Goal: Task Accomplishment & Management: Use online tool/utility

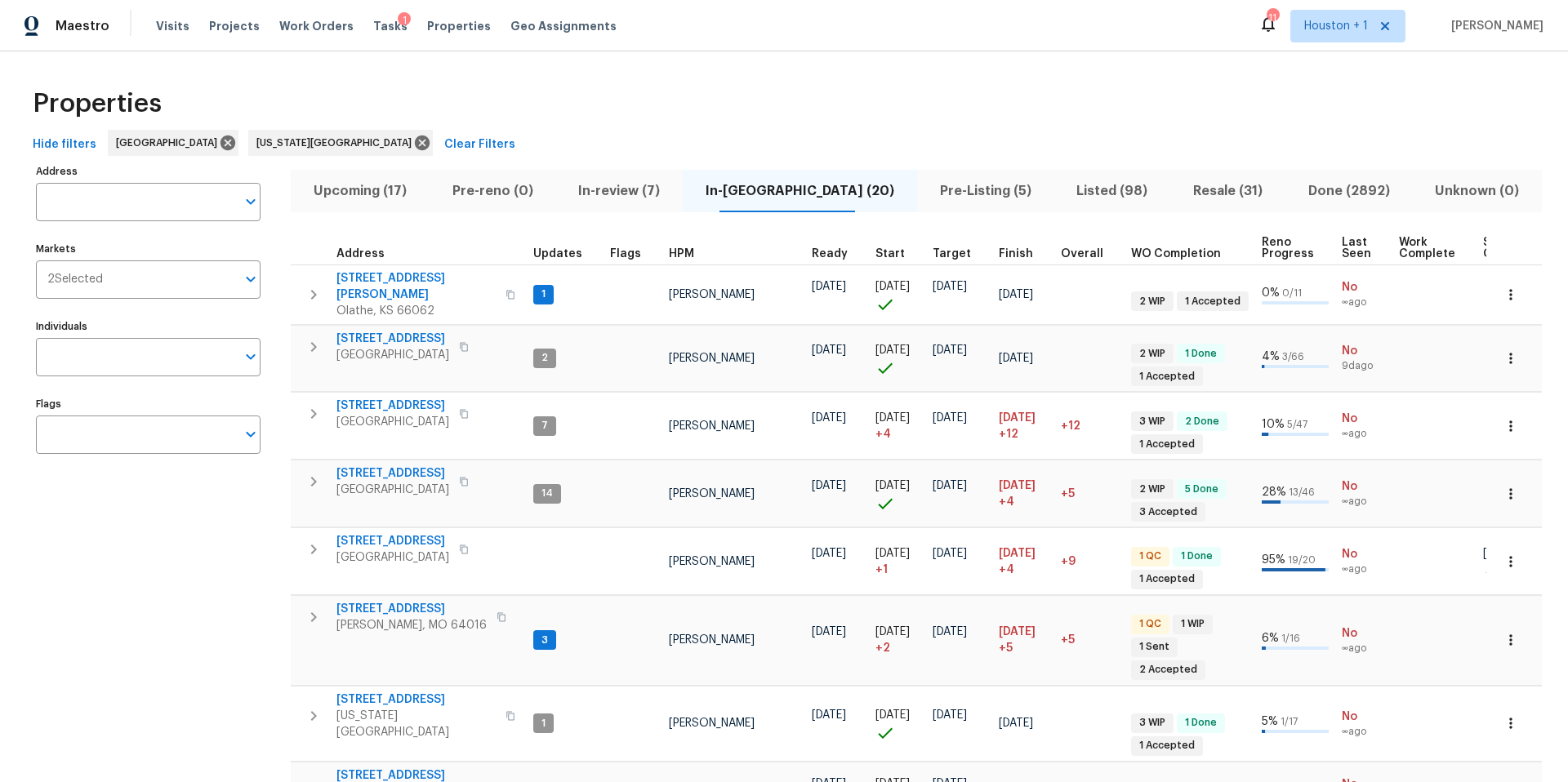
scroll to position [788, 0]
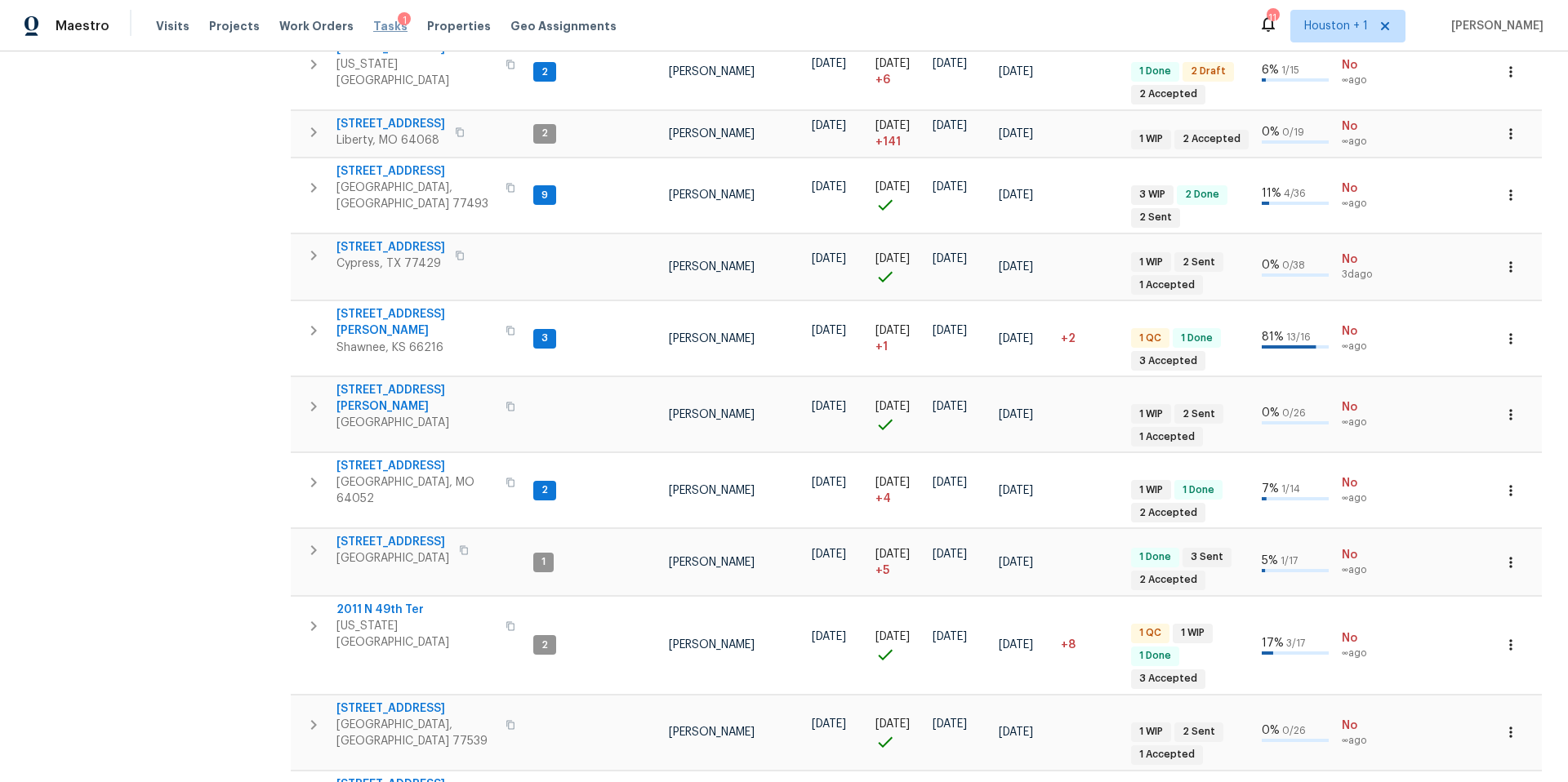
click at [374, 22] on span "Tasks" at bounding box center [390, 27] width 34 height 12
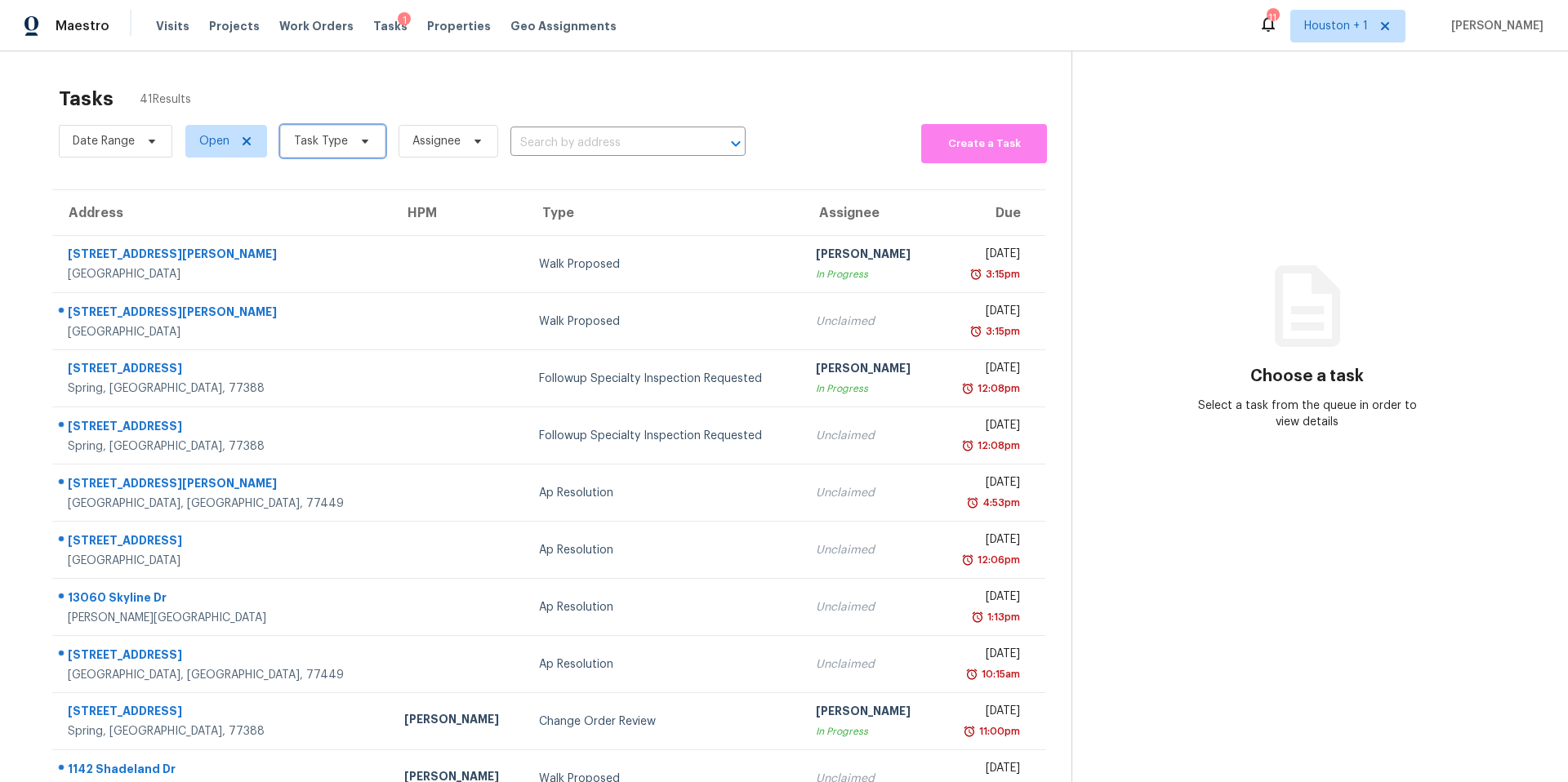
click at [321, 137] on span "Task Type" at bounding box center [321, 141] width 54 height 17
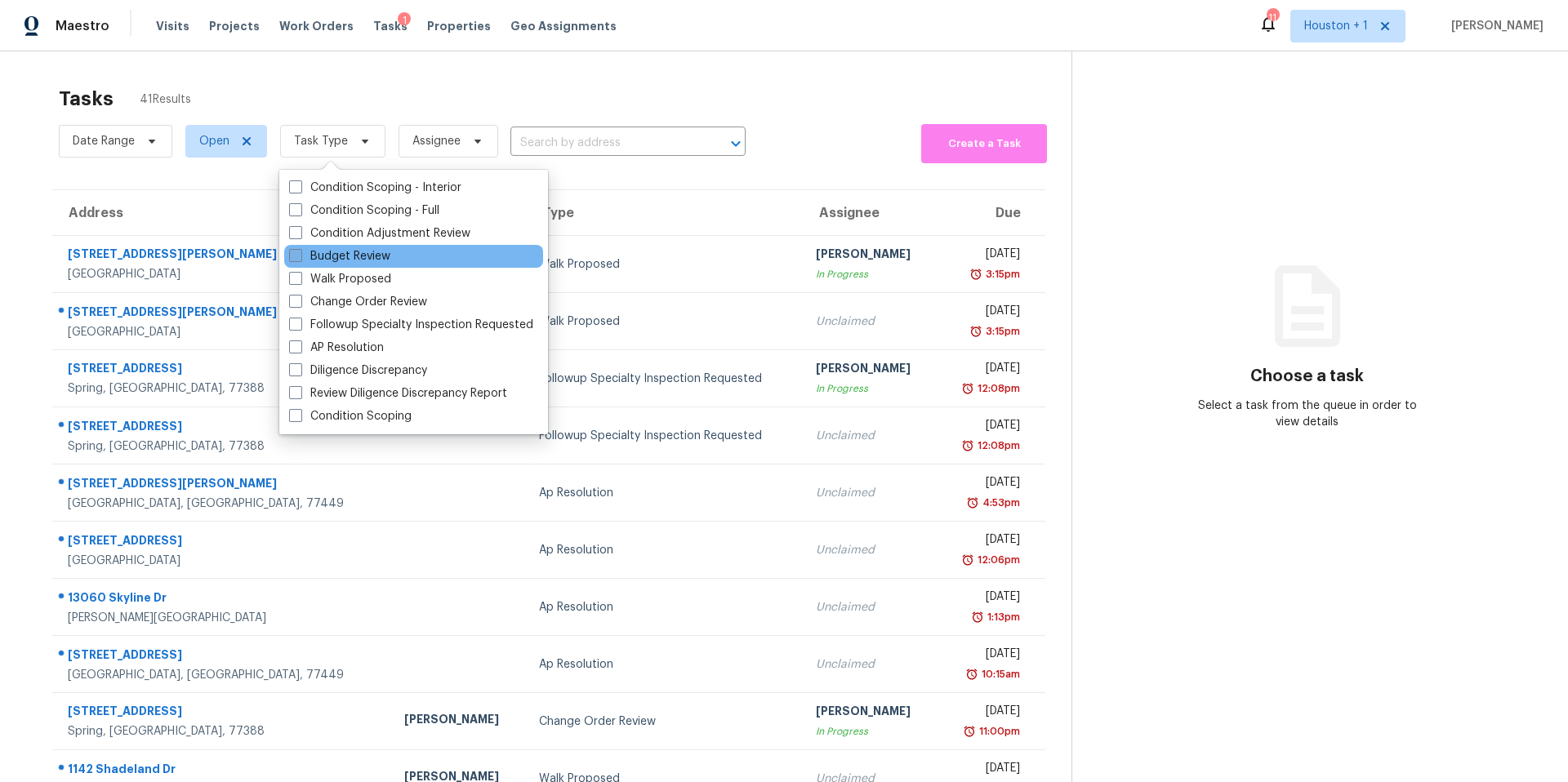
click at [313, 253] on label "Budget Review" at bounding box center [339, 256] width 101 height 17
click at [300, 253] on input "Budget Review" at bounding box center [294, 253] width 11 height 11
checkbox input "true"
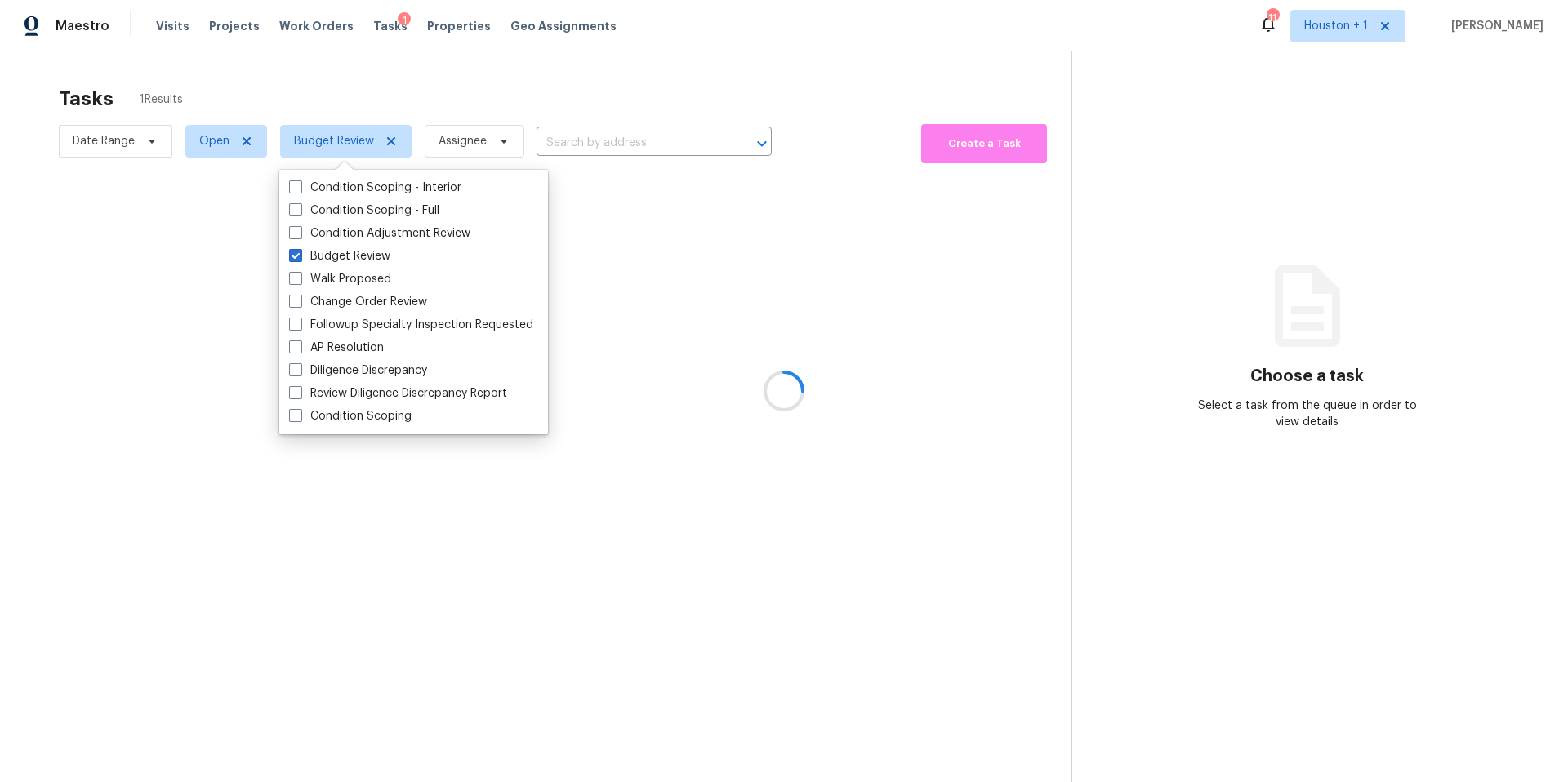
click at [353, 93] on div at bounding box center [784, 391] width 1568 height 782
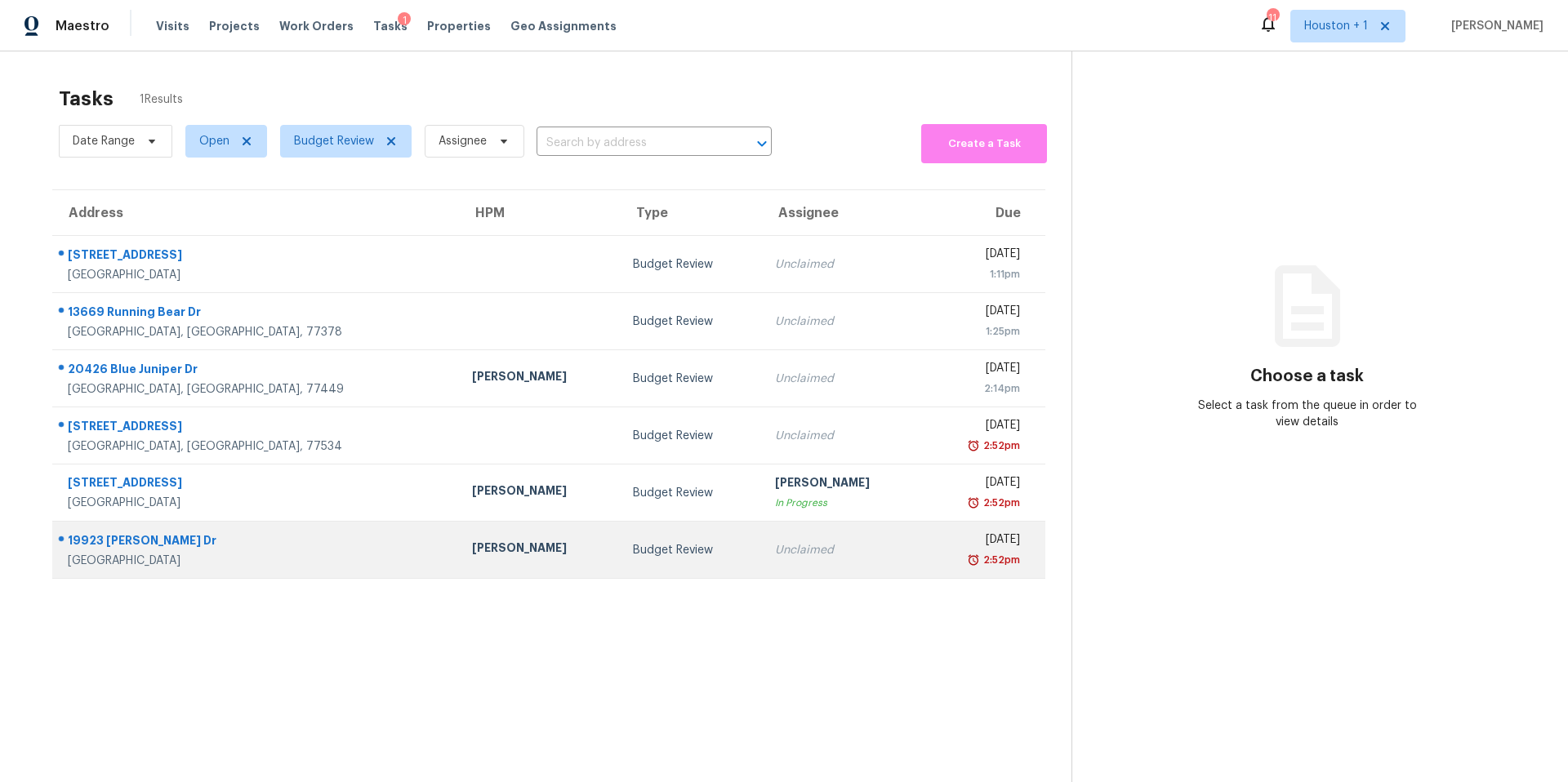
click at [472, 546] on div "[PERSON_NAME]" at bounding box center [540, 550] width 136 height 21
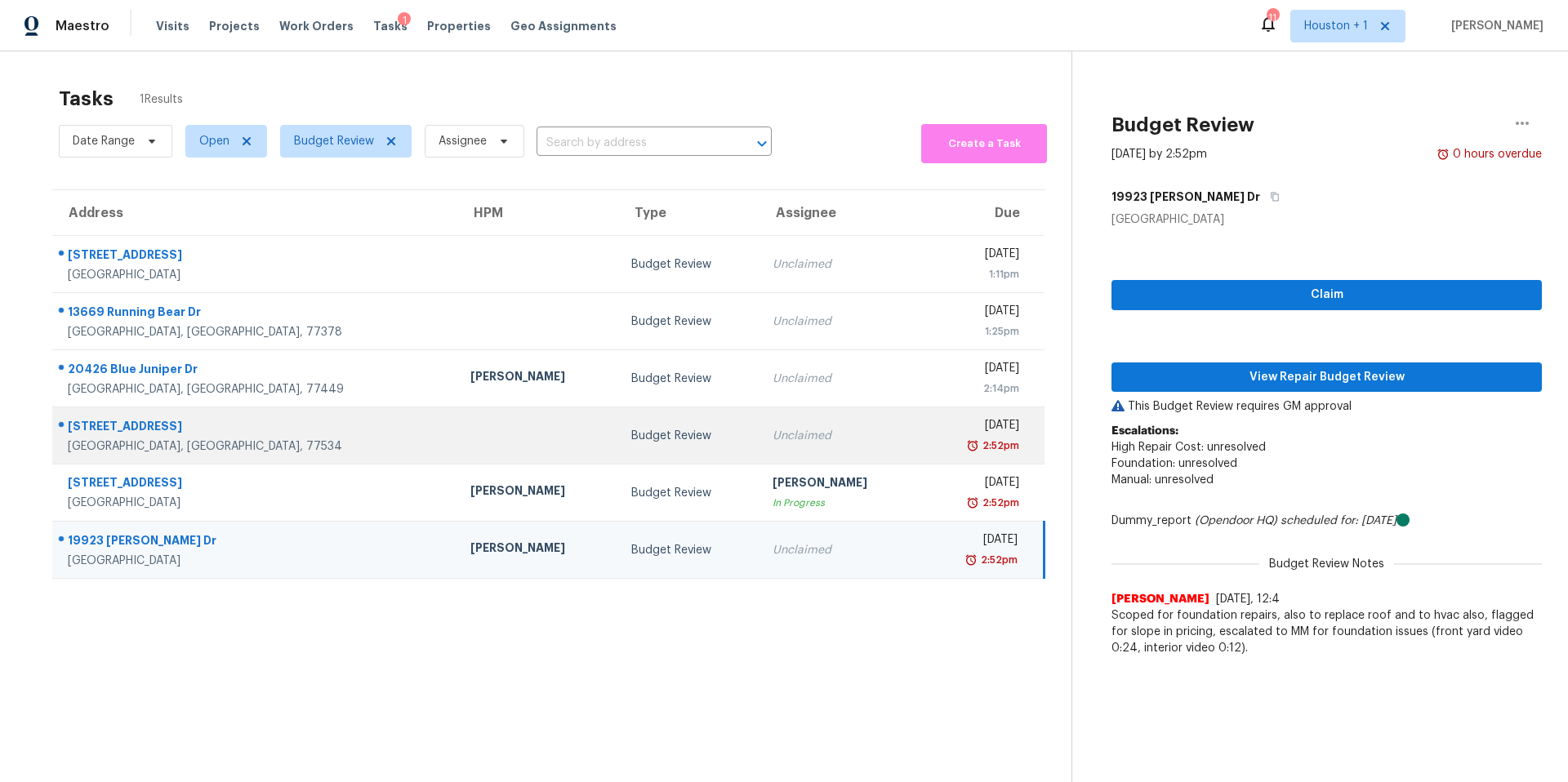
click at [457, 447] on td at bounding box center [538, 436] width 161 height 57
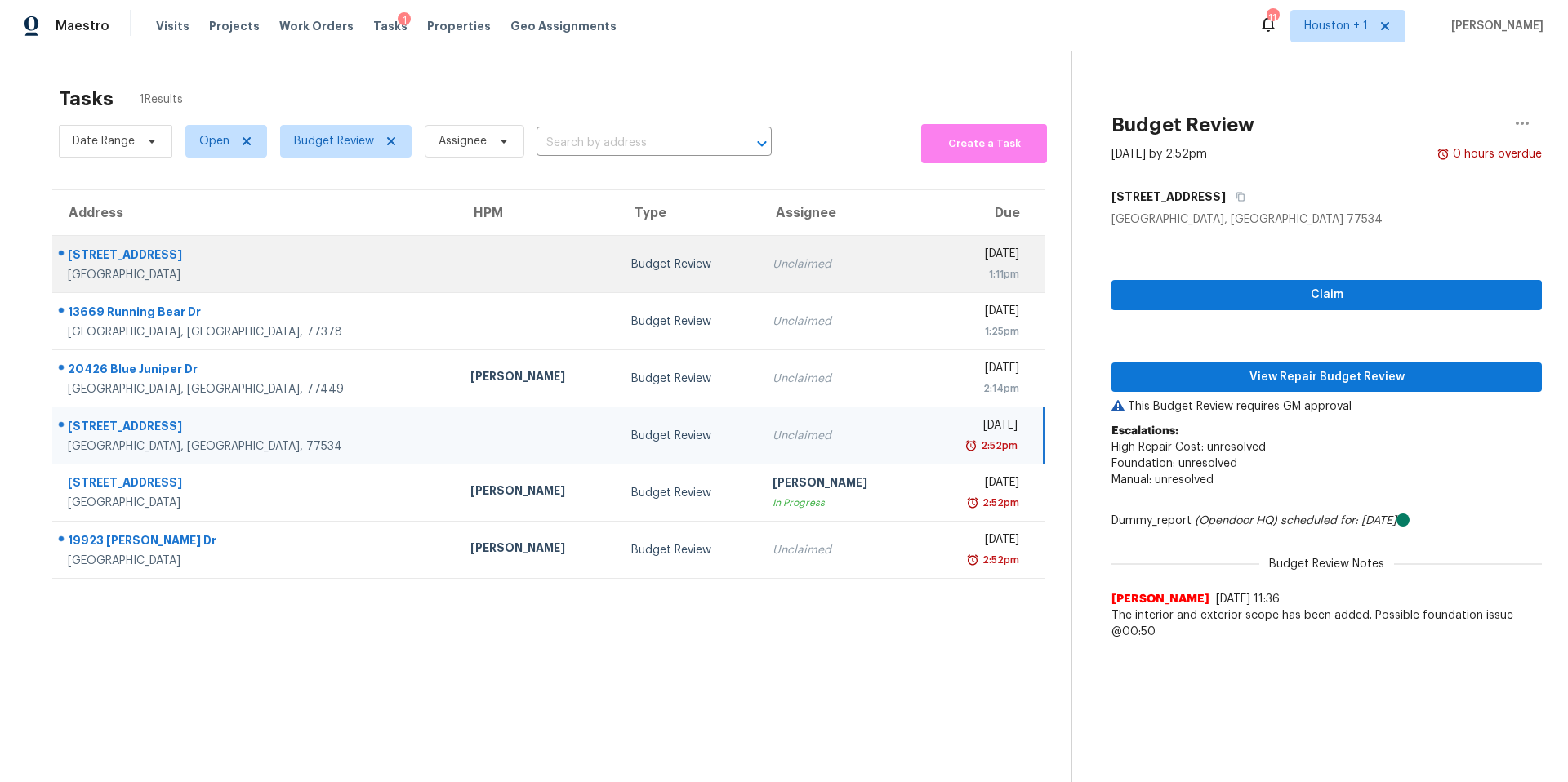
click at [457, 259] on td at bounding box center [538, 265] width 161 height 57
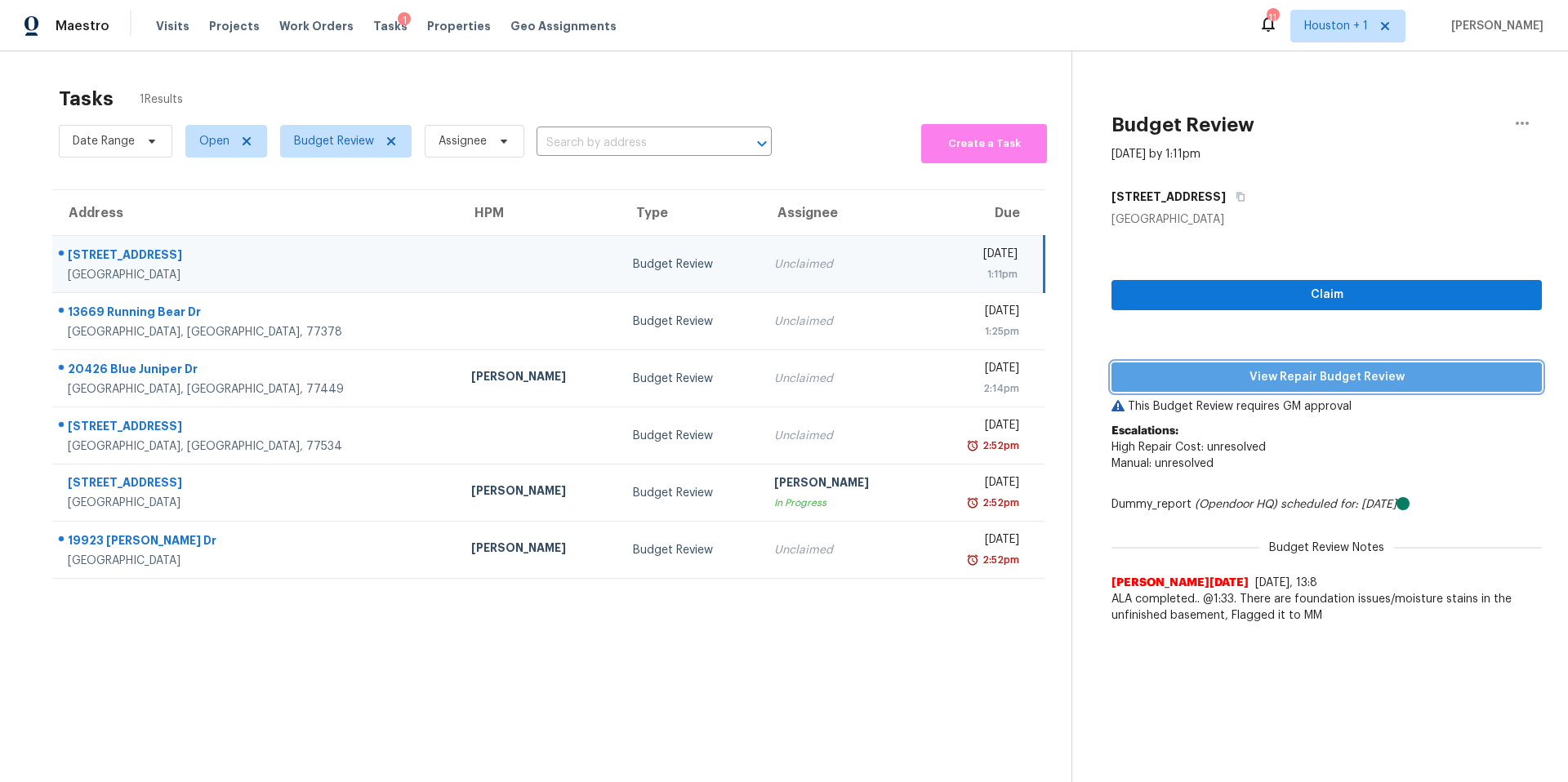
click at [1177, 379] on span "View Repair Budget Review" at bounding box center [1326, 378] width 404 height 21
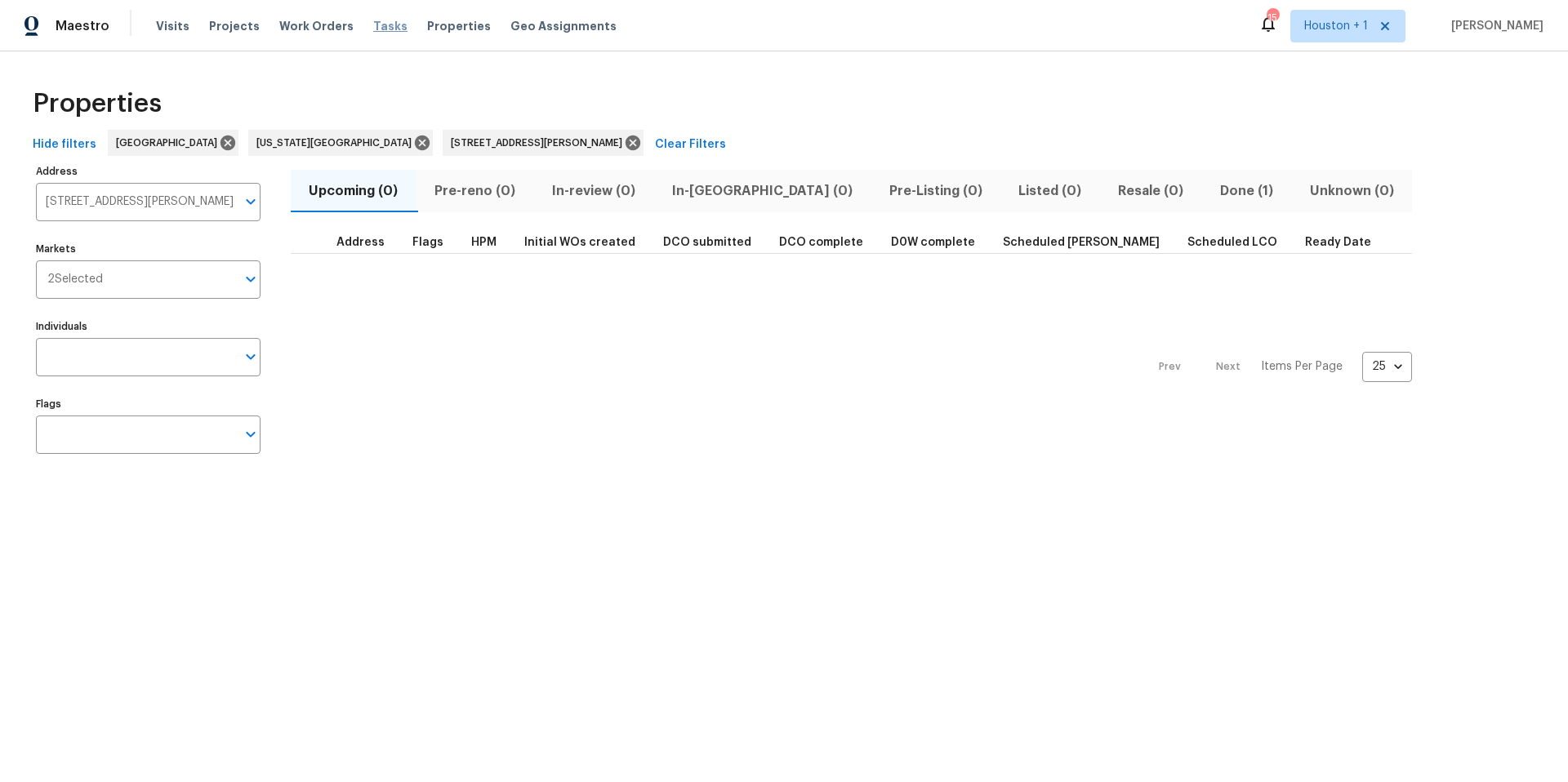
click at [373, 30] on span "Tasks" at bounding box center [390, 27] width 34 height 12
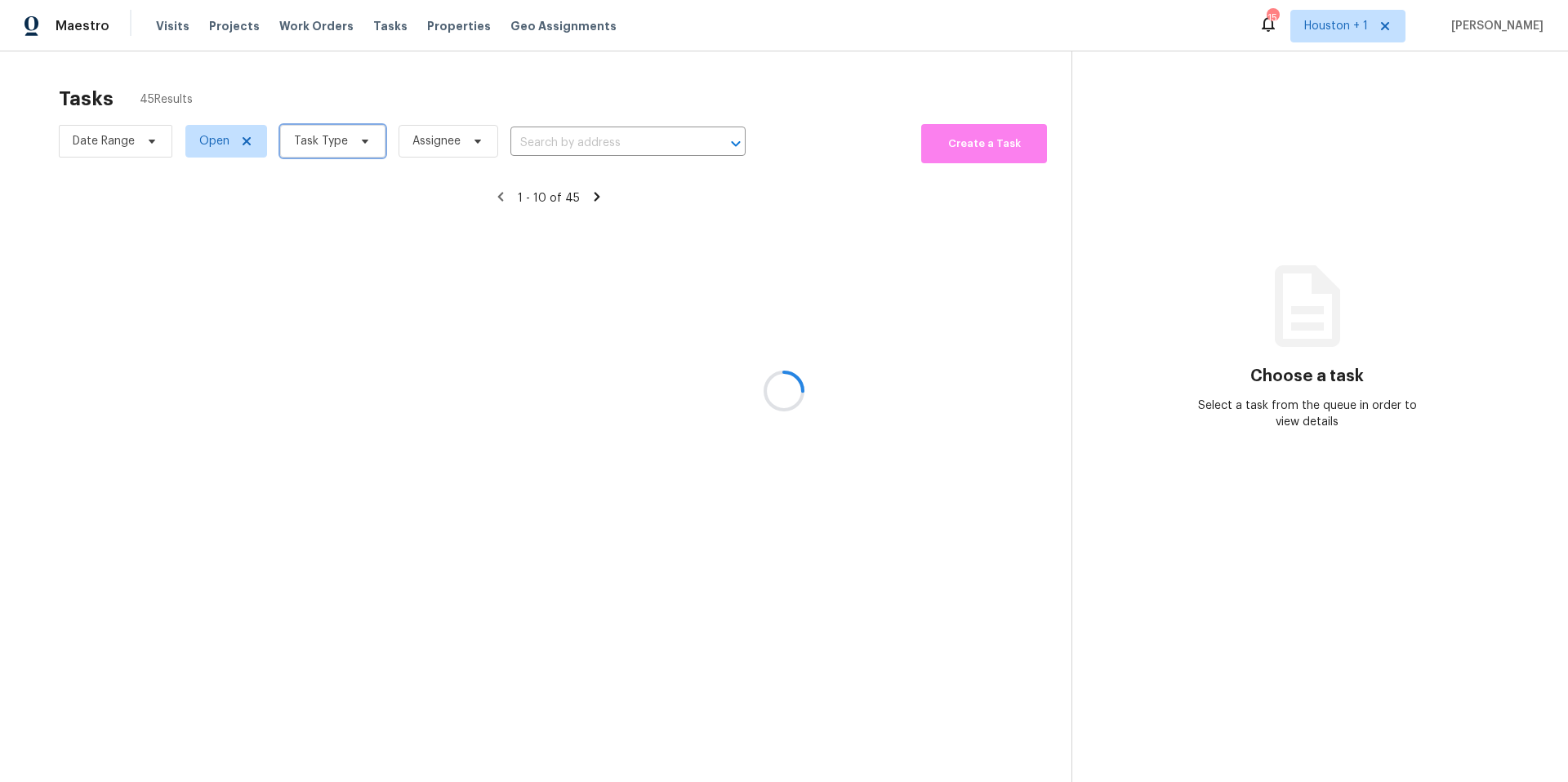
click at [340, 147] on span "Task Type" at bounding box center [321, 141] width 54 height 17
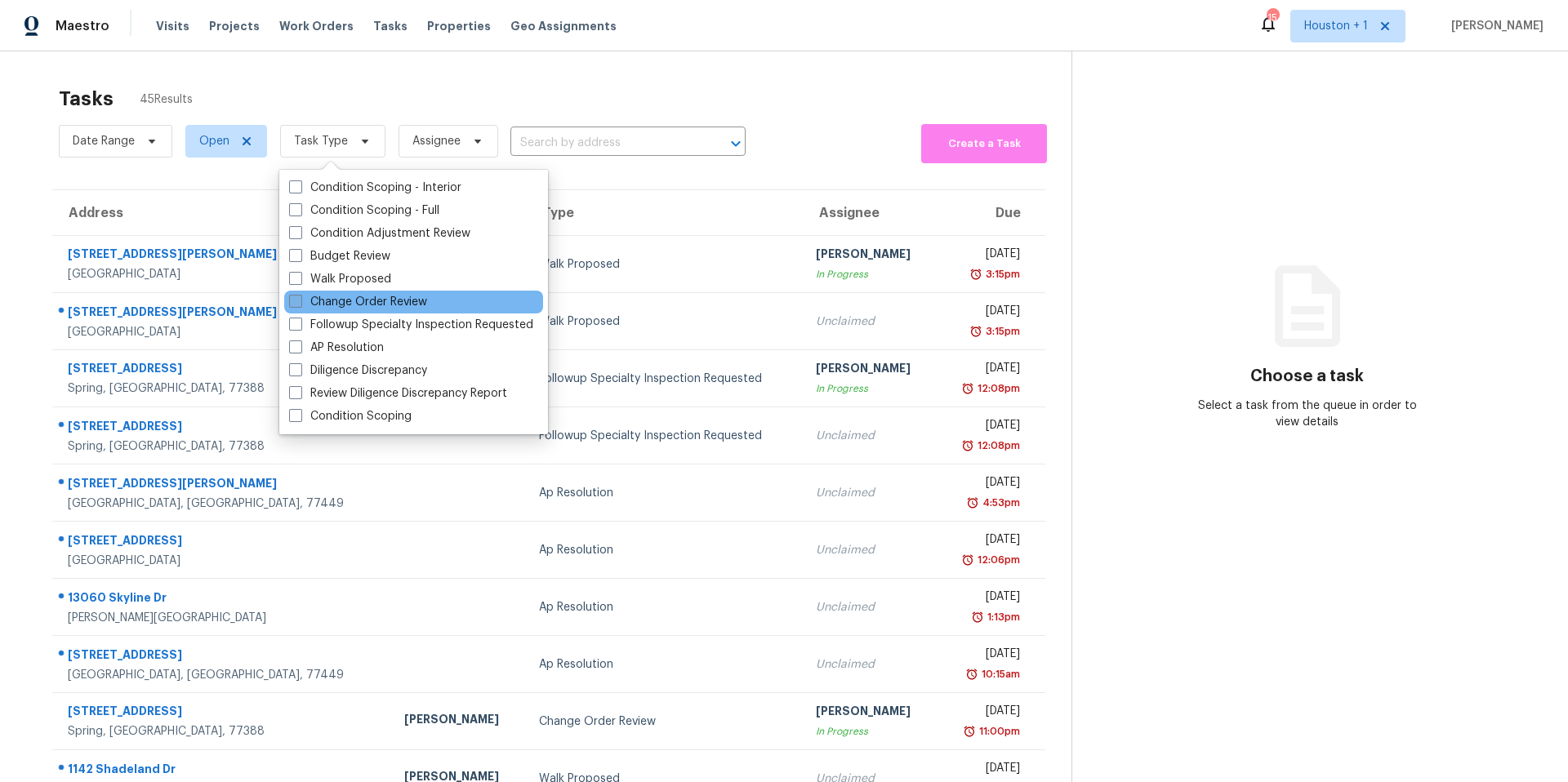
click at [325, 295] on label "Change Order Review" at bounding box center [358, 302] width 138 height 17
click at [300, 295] on input "Change Order Review" at bounding box center [294, 299] width 11 height 11
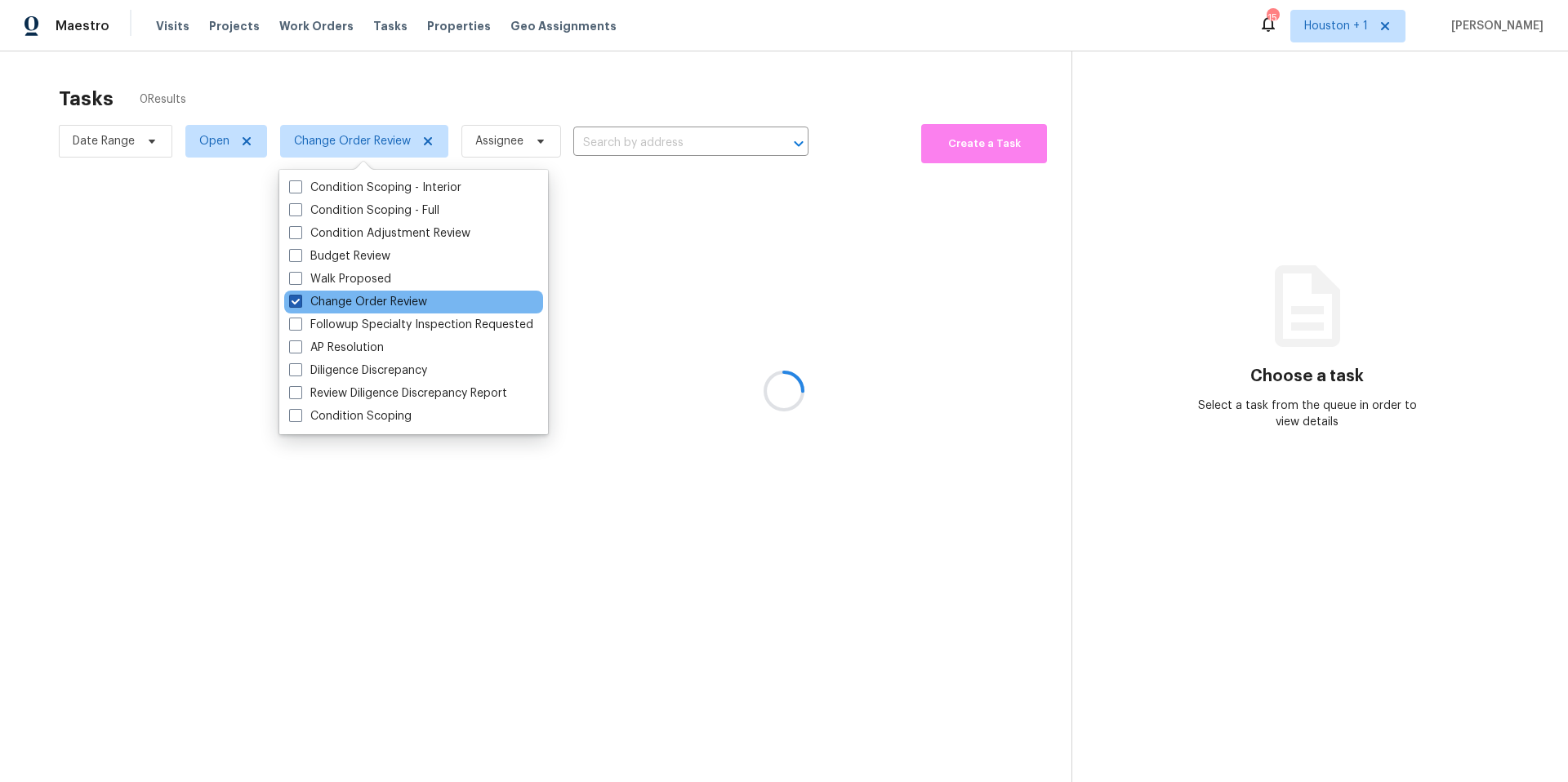
click at [323, 300] on label "Change Order Review" at bounding box center [358, 302] width 138 height 17
click at [300, 300] on input "Change Order Review" at bounding box center [294, 299] width 11 height 11
click at [323, 300] on label "Change Order Review" at bounding box center [358, 302] width 138 height 17
click at [300, 300] on input "Change Order Review" at bounding box center [294, 299] width 11 height 11
checkbox input "true"
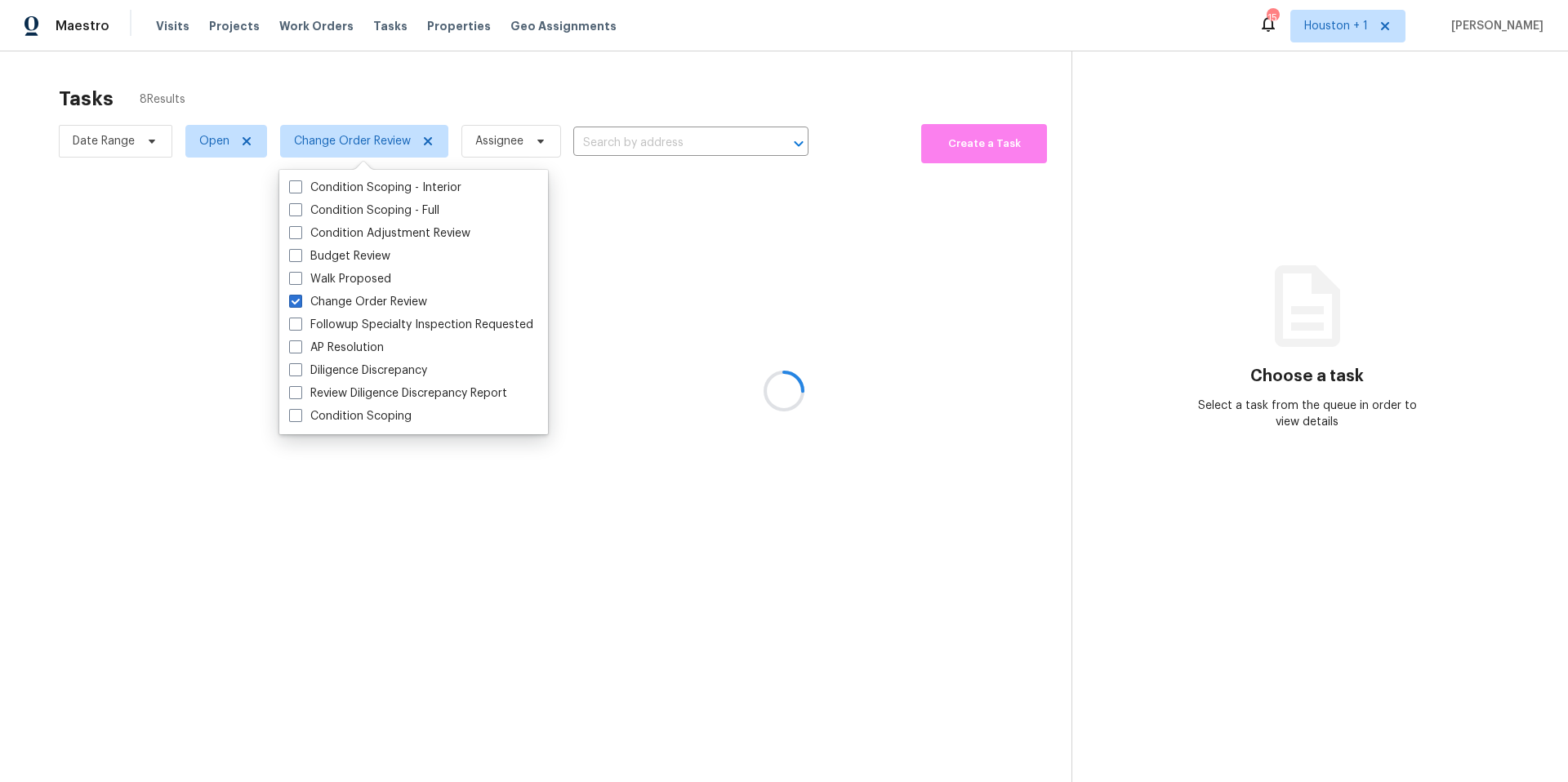
click at [364, 93] on div at bounding box center [784, 391] width 1568 height 782
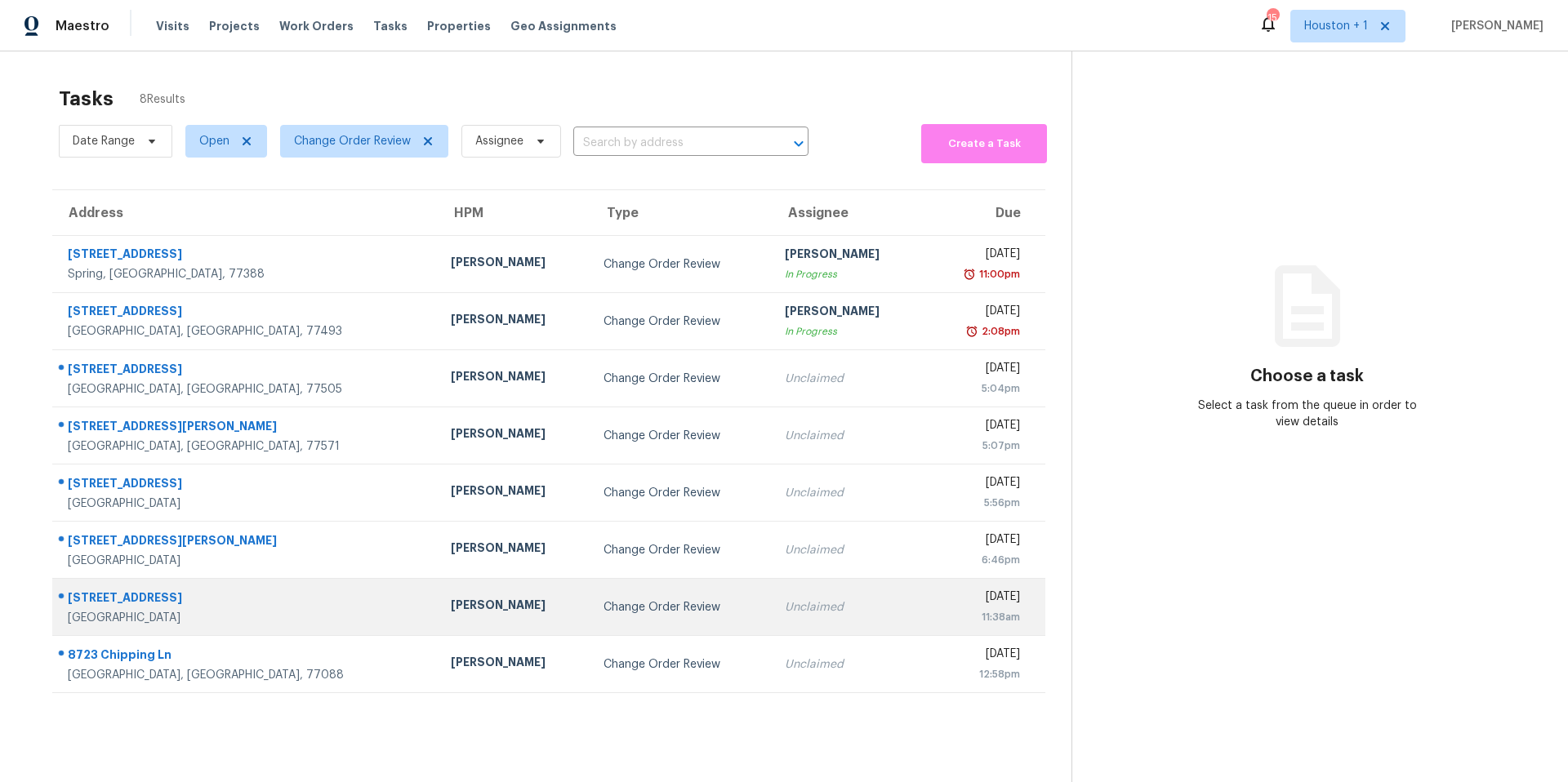
click at [451, 614] on div "[PERSON_NAME]" at bounding box center [513, 607] width 127 height 21
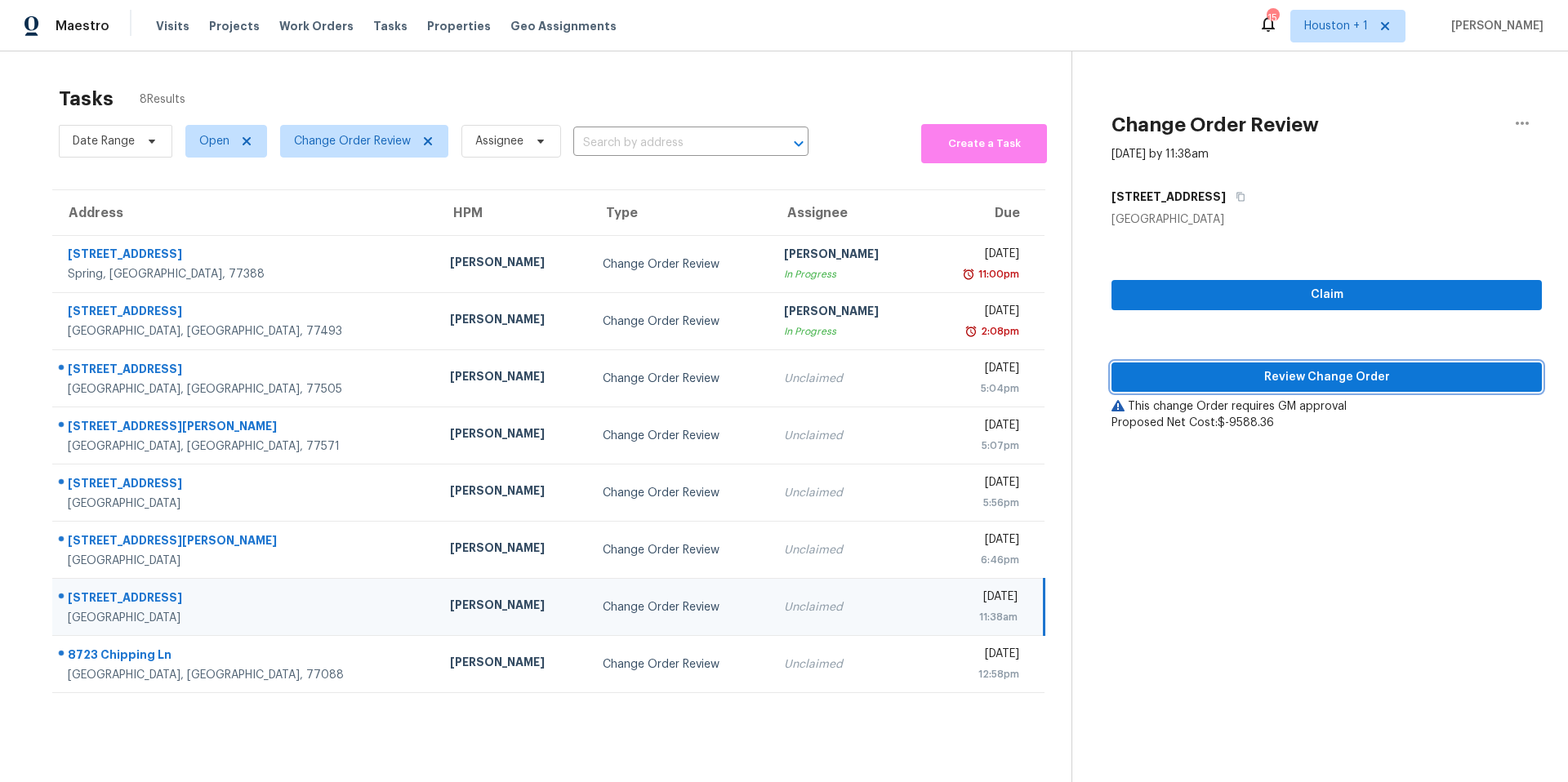
click at [1155, 378] on span "Review Change Order" at bounding box center [1326, 378] width 404 height 21
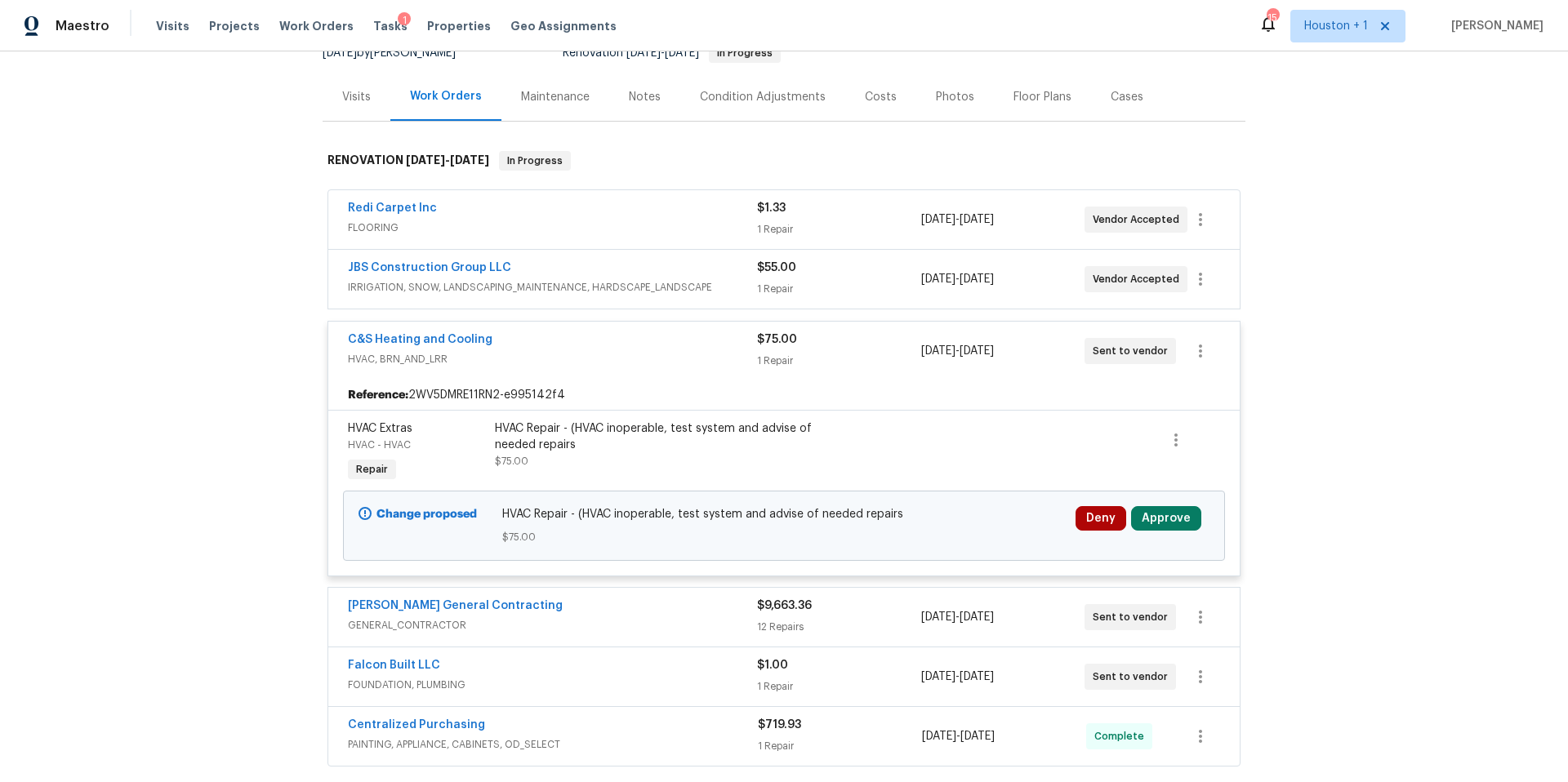
scroll to position [198, 0]
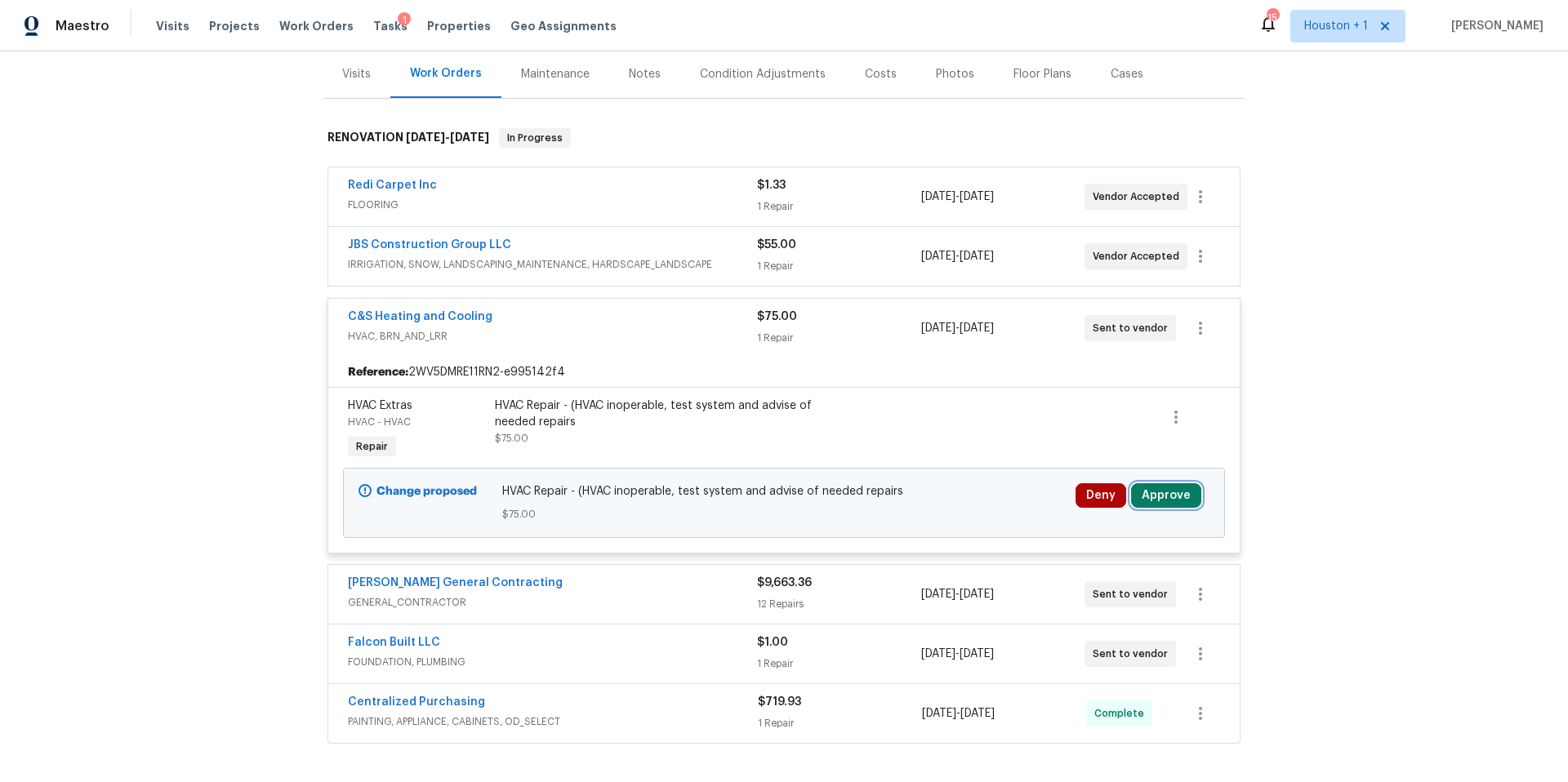
click at [1158, 497] on button "Approve" at bounding box center [1166, 495] width 70 height 25
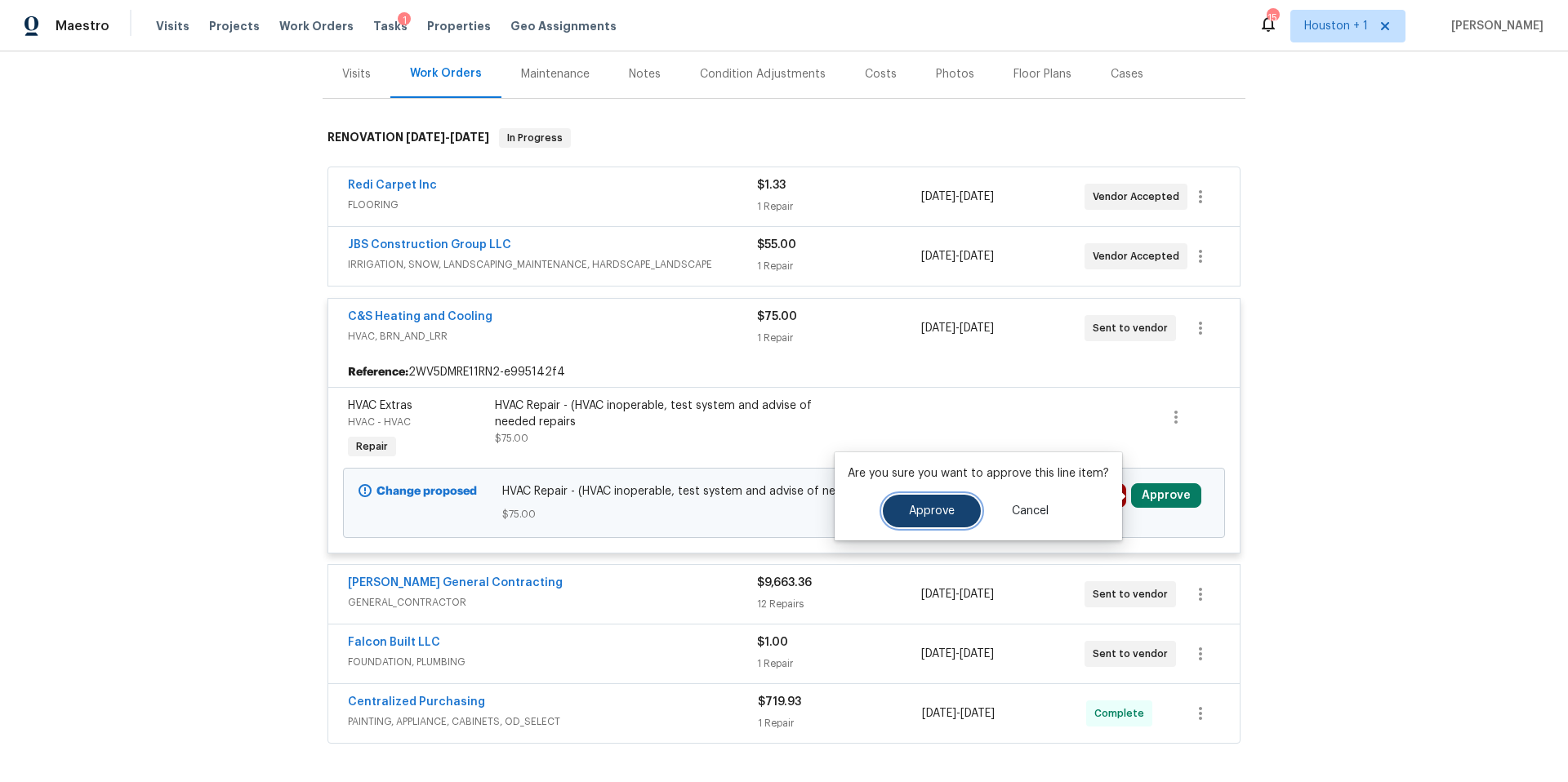
click at [922, 516] on span "Approve" at bounding box center [932, 511] width 45 height 12
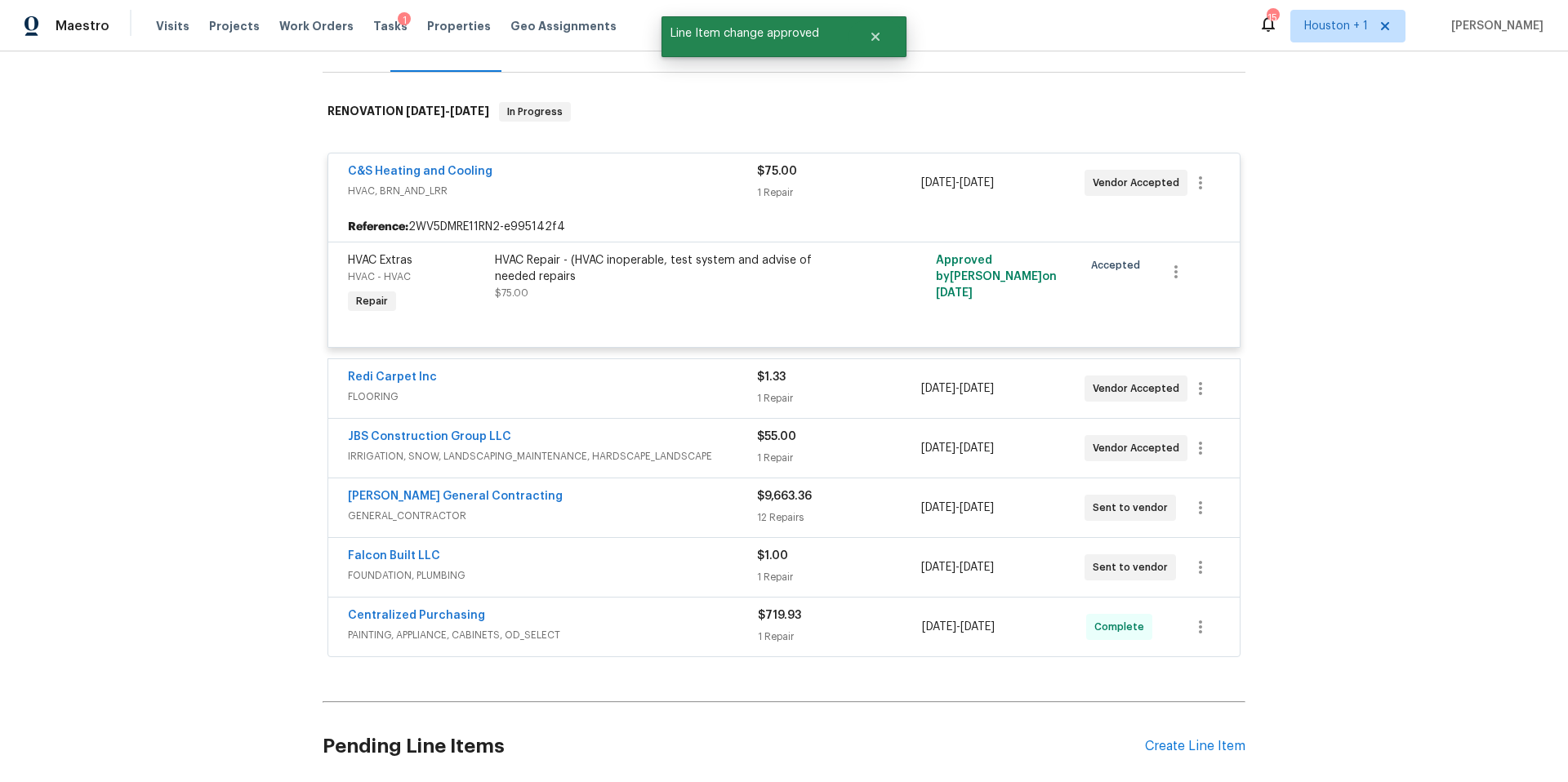
scroll to position [224, 0]
click at [495, 494] on link "[PERSON_NAME] General Contracting" at bounding box center [455, 496] width 214 height 12
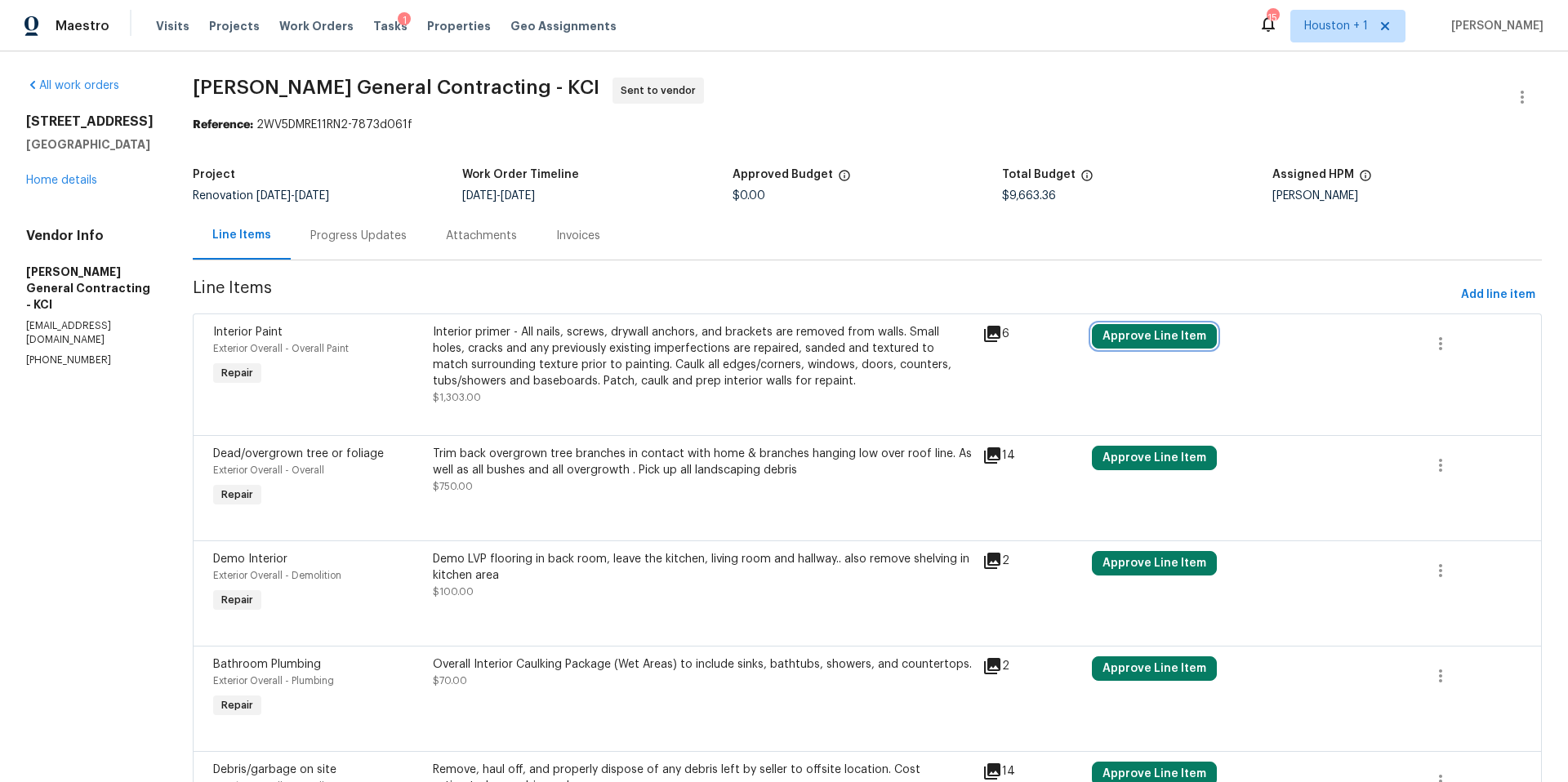
click at [1149, 336] on button "Approve Line Item" at bounding box center [1154, 336] width 125 height 25
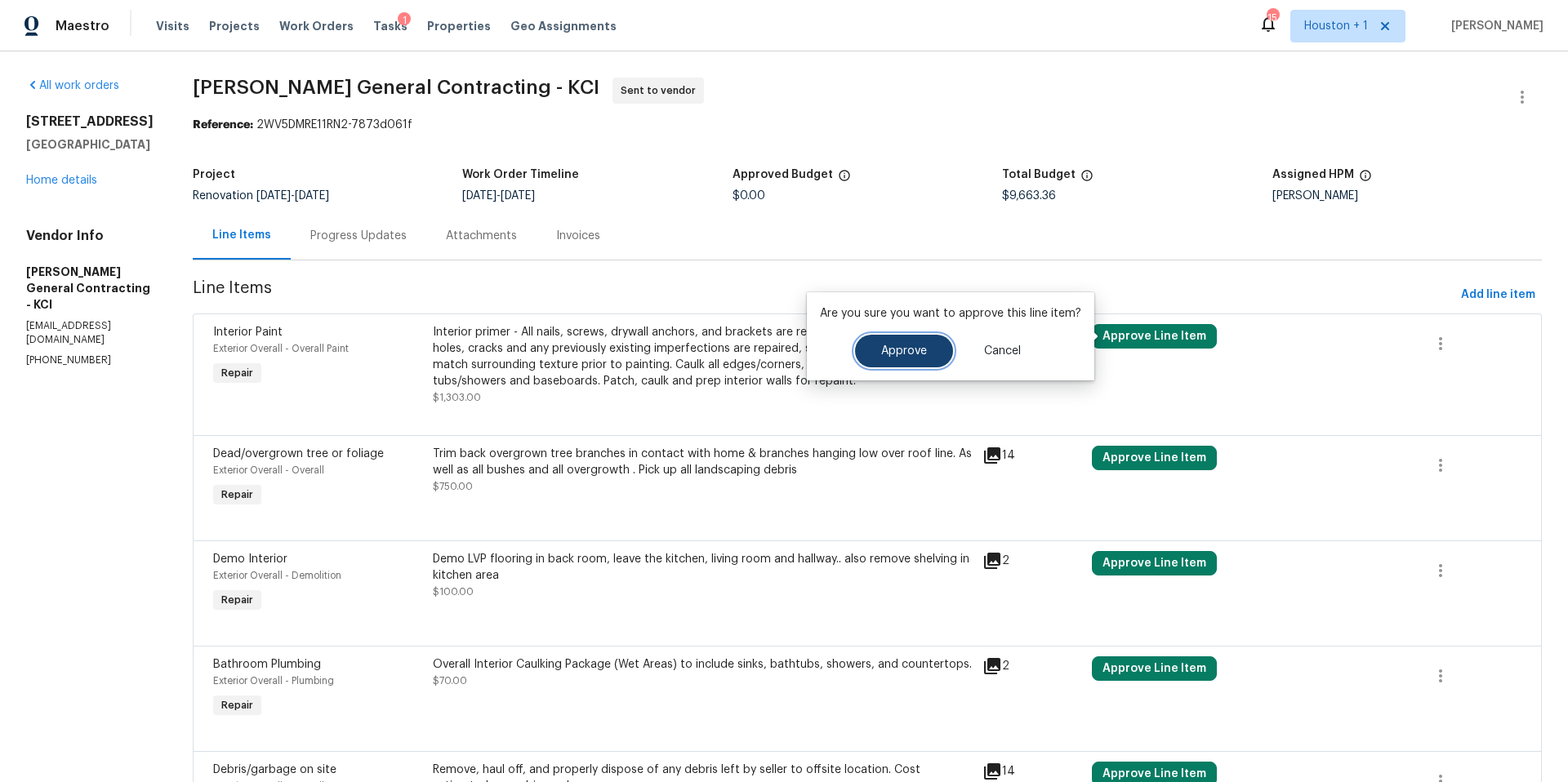
click at [919, 361] on button "Approve" at bounding box center [904, 350] width 98 height 32
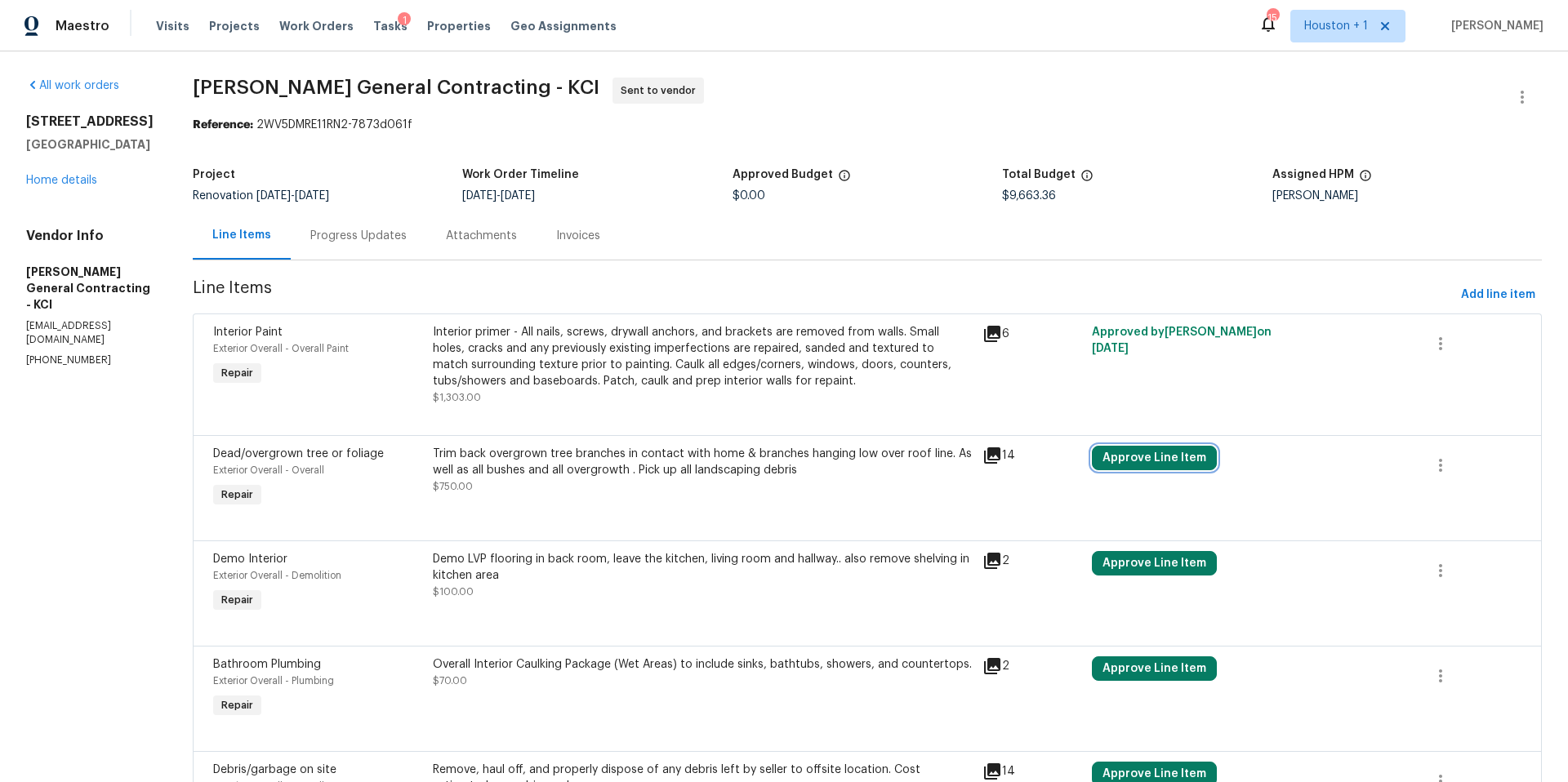
click at [1138, 454] on button "Approve Line Item" at bounding box center [1154, 457] width 125 height 25
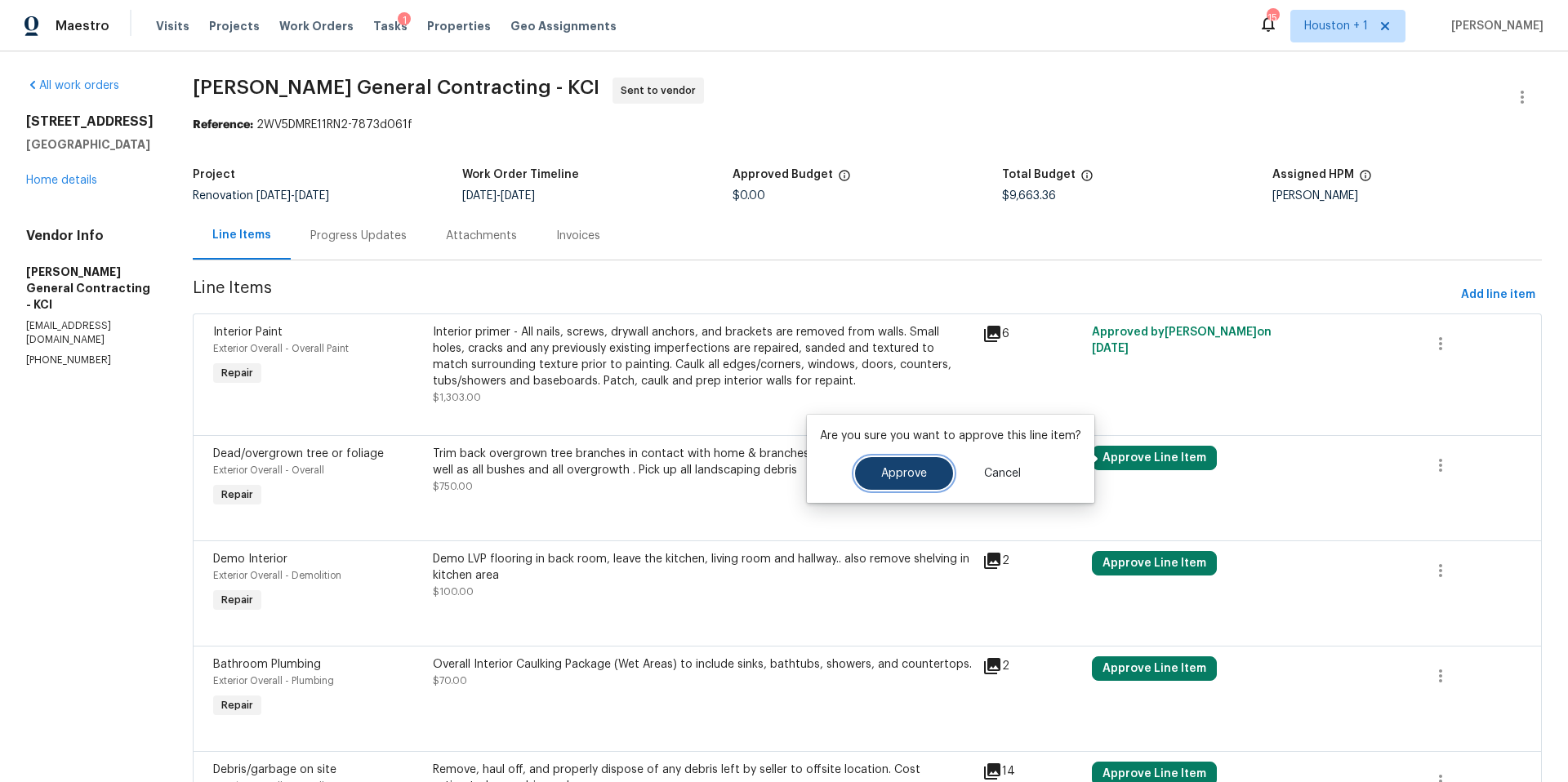
click at [915, 472] on span "Approve" at bounding box center [904, 474] width 45 height 12
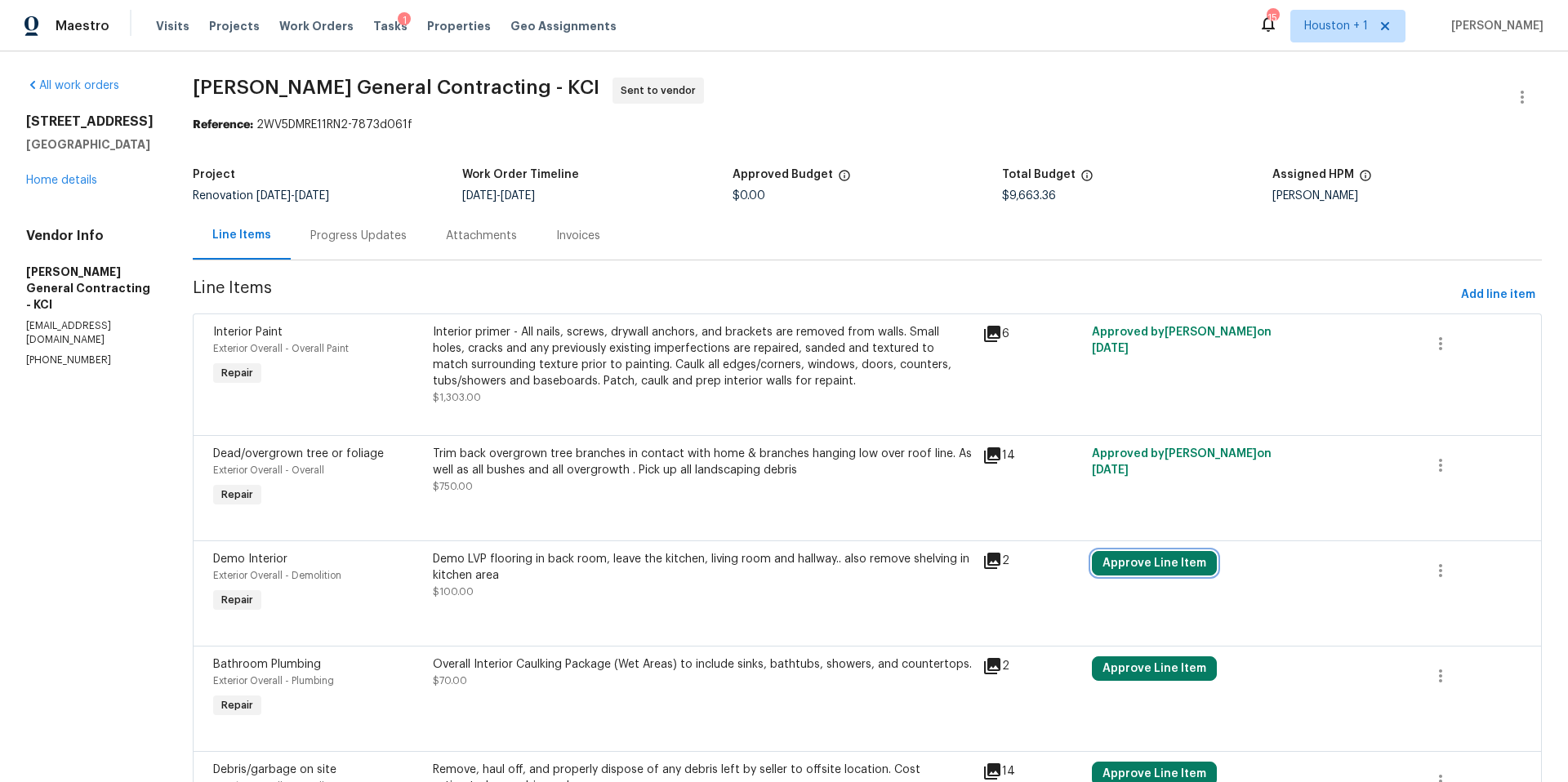
click at [1135, 555] on button "Approve Line Item" at bounding box center [1154, 563] width 125 height 25
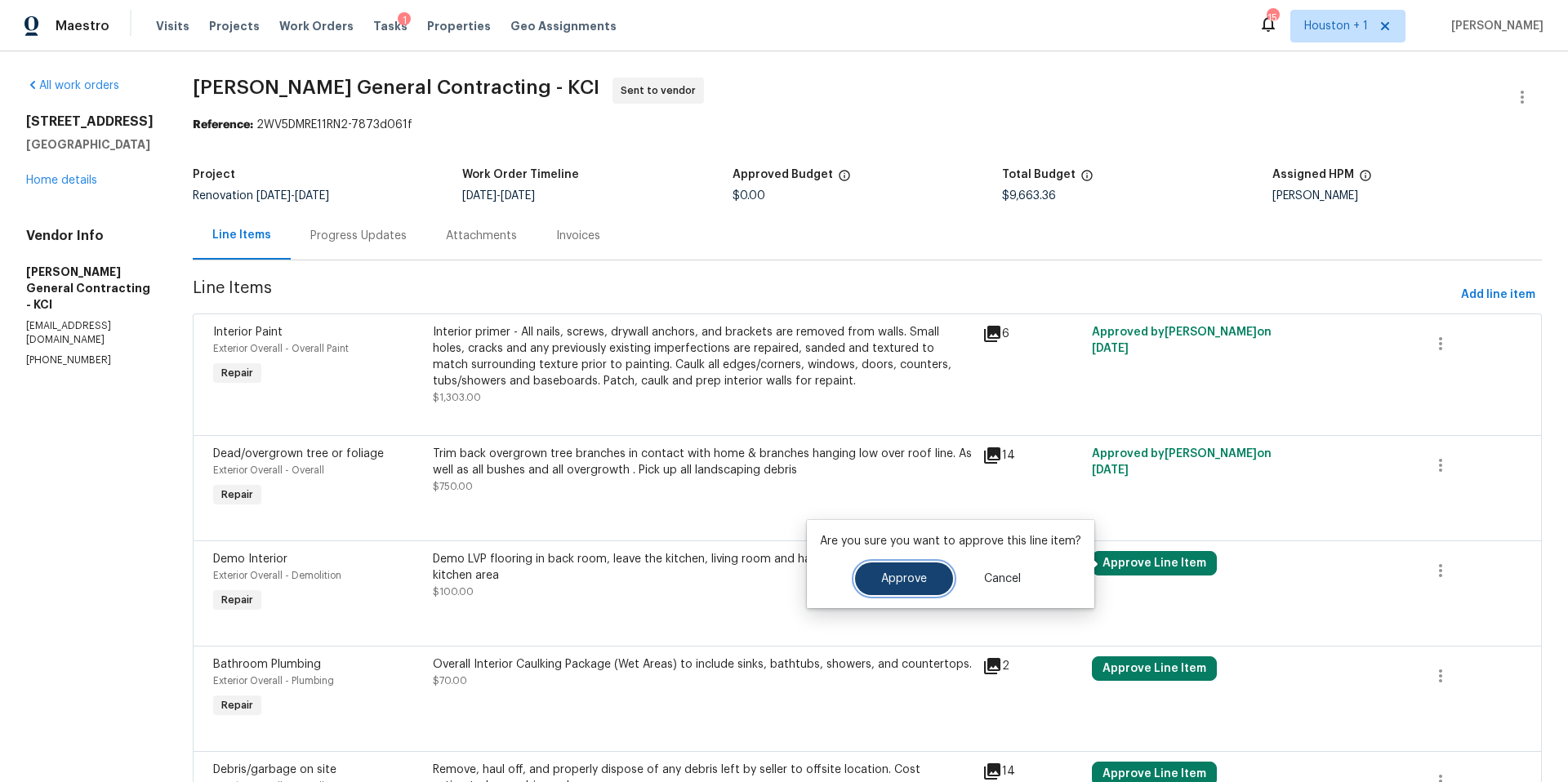
click at [903, 574] on span "Approve" at bounding box center [904, 579] width 45 height 12
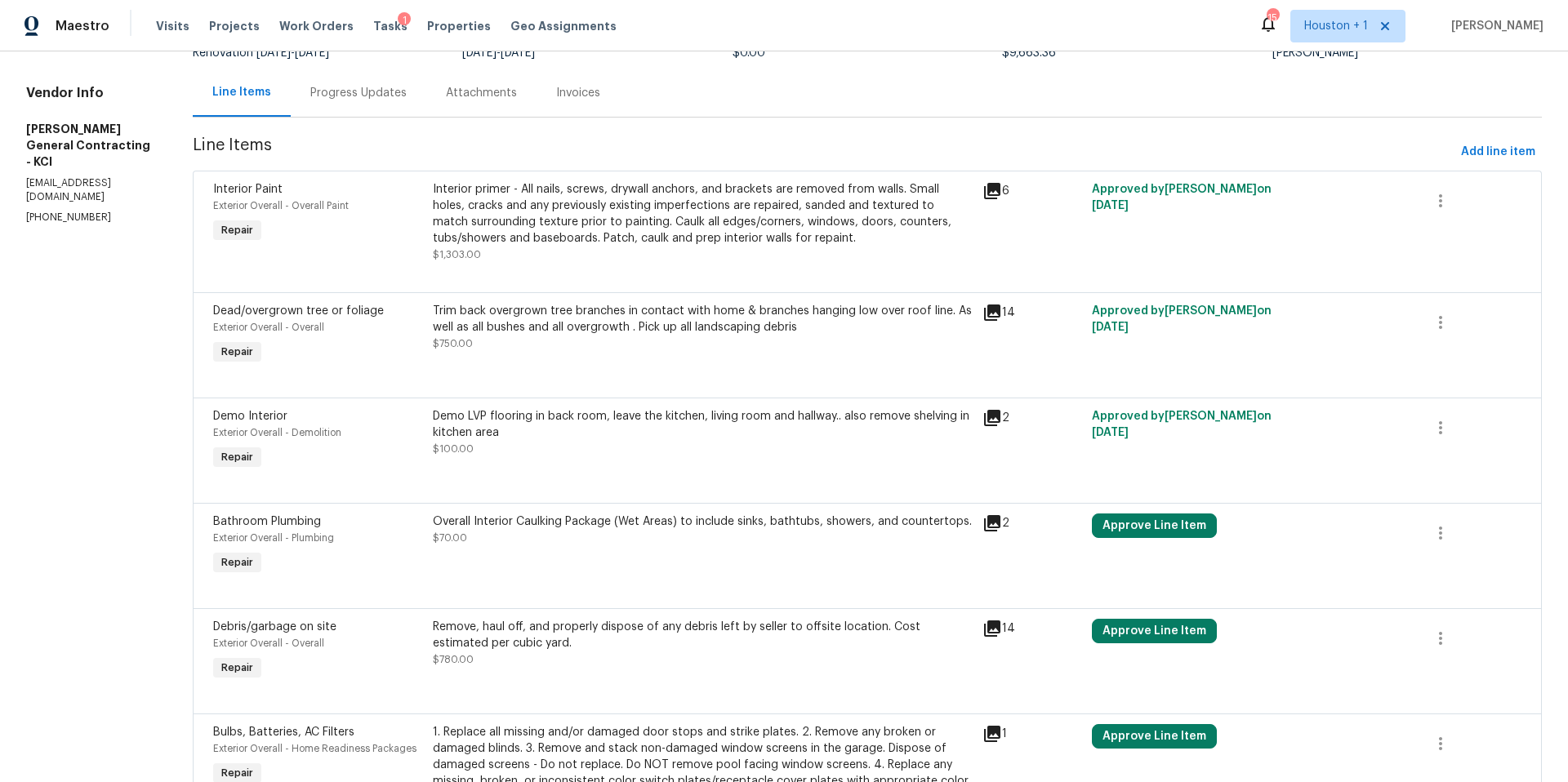
scroll to position [188, 0]
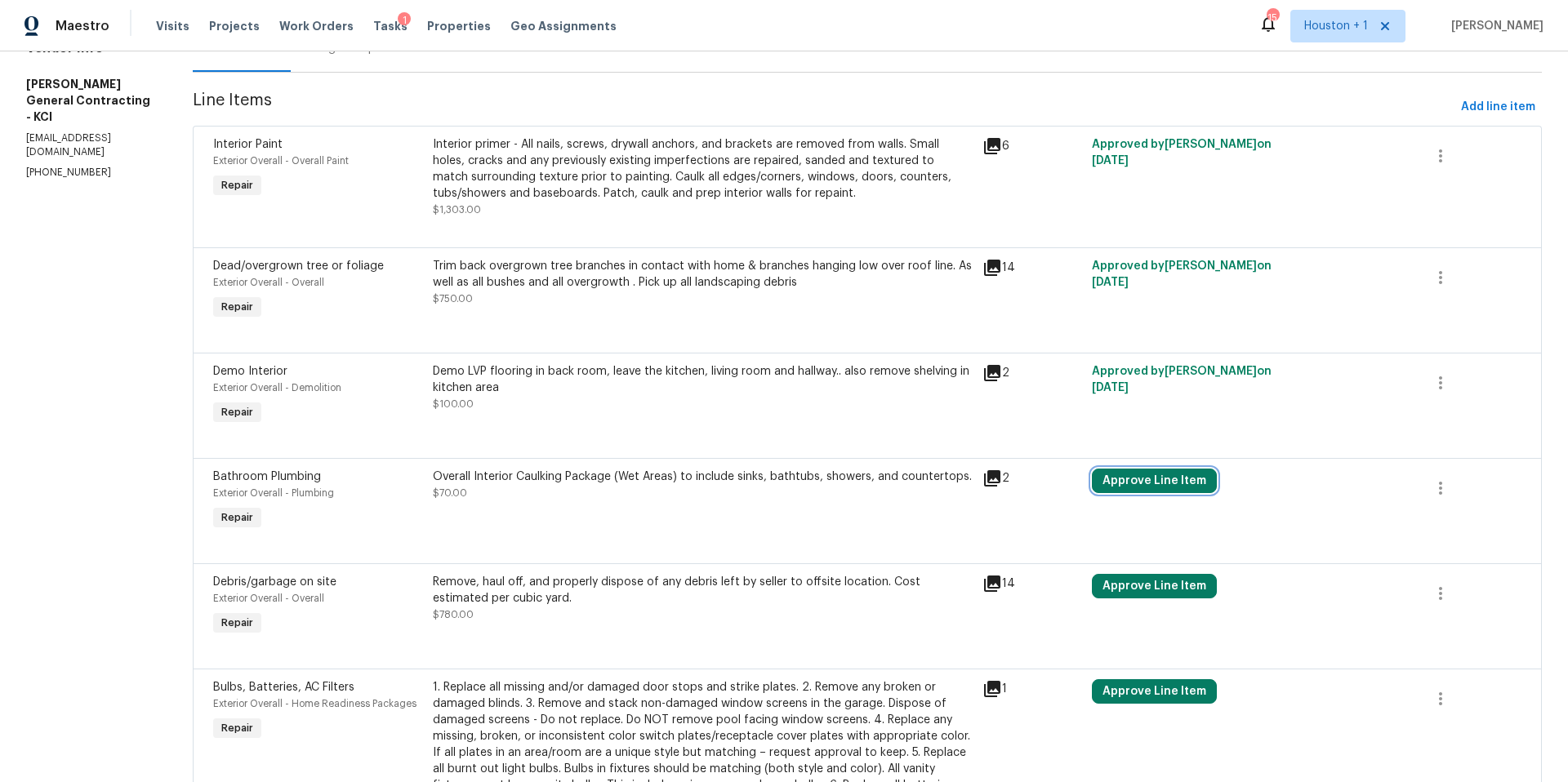
click at [1160, 488] on button "Approve Line Item" at bounding box center [1154, 481] width 125 height 25
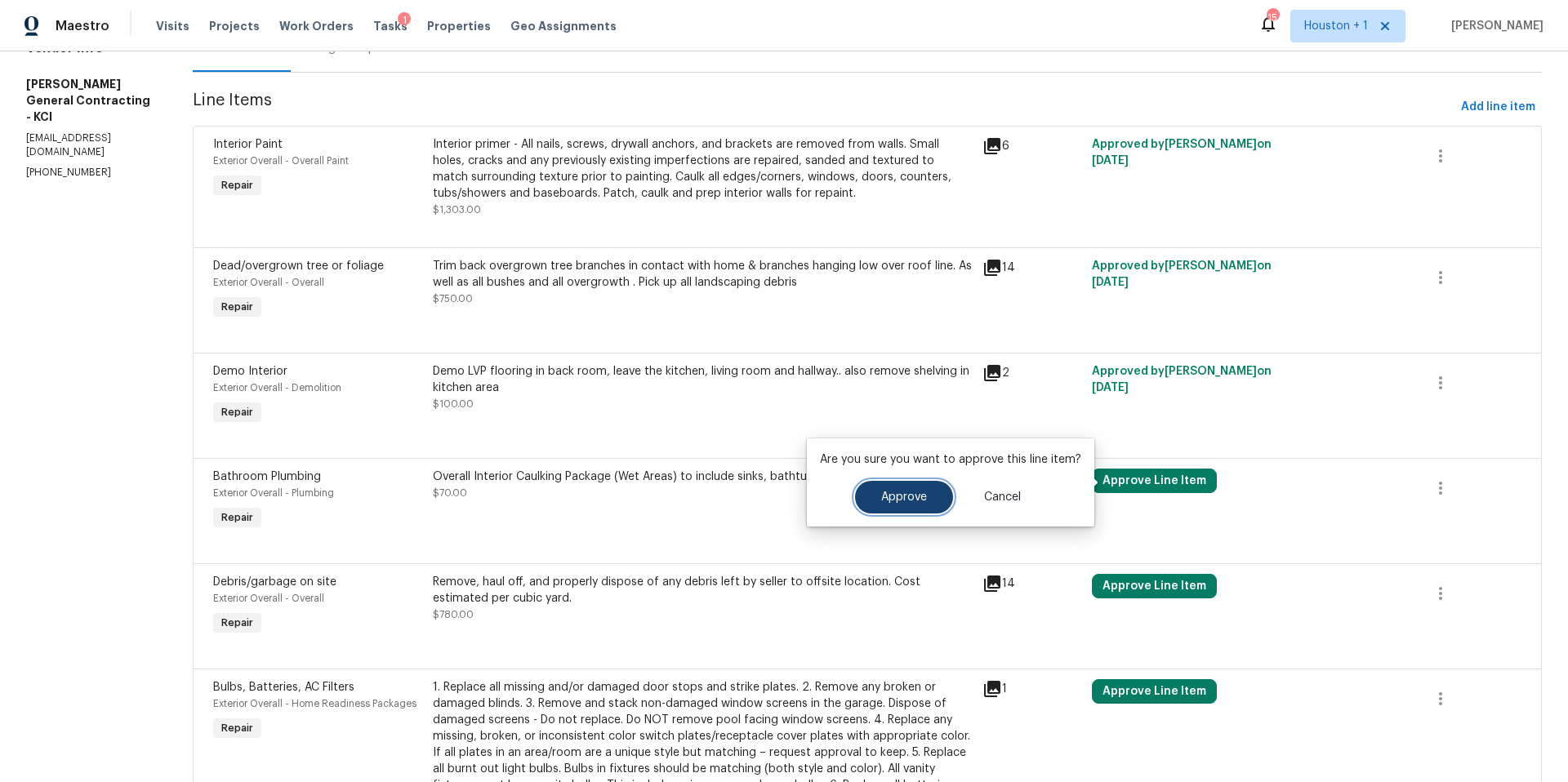
click at [911, 510] on button "Approve" at bounding box center [904, 497] width 98 height 32
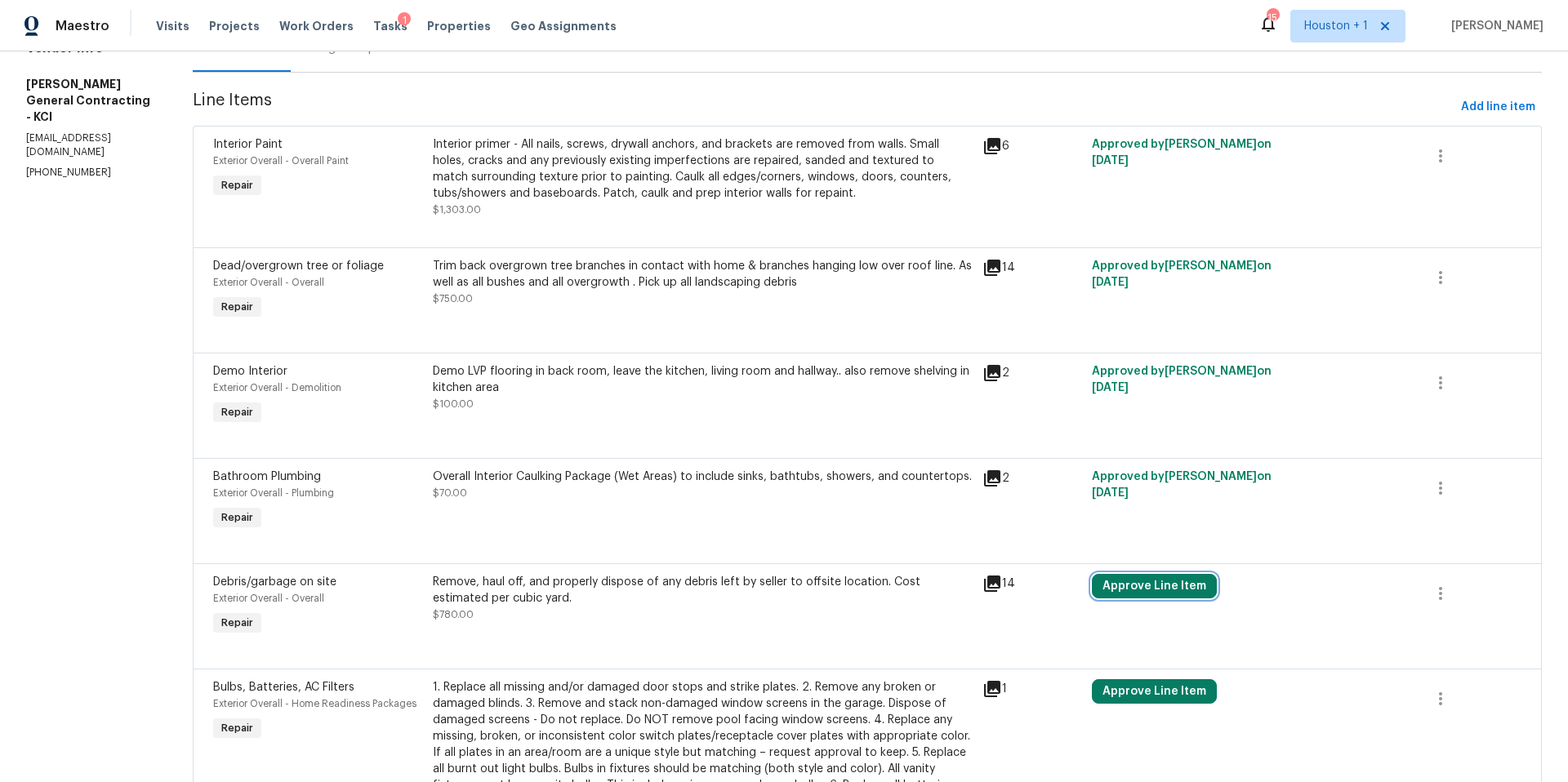
click at [1140, 589] on button "Approve Line Item" at bounding box center [1154, 586] width 125 height 25
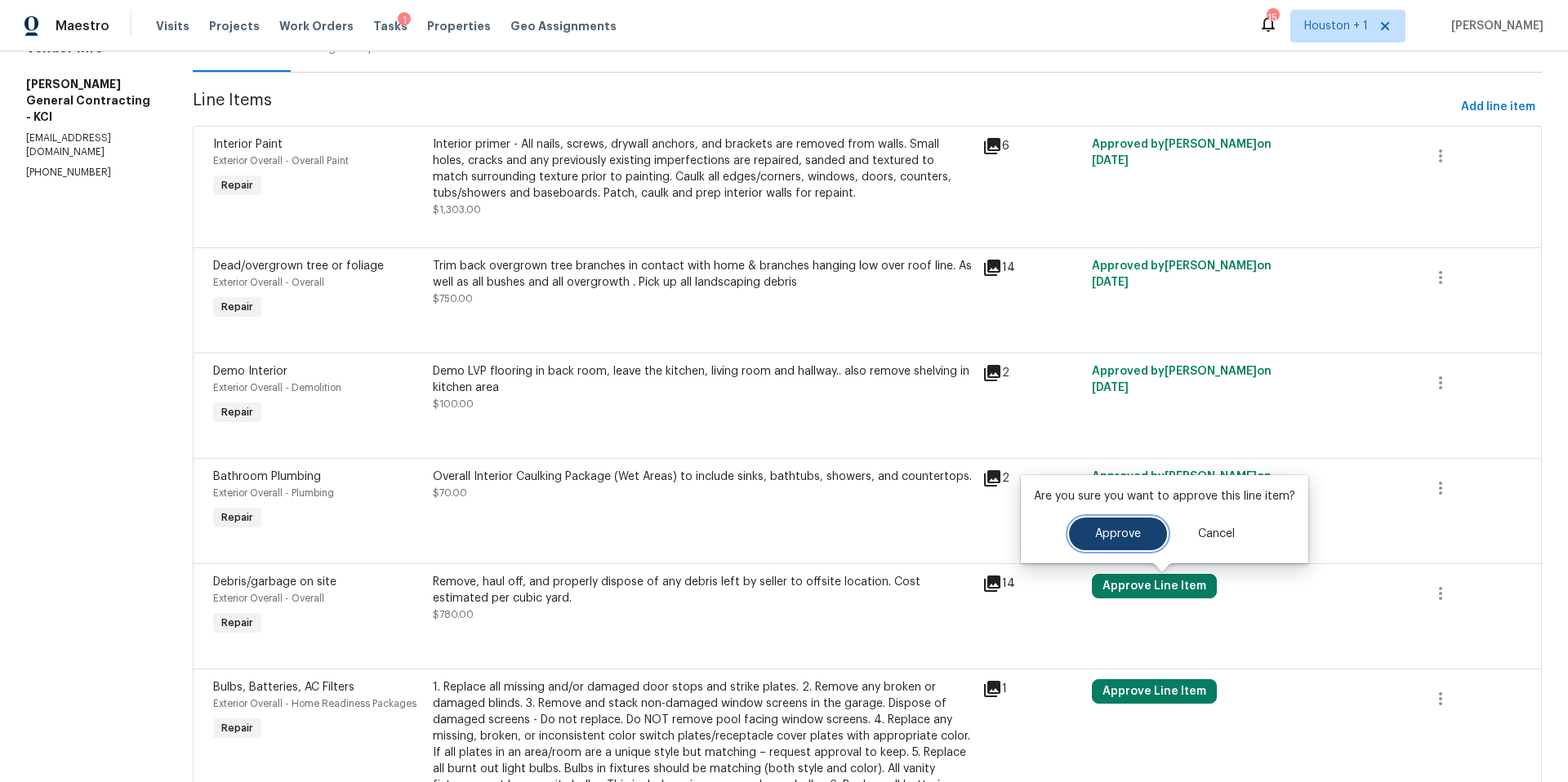
click at [1096, 536] on span "Approve" at bounding box center [1117, 534] width 45 height 12
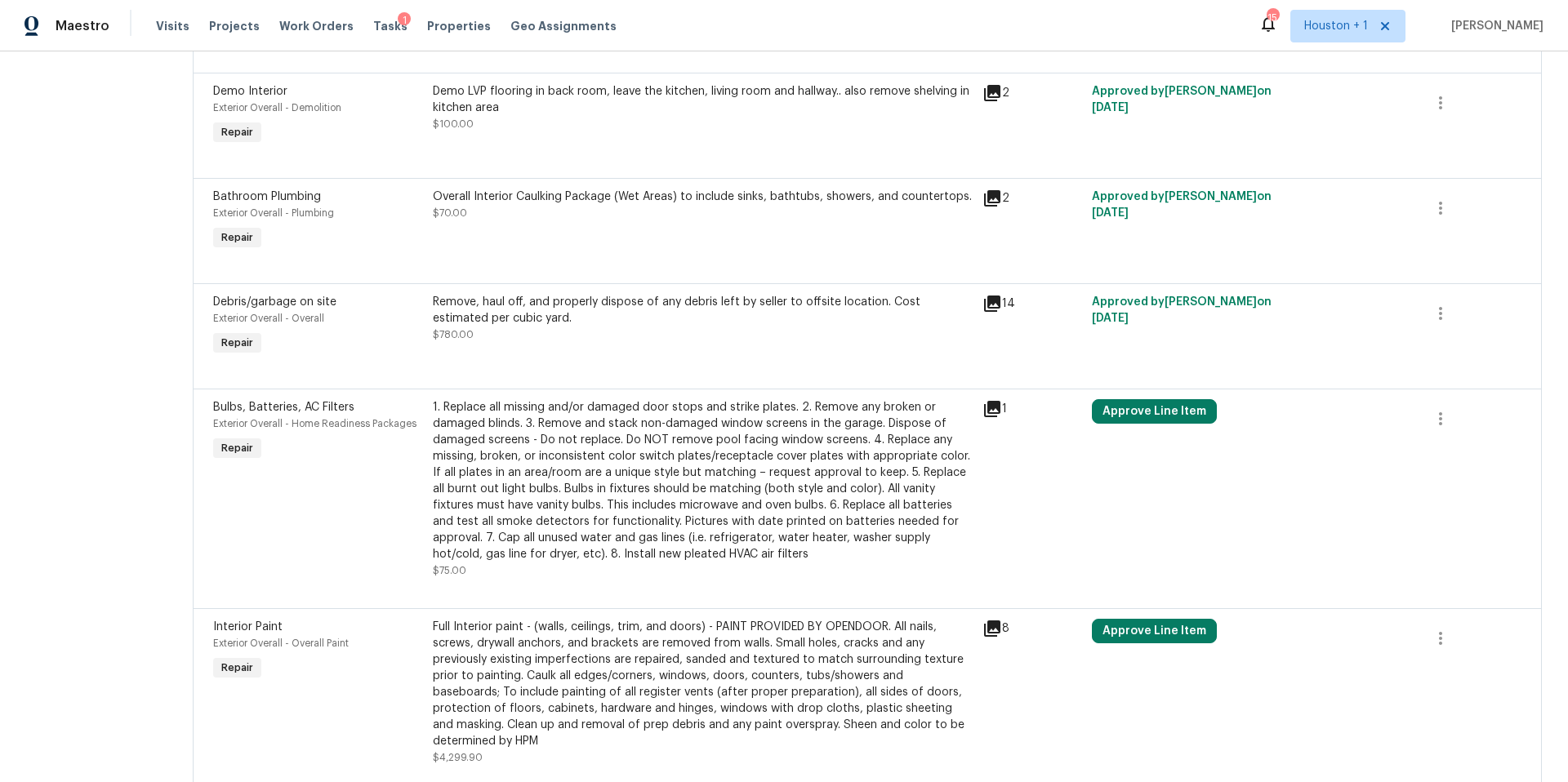
scroll to position [513, 0]
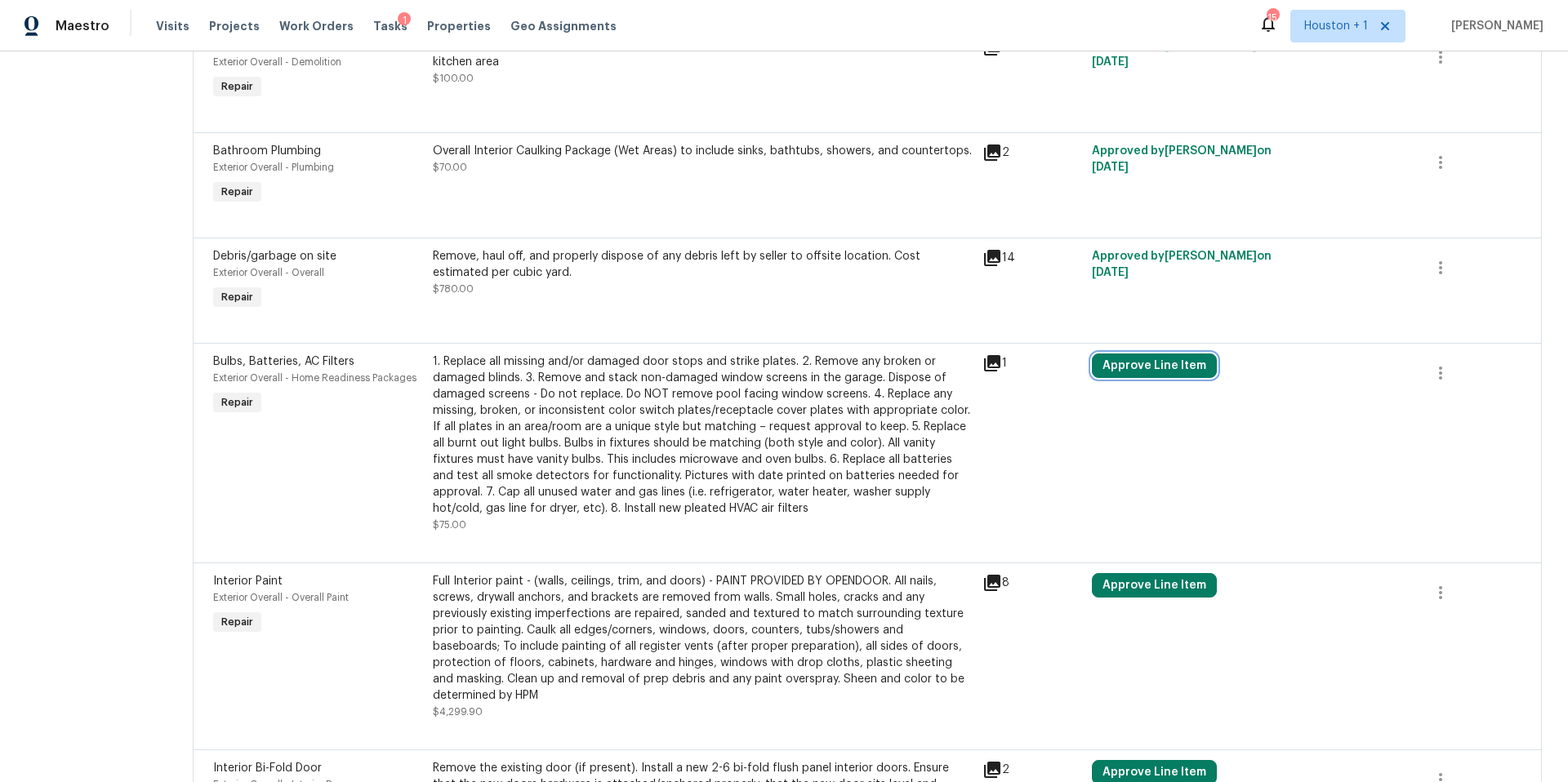
click at [1132, 369] on button "Approve Line Item" at bounding box center [1154, 365] width 125 height 25
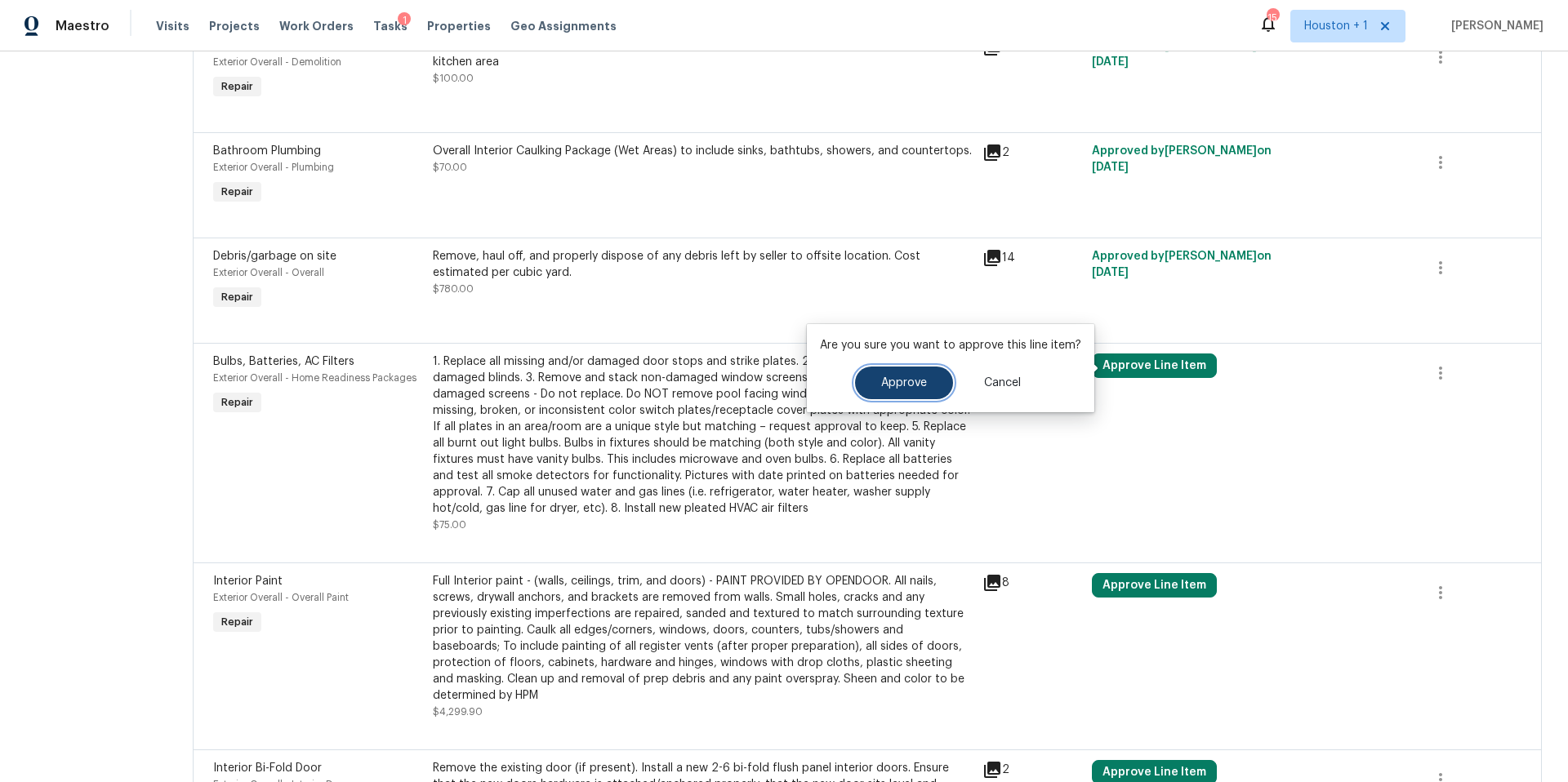
click at [908, 391] on button "Approve" at bounding box center [904, 383] width 98 height 32
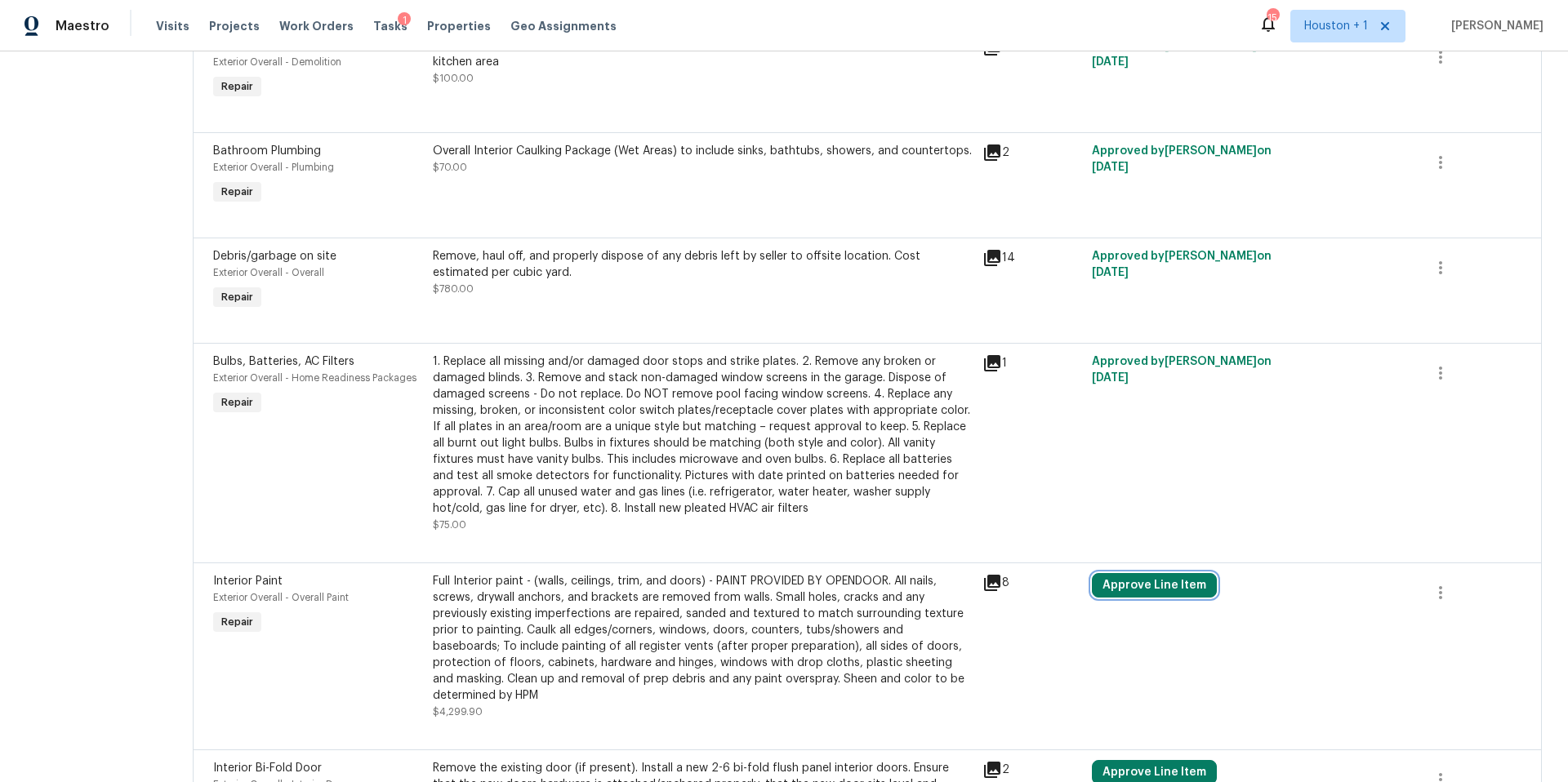
click at [1124, 582] on button "Approve Line Item" at bounding box center [1154, 585] width 125 height 25
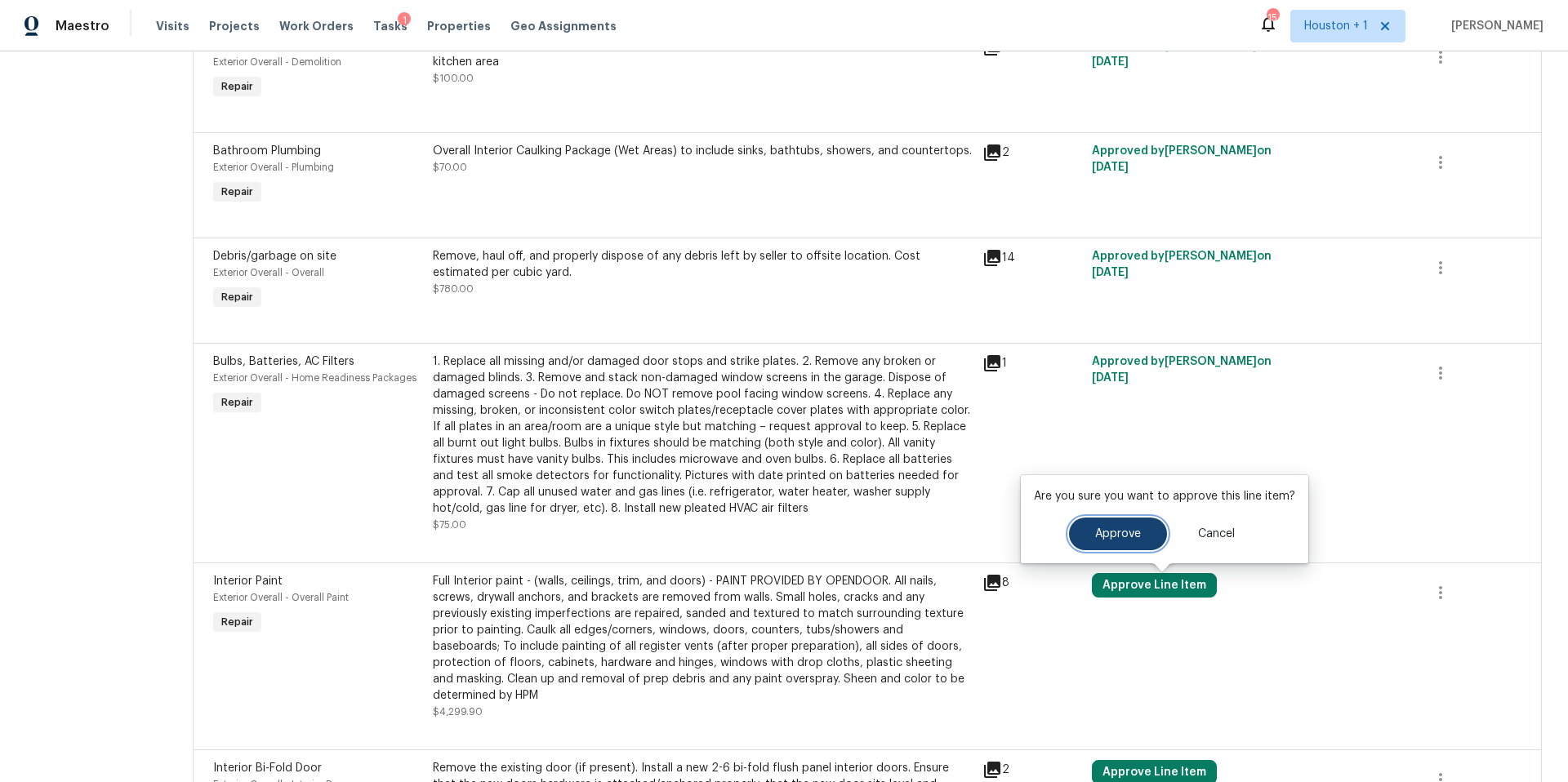
click at [1113, 540] on span "Approve" at bounding box center [1117, 534] width 45 height 12
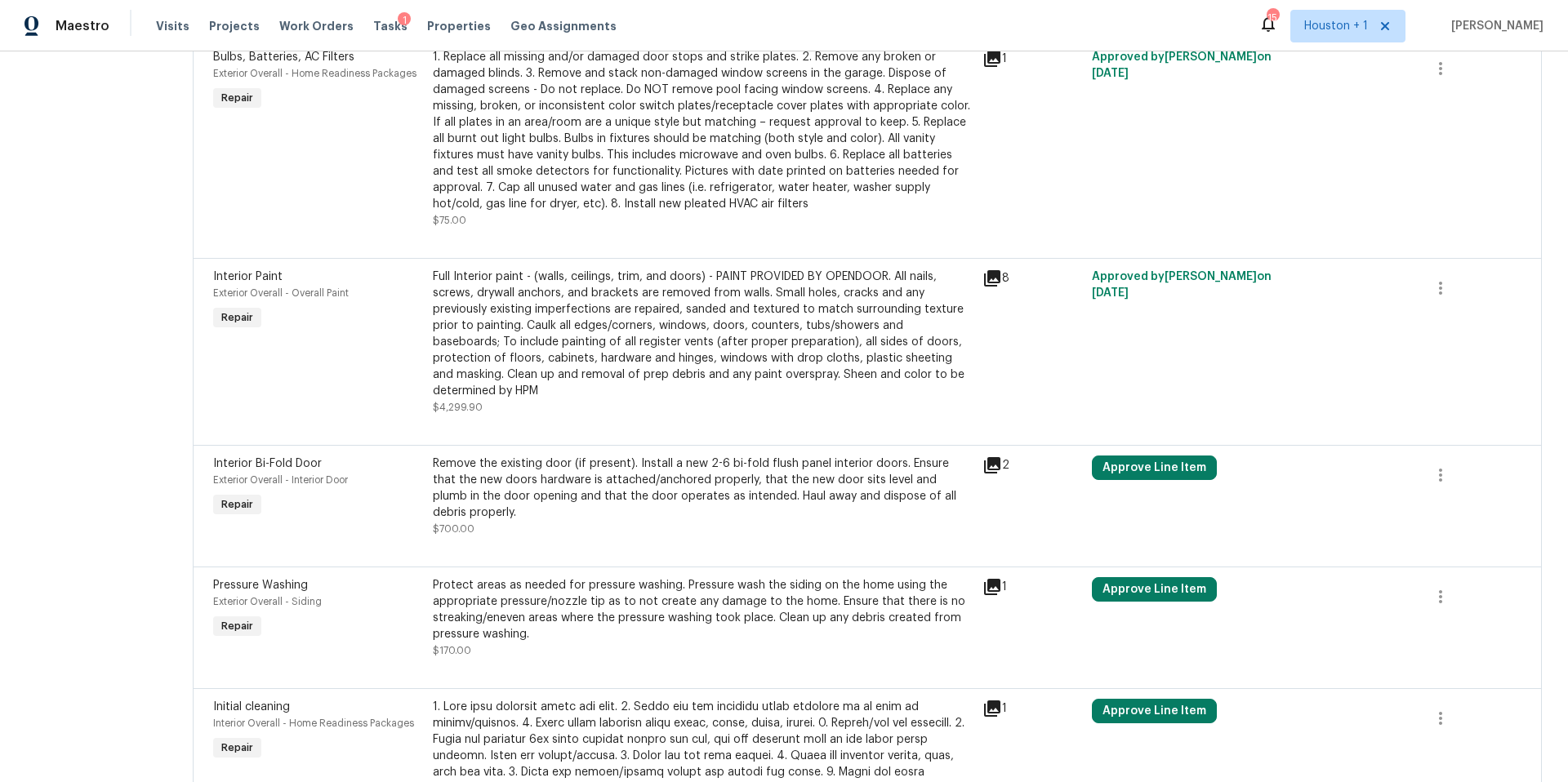
scroll to position [825, 0]
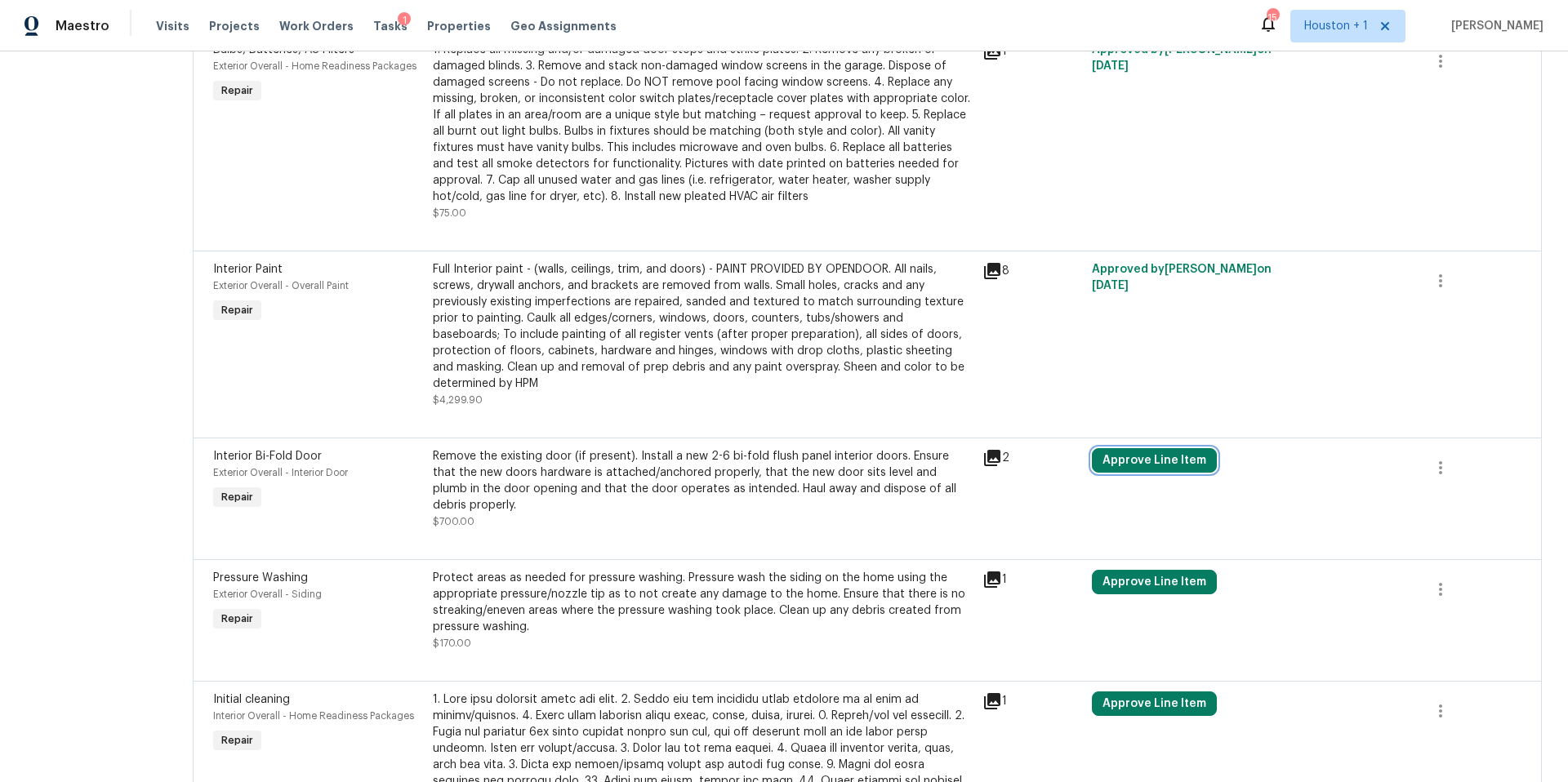
click at [1151, 461] on button "Approve Line Item" at bounding box center [1154, 460] width 125 height 25
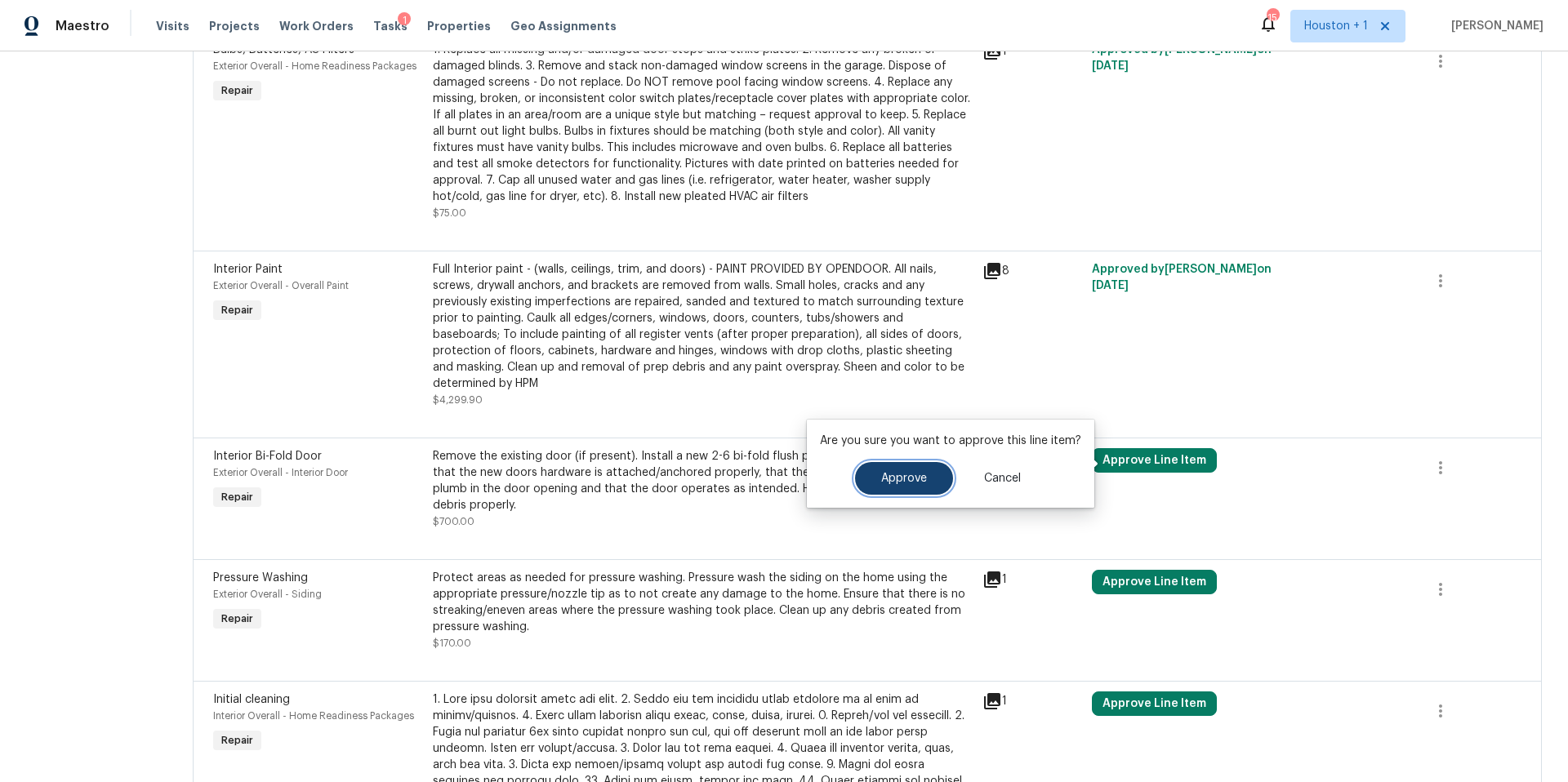
click at [914, 483] on span "Approve" at bounding box center [904, 479] width 45 height 12
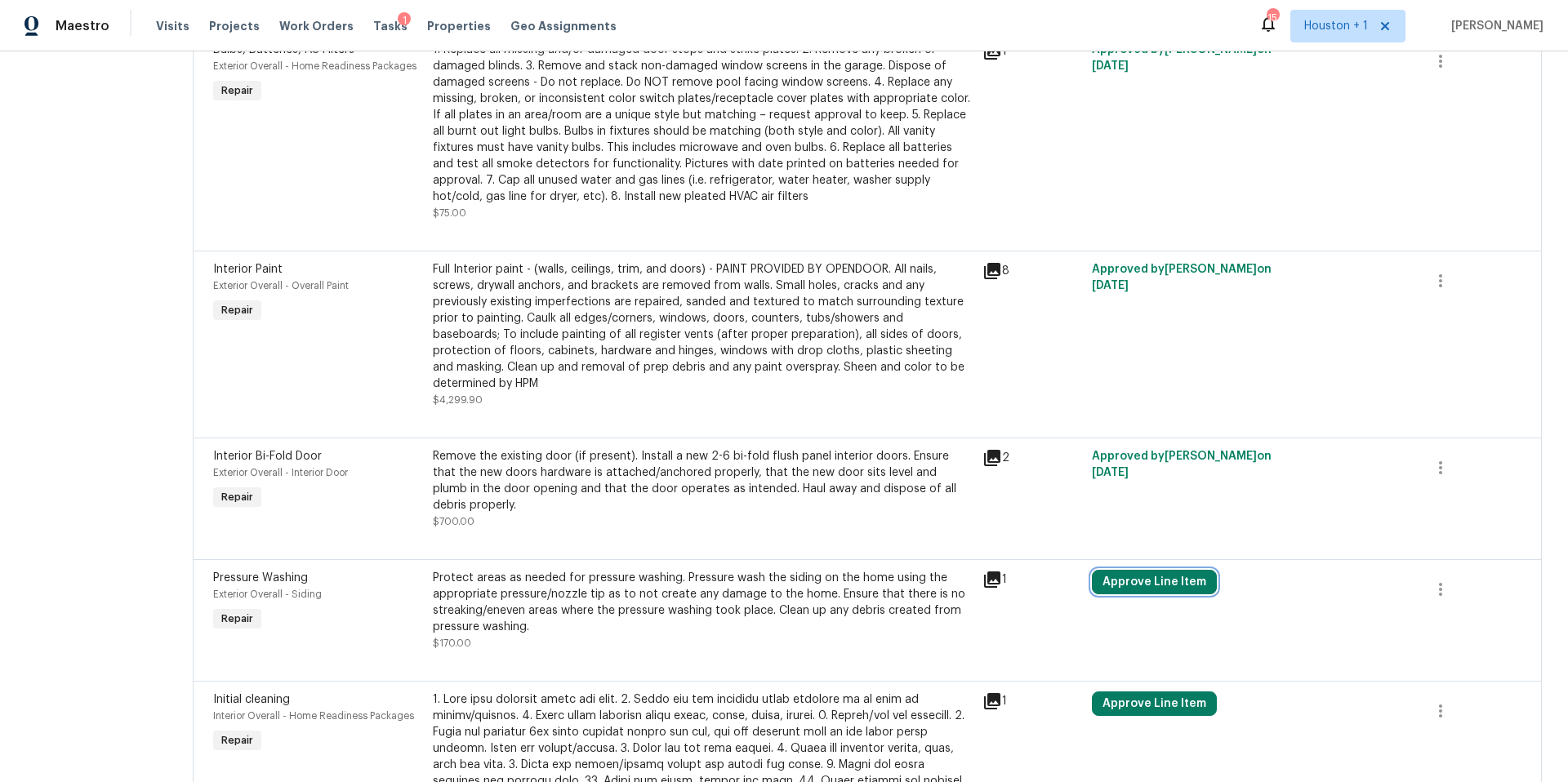
click at [1141, 586] on button "Approve Line Item" at bounding box center [1154, 581] width 125 height 25
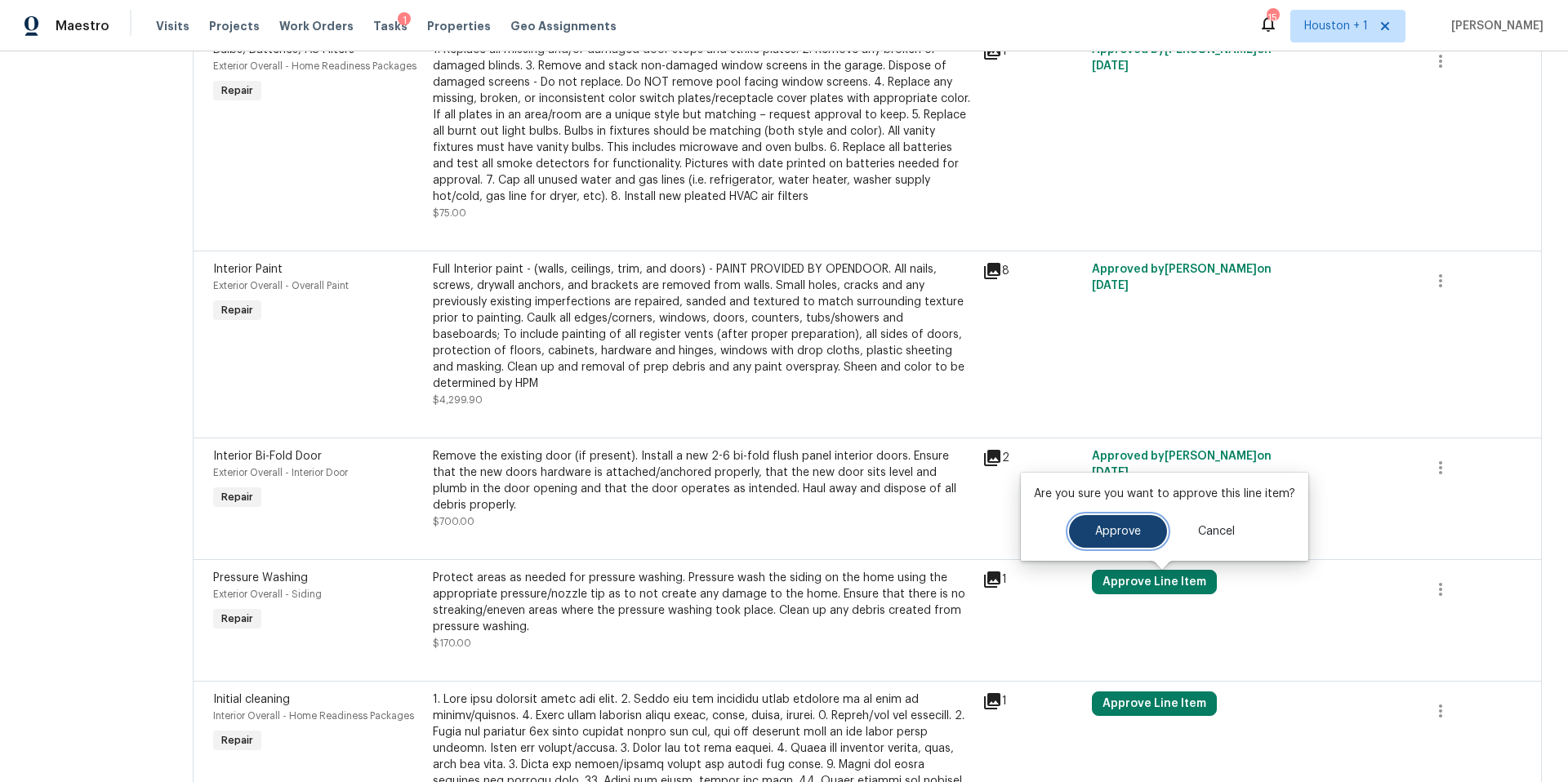
click at [1087, 527] on button "Approve" at bounding box center [1118, 531] width 98 height 32
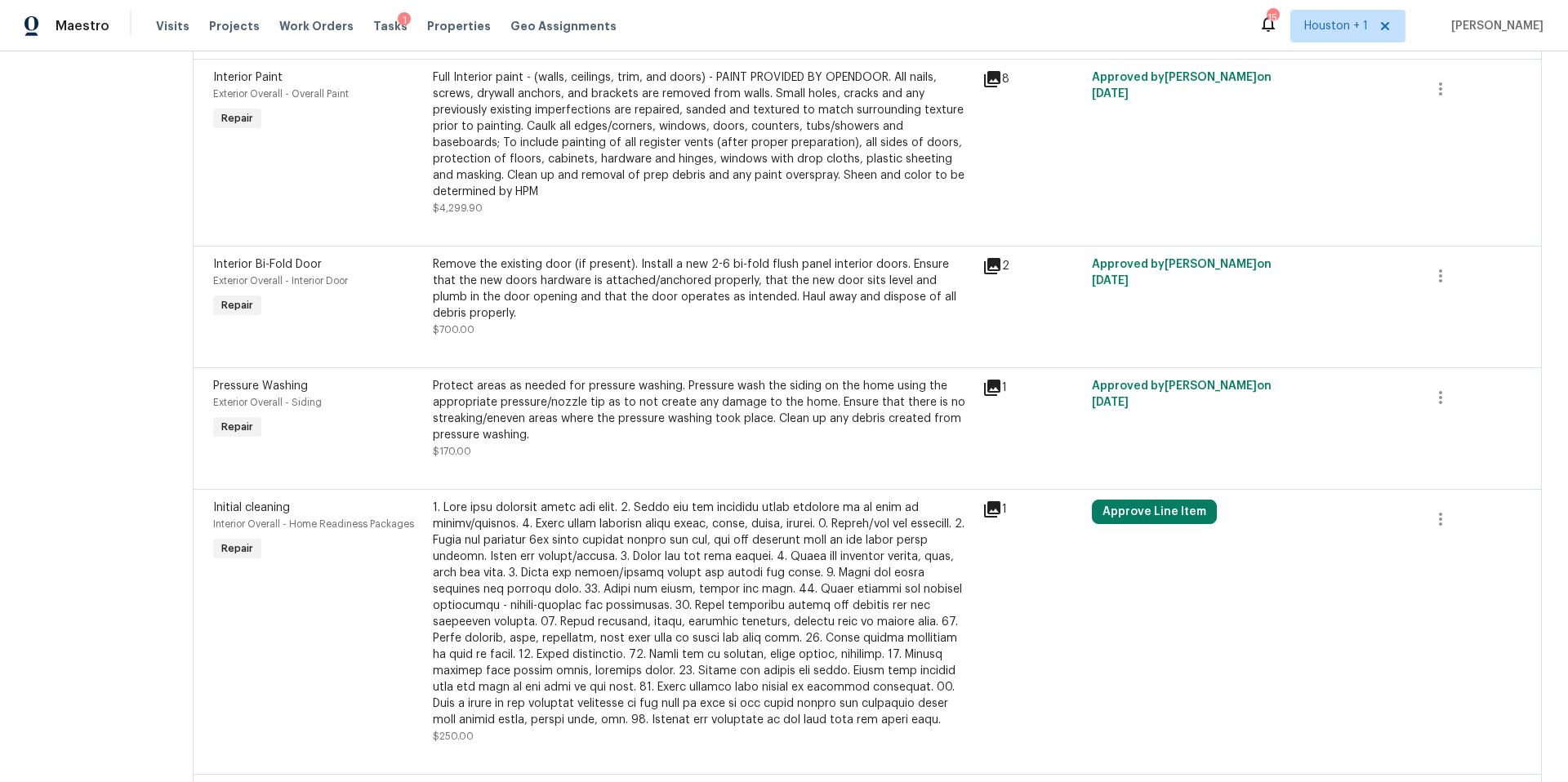
scroll to position [1026, 0]
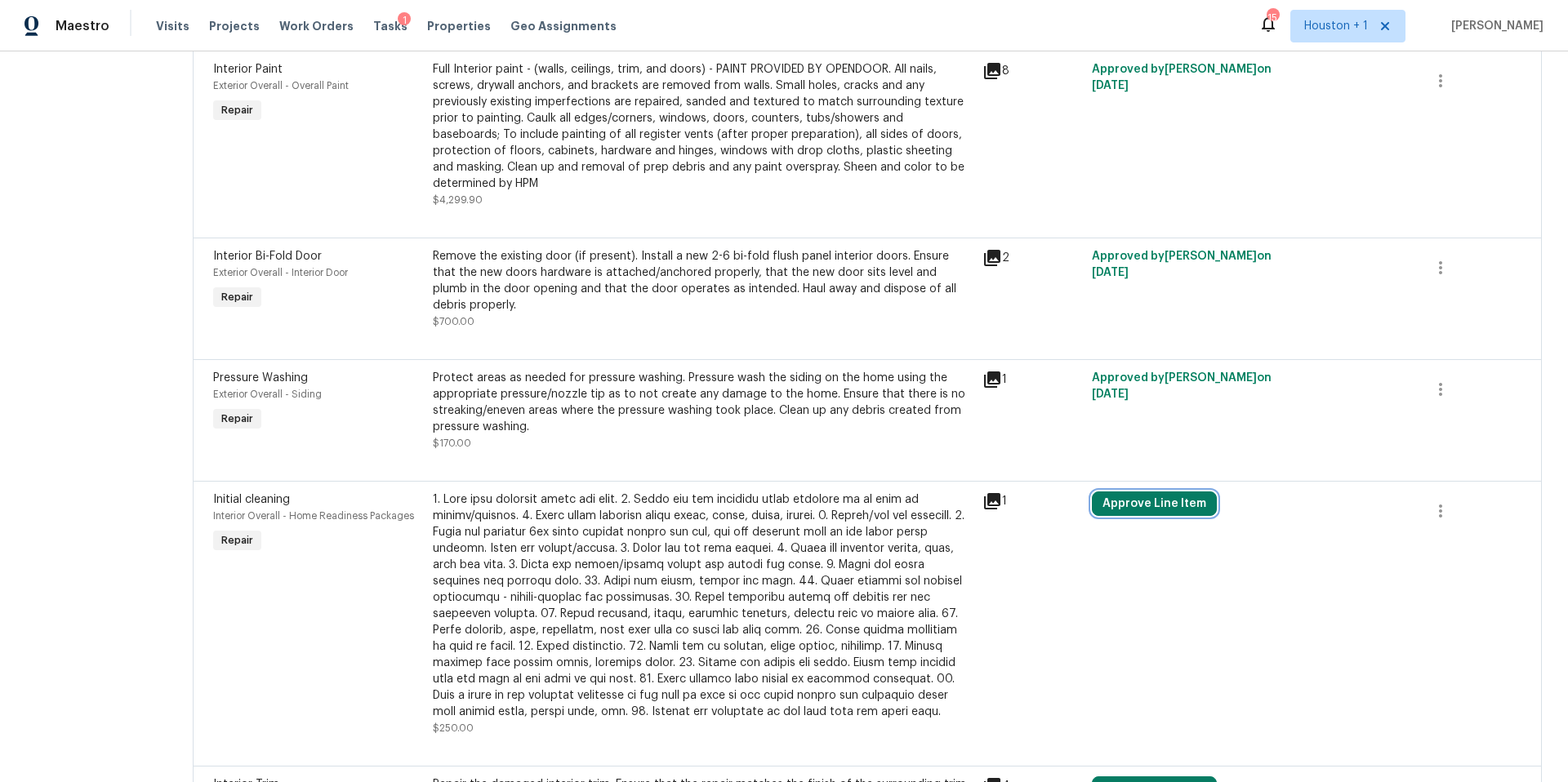
click at [1126, 509] on button "Approve Line Item" at bounding box center [1154, 504] width 125 height 25
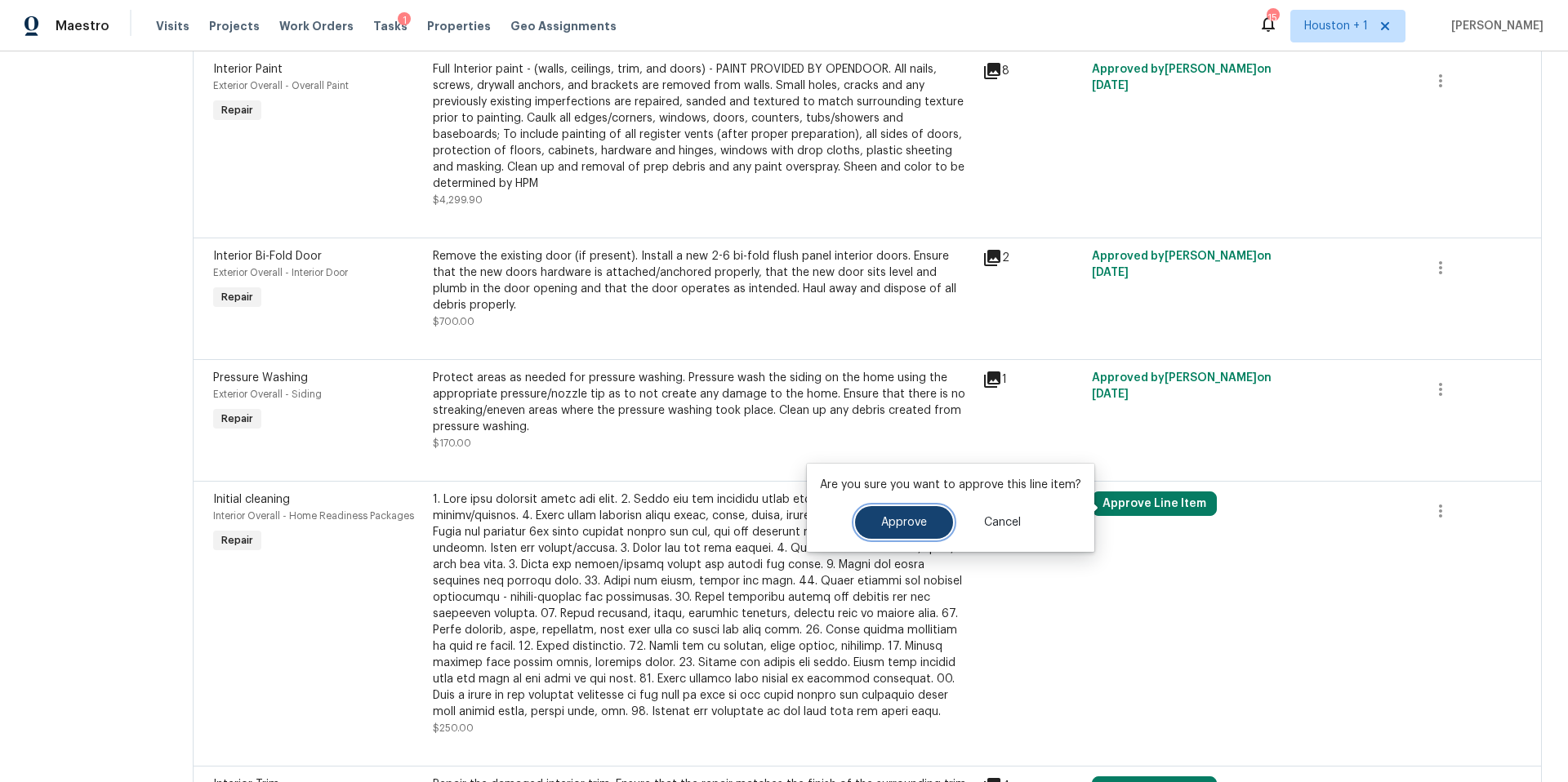
click at [906, 521] on span "Approve" at bounding box center [904, 522] width 45 height 12
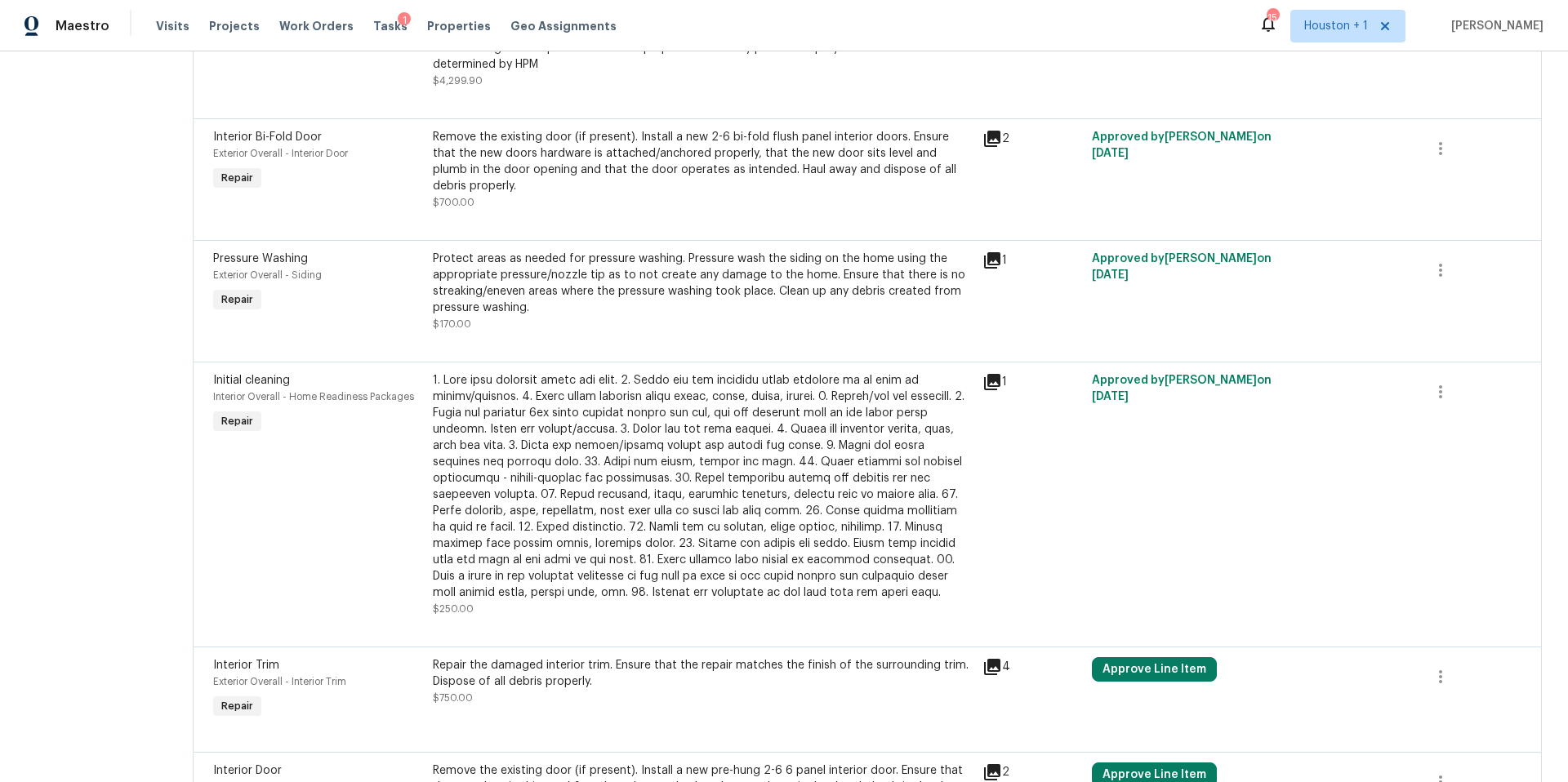
scroll to position [1272, 0]
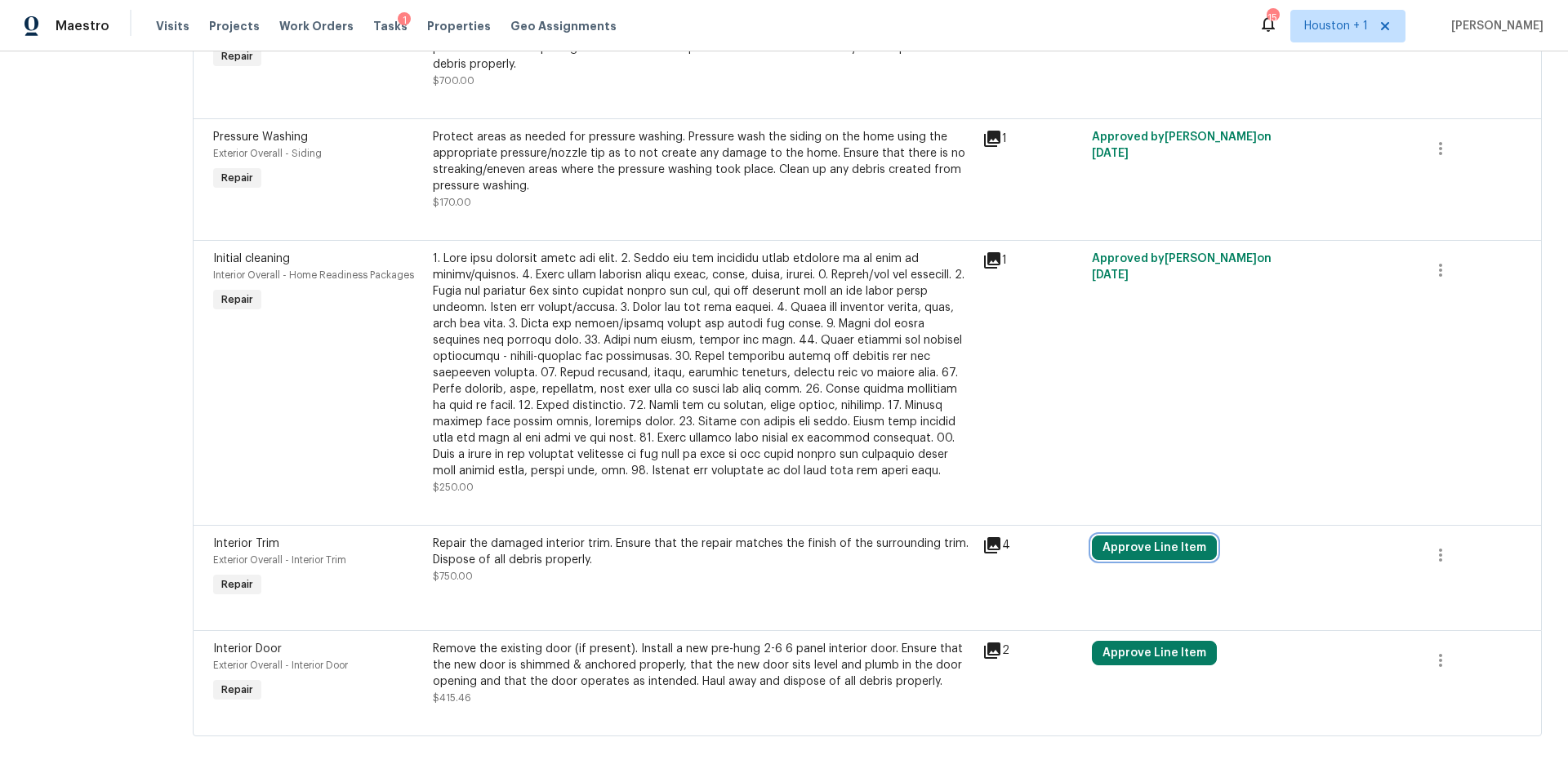
click at [1139, 548] on button "Approve Line Item" at bounding box center [1154, 548] width 125 height 25
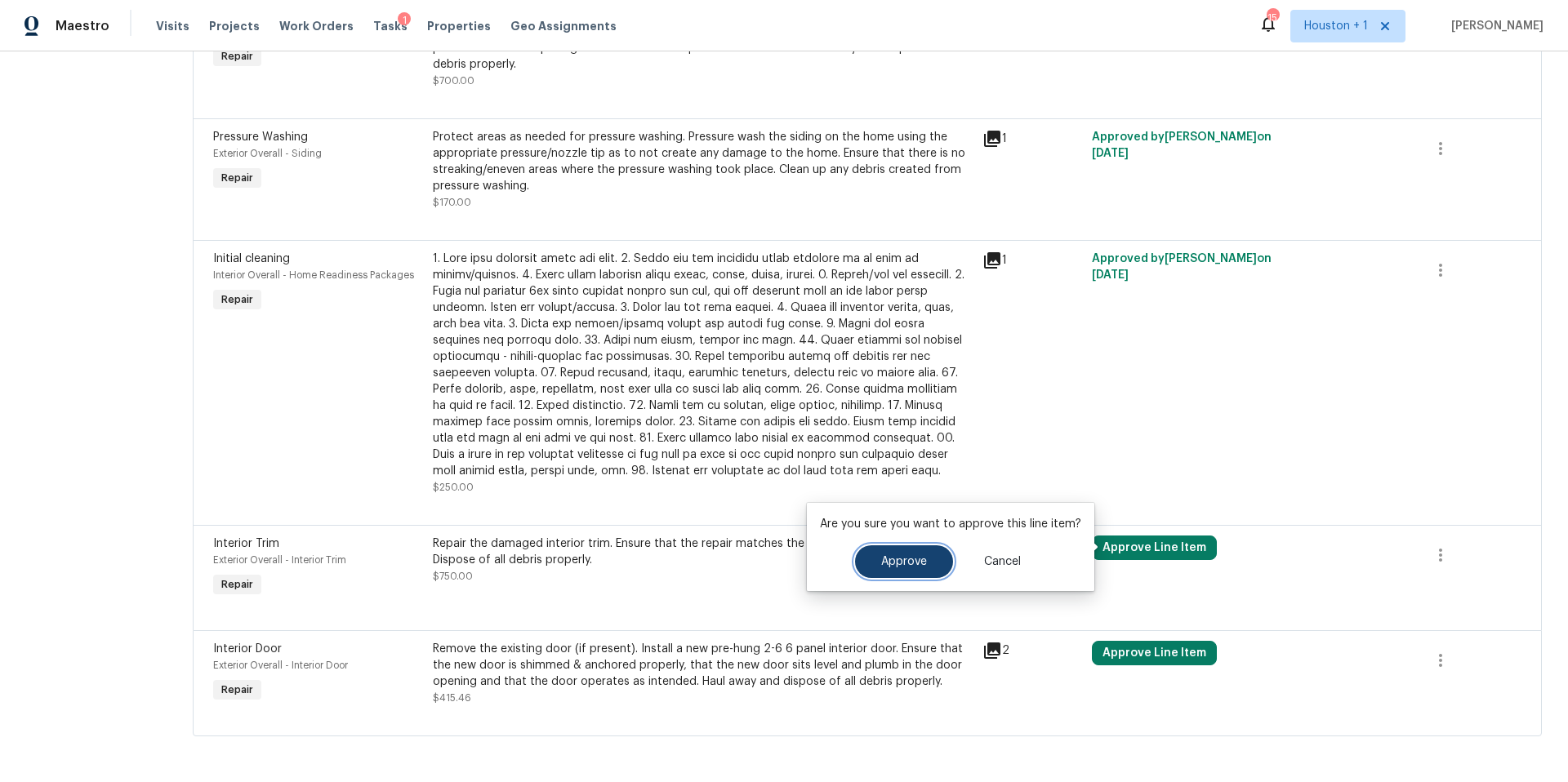
click at [894, 563] on span "Approve" at bounding box center [904, 562] width 45 height 12
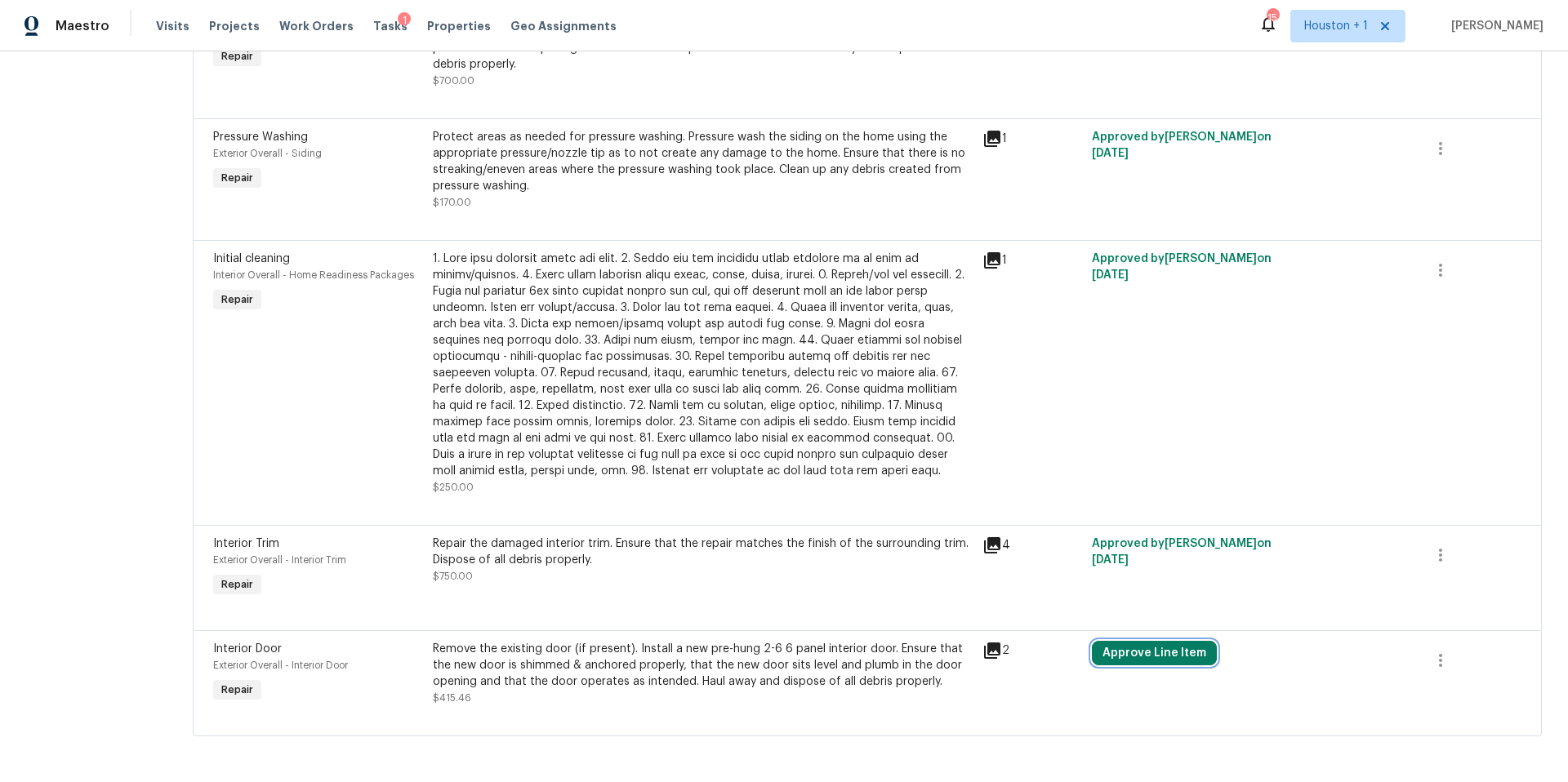
click at [1132, 641] on button "Approve Line Item" at bounding box center [1154, 653] width 125 height 25
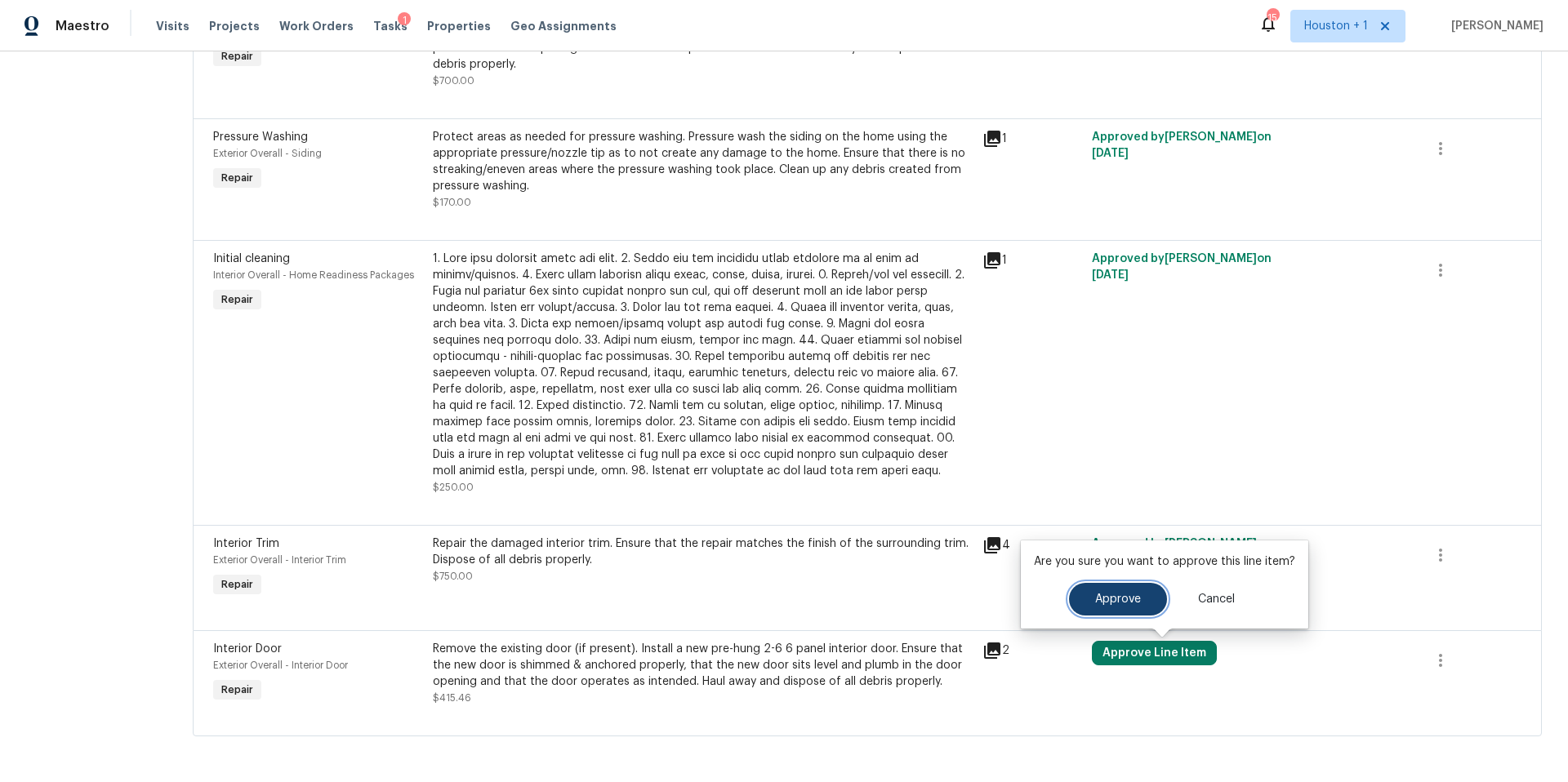
click at [1079, 604] on button "Approve" at bounding box center [1118, 599] width 98 height 32
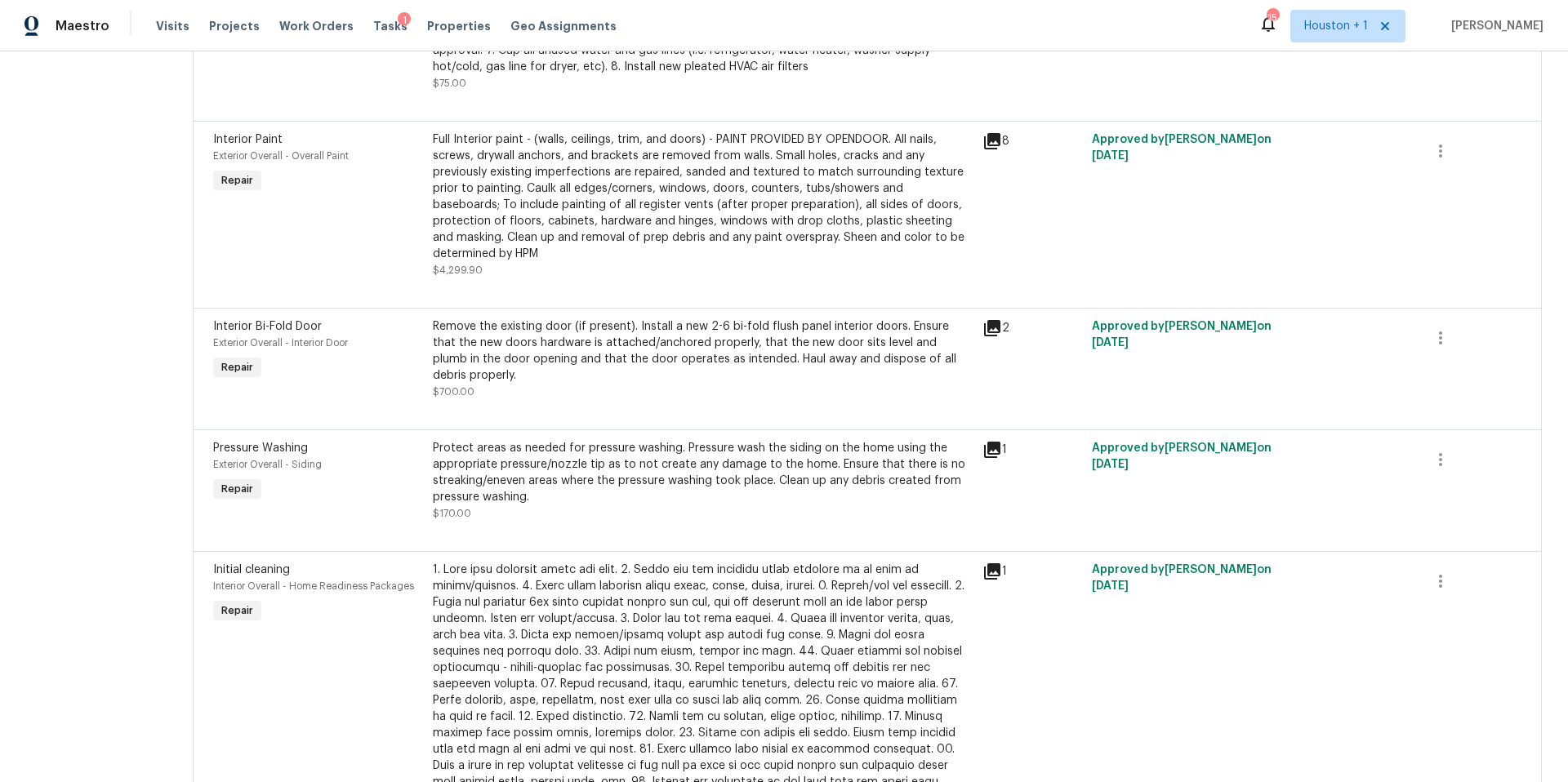
scroll to position [0, 0]
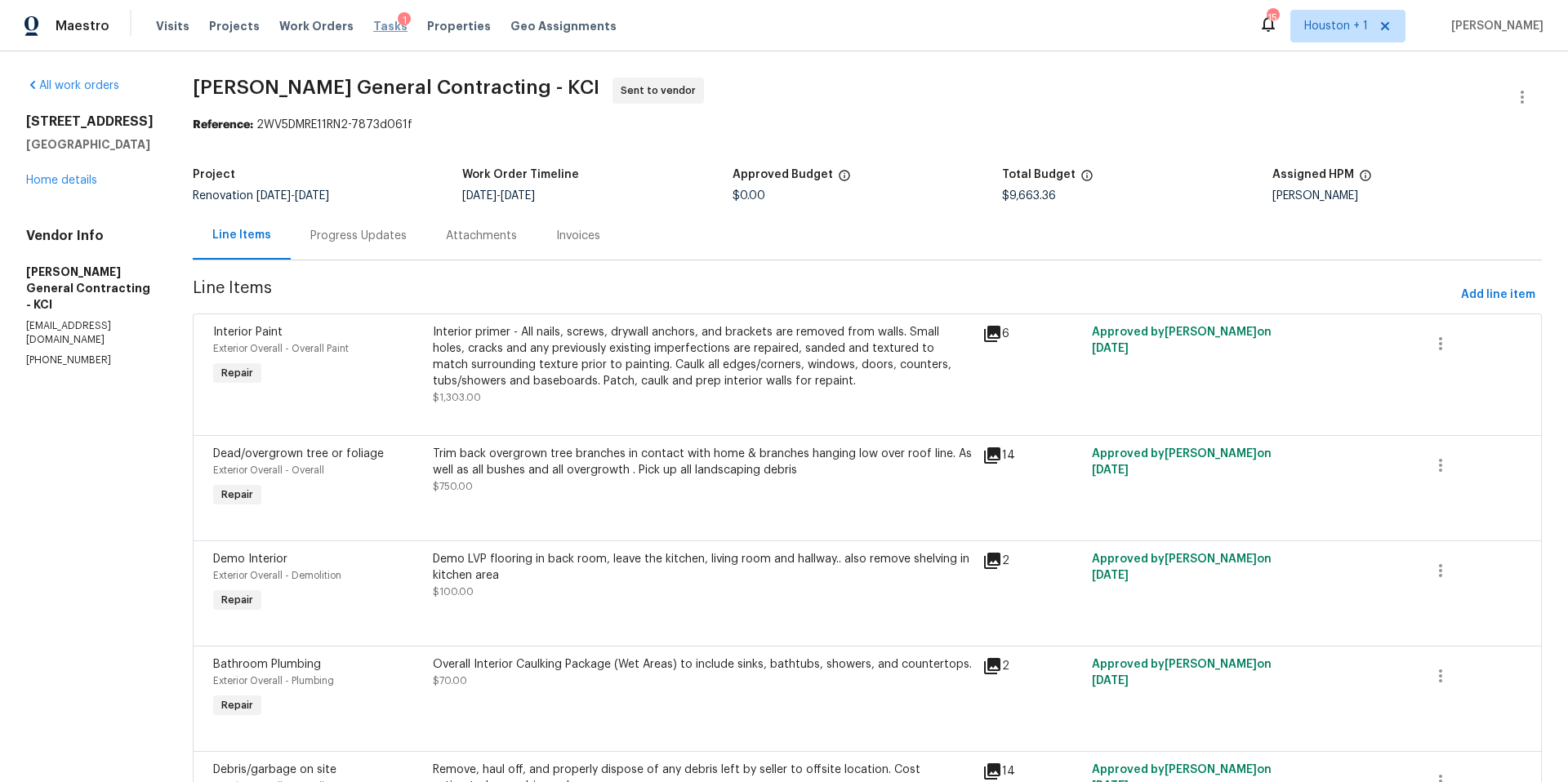
click at [373, 26] on span "Tasks" at bounding box center [390, 27] width 34 height 12
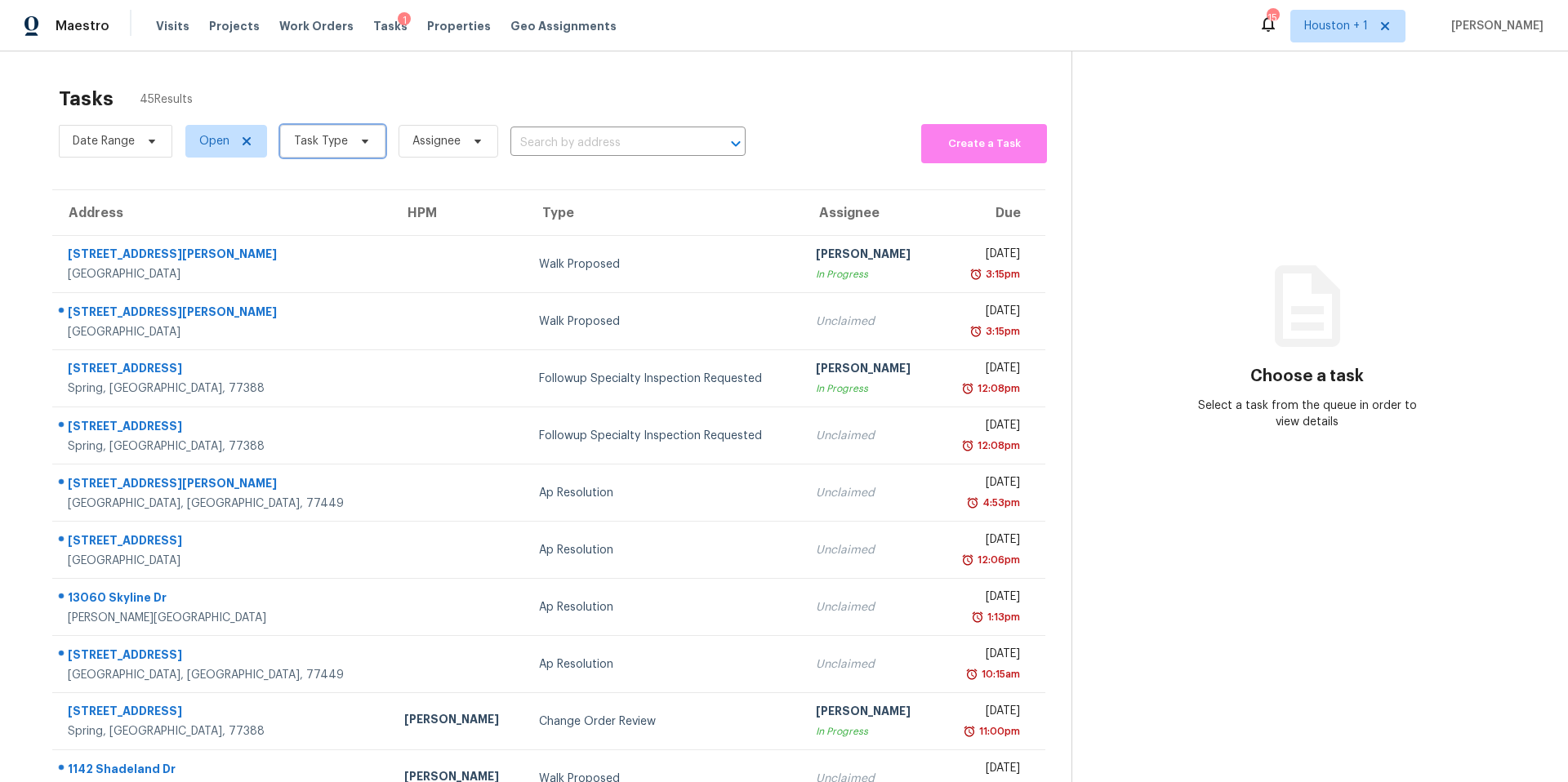
click at [334, 142] on span "Task Type" at bounding box center [321, 141] width 54 height 17
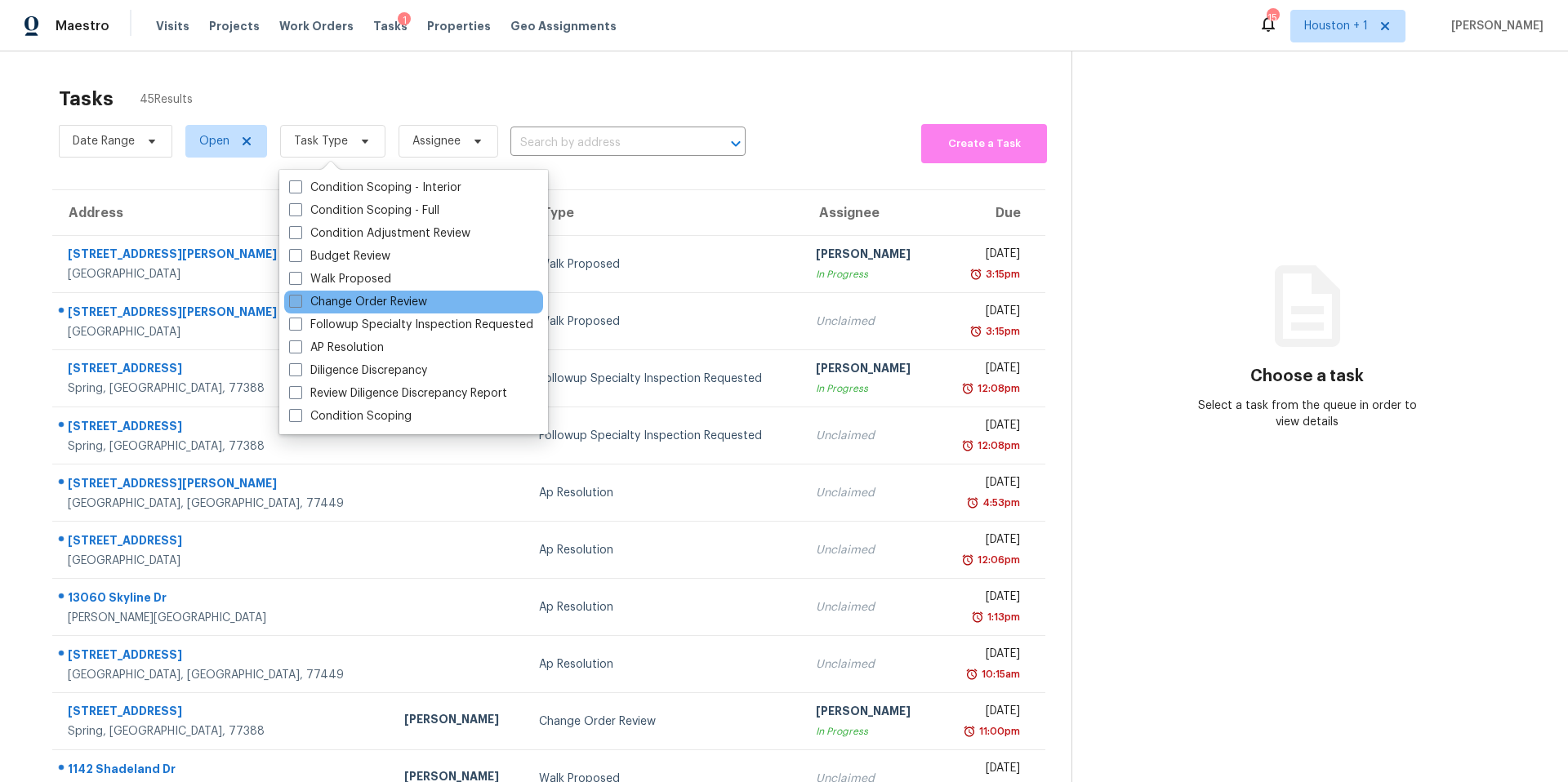
click at [320, 296] on label "Change Order Review" at bounding box center [358, 302] width 138 height 17
click at [300, 296] on input "Change Order Review" at bounding box center [294, 299] width 11 height 11
checkbox input "true"
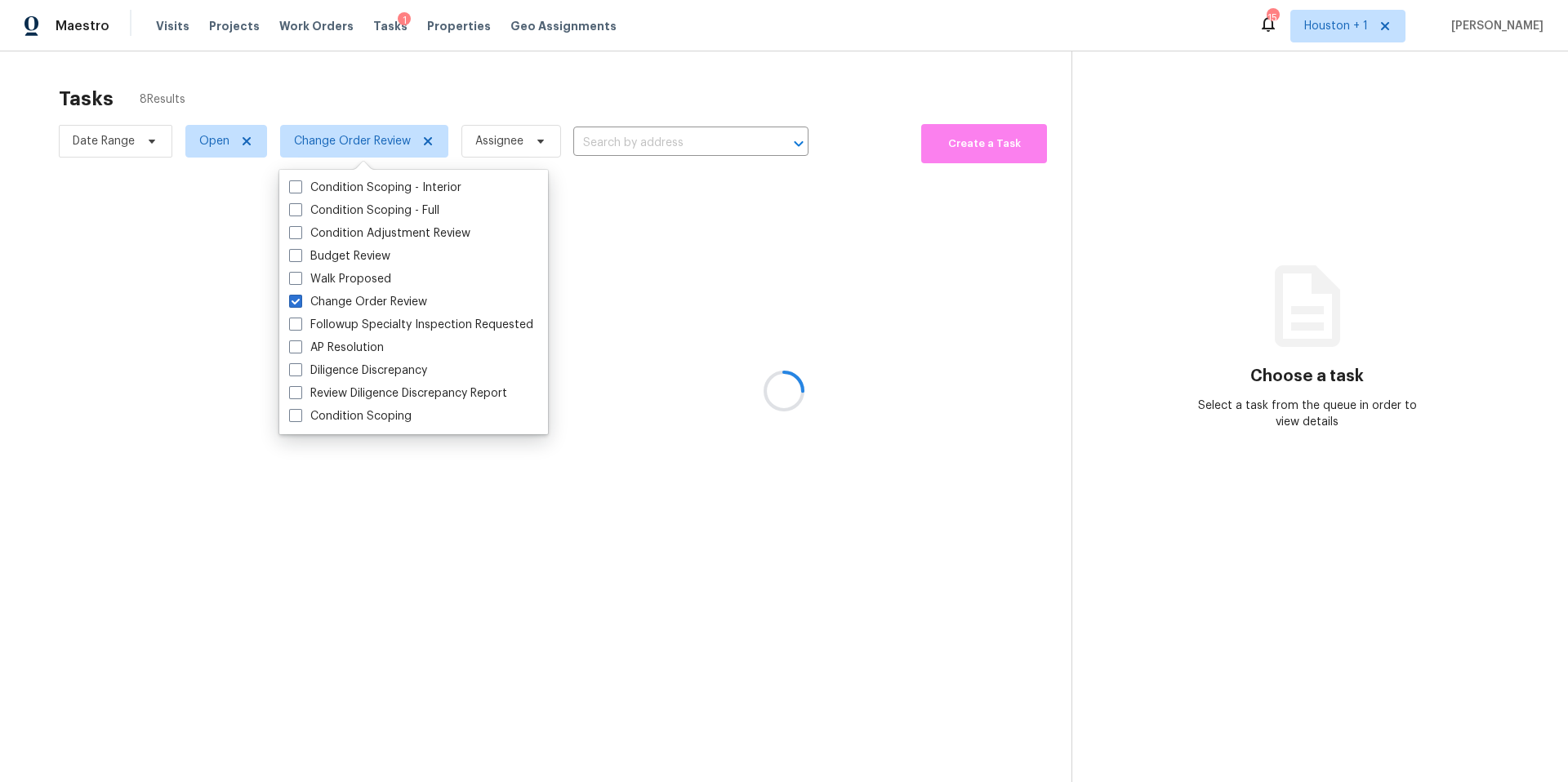
click at [366, 85] on div at bounding box center [784, 391] width 1568 height 782
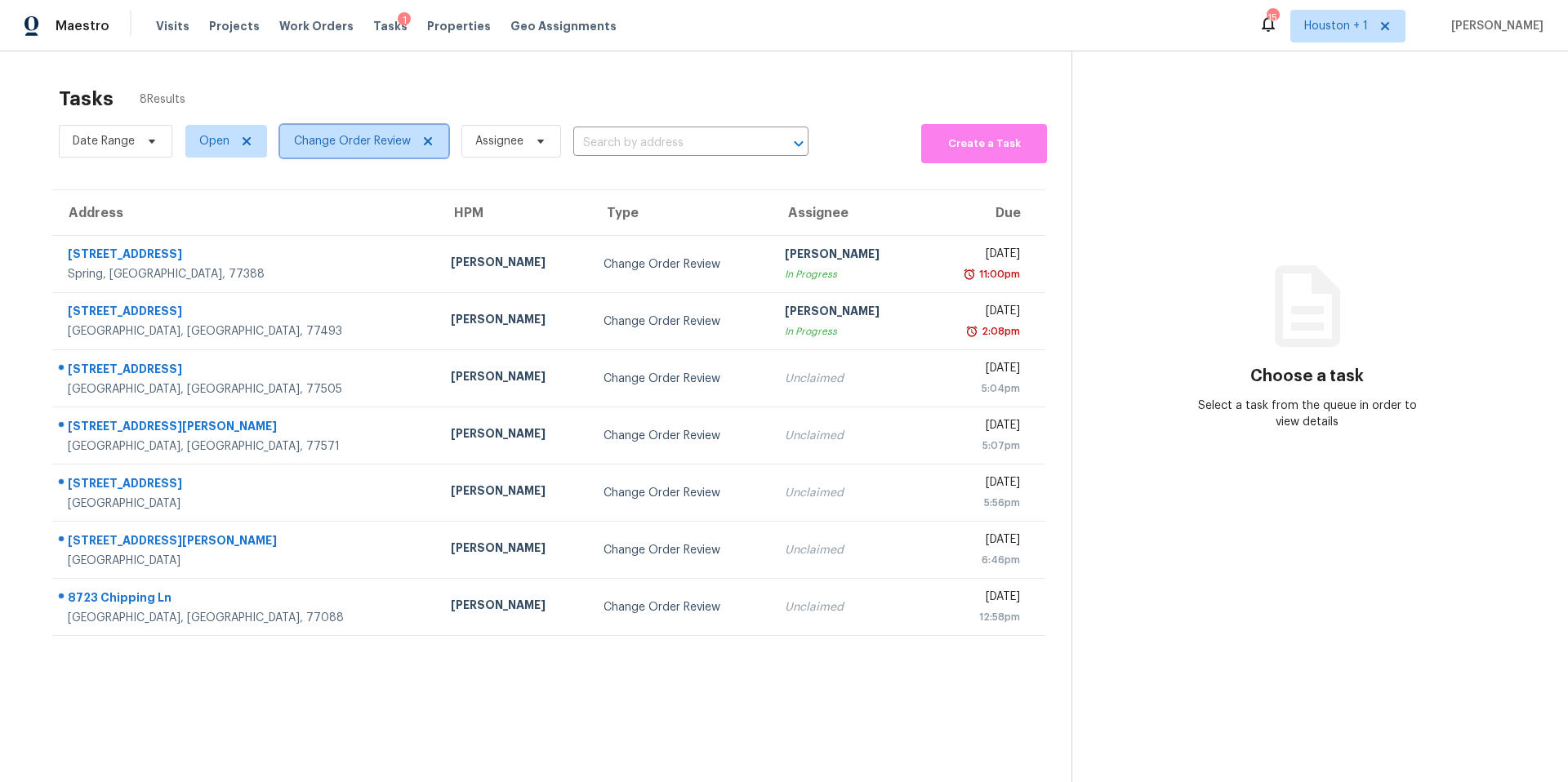
click at [367, 142] on span "Change Order Review" at bounding box center [352, 141] width 117 height 17
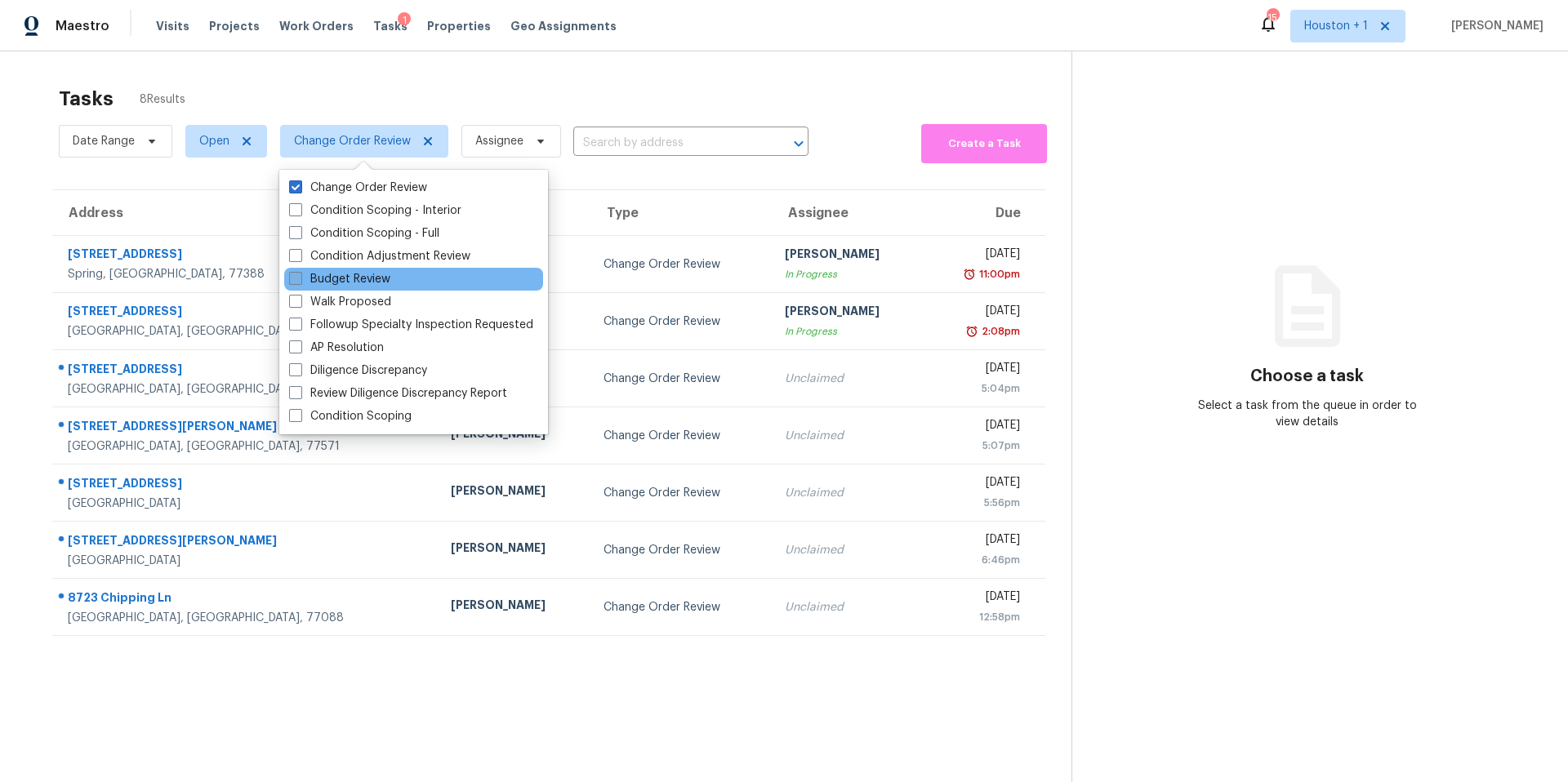
click at [318, 272] on label "Budget Review" at bounding box center [339, 279] width 101 height 17
click at [300, 272] on input "Budget Review" at bounding box center [294, 276] width 11 height 11
checkbox input "true"
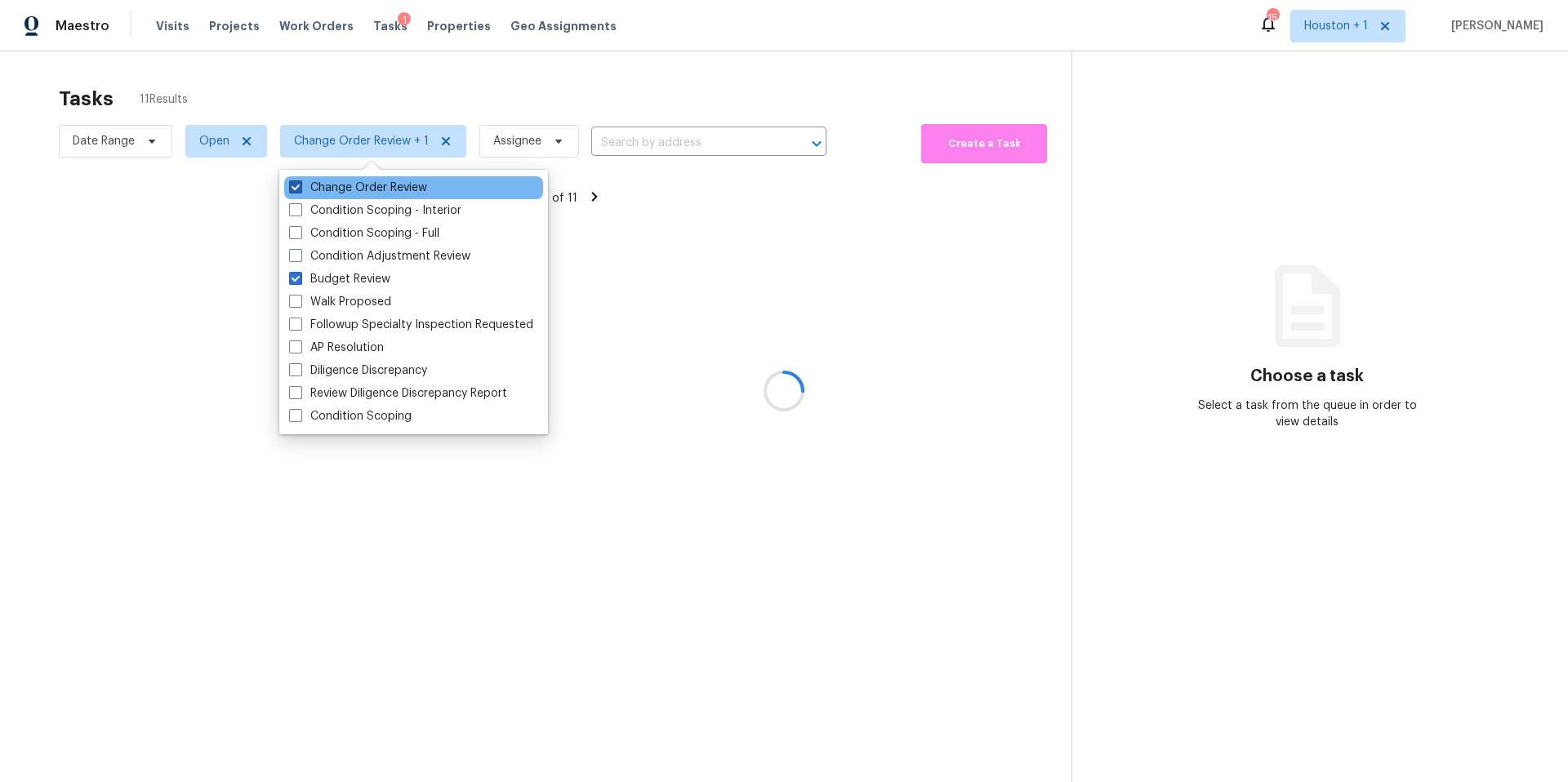
click at [329, 188] on label "Change Order Review" at bounding box center [358, 188] width 138 height 17
click at [300, 188] on input "Change Order Review" at bounding box center [294, 185] width 11 height 11
checkbox input "false"
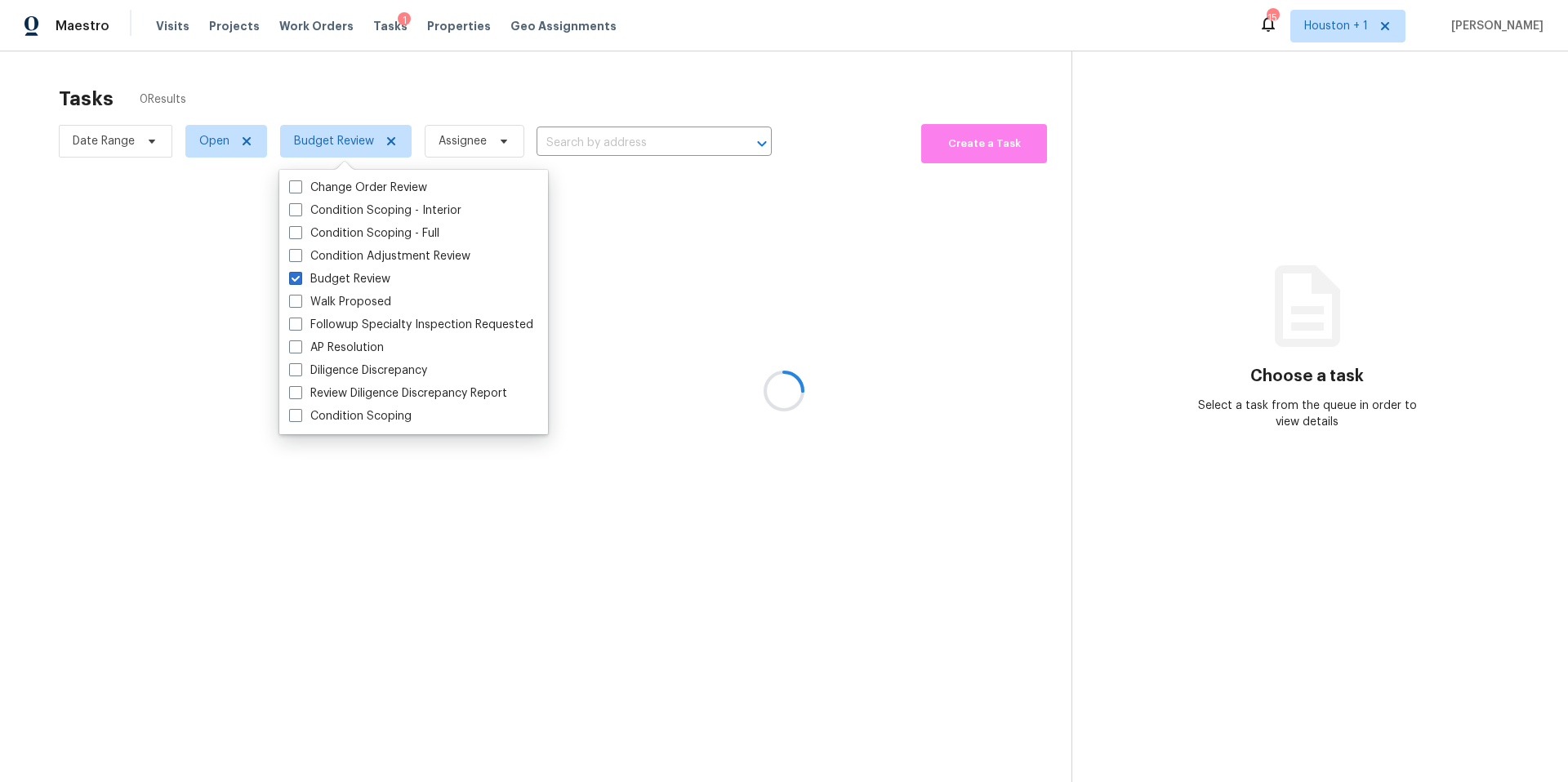
click at [345, 89] on div at bounding box center [784, 391] width 1568 height 782
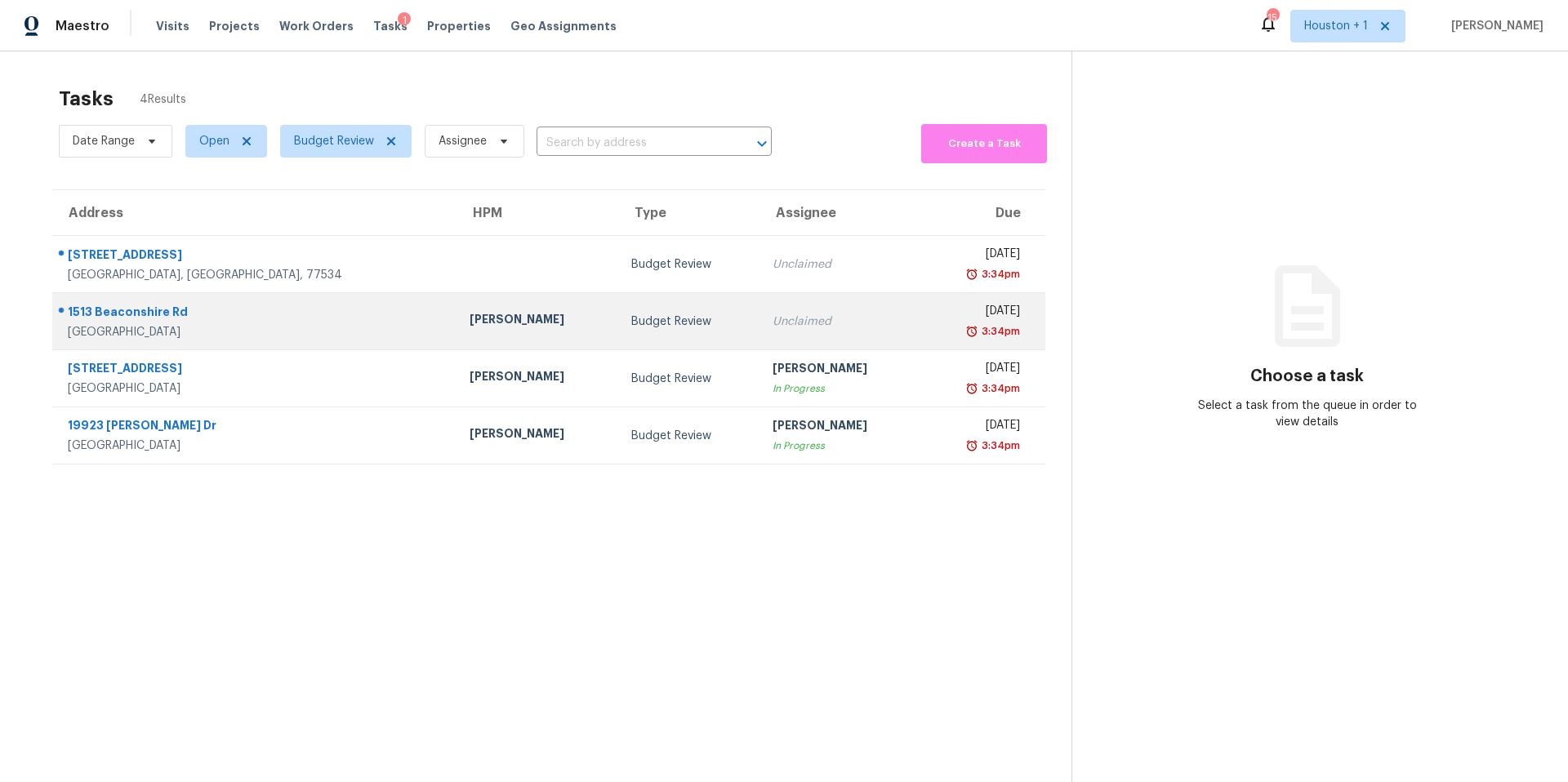
click at [469, 319] on div "[PERSON_NAME]" at bounding box center [537, 321] width 136 height 21
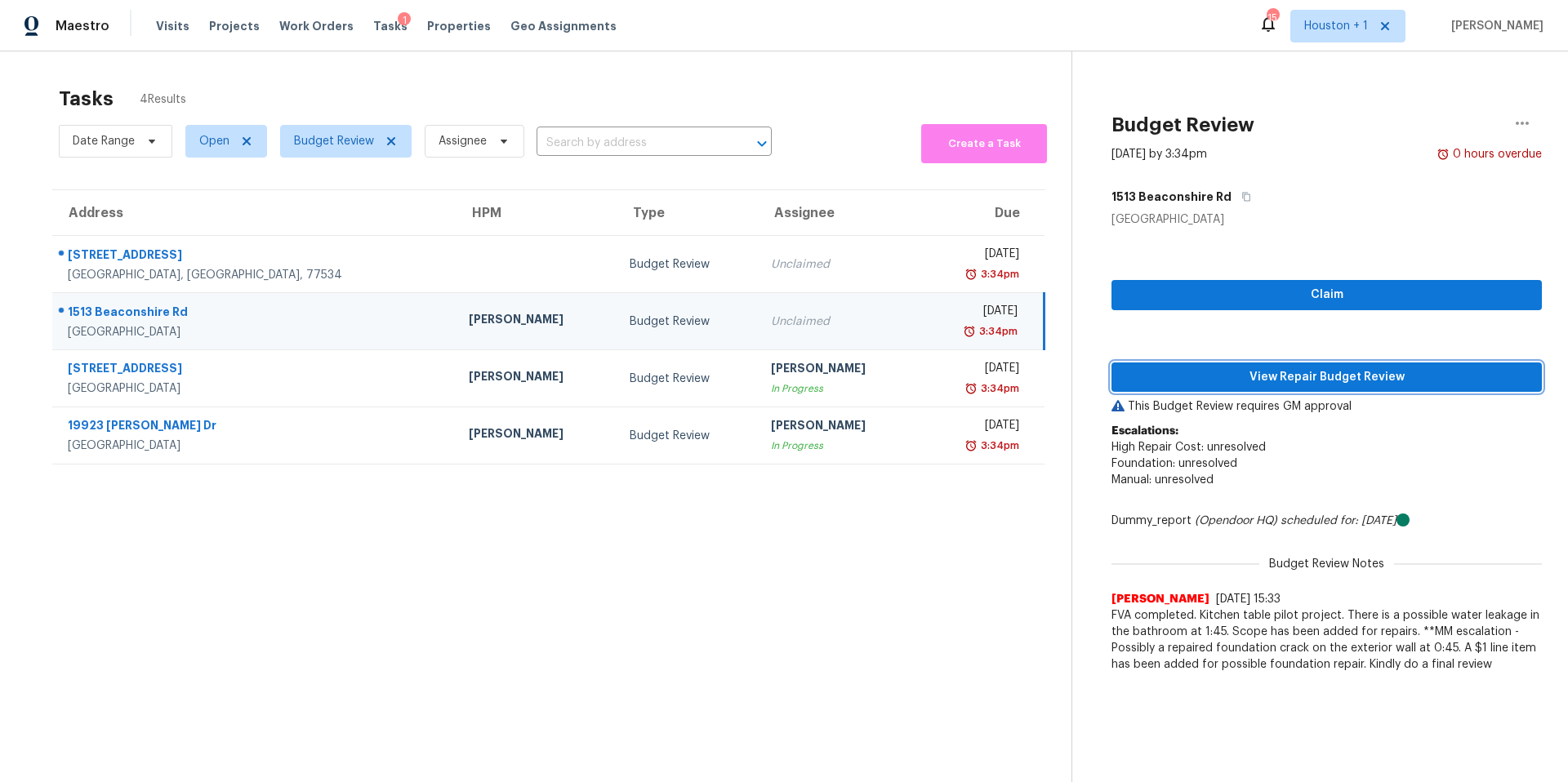
click at [1176, 377] on span "View Repair Budget Review" at bounding box center [1326, 378] width 404 height 21
